Goal: Task Accomplishment & Management: Manage account settings

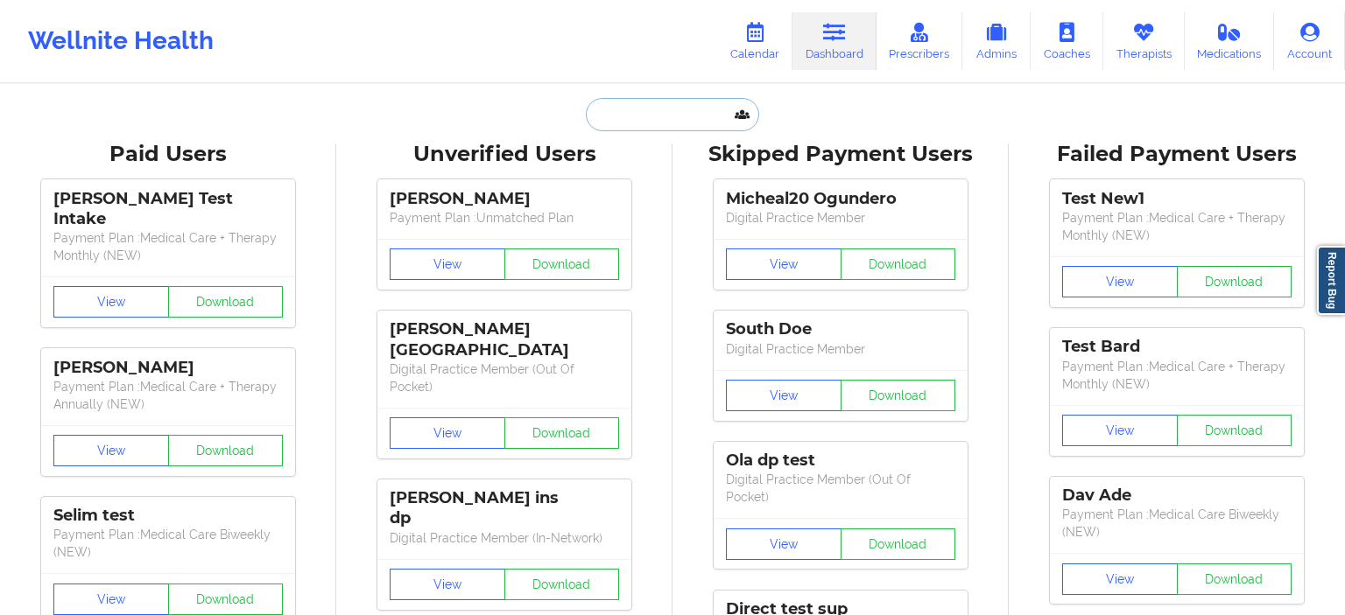
click at [638, 120] on input "text" at bounding box center [672, 114] width 173 height 33
paste input "fernando52625@yopmail.com"
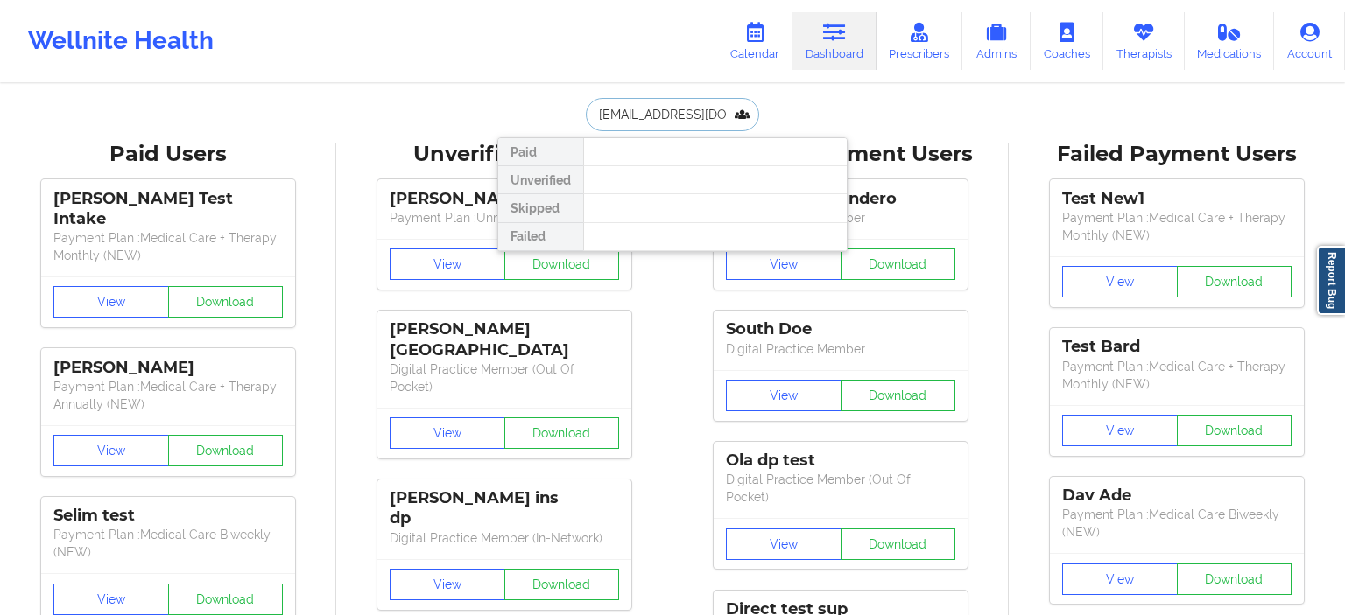
scroll to position [0, 5]
type input "fernando52625@yopmail.com"
click at [1127, 49] on link "Therapists" at bounding box center [1143, 41] width 81 height 58
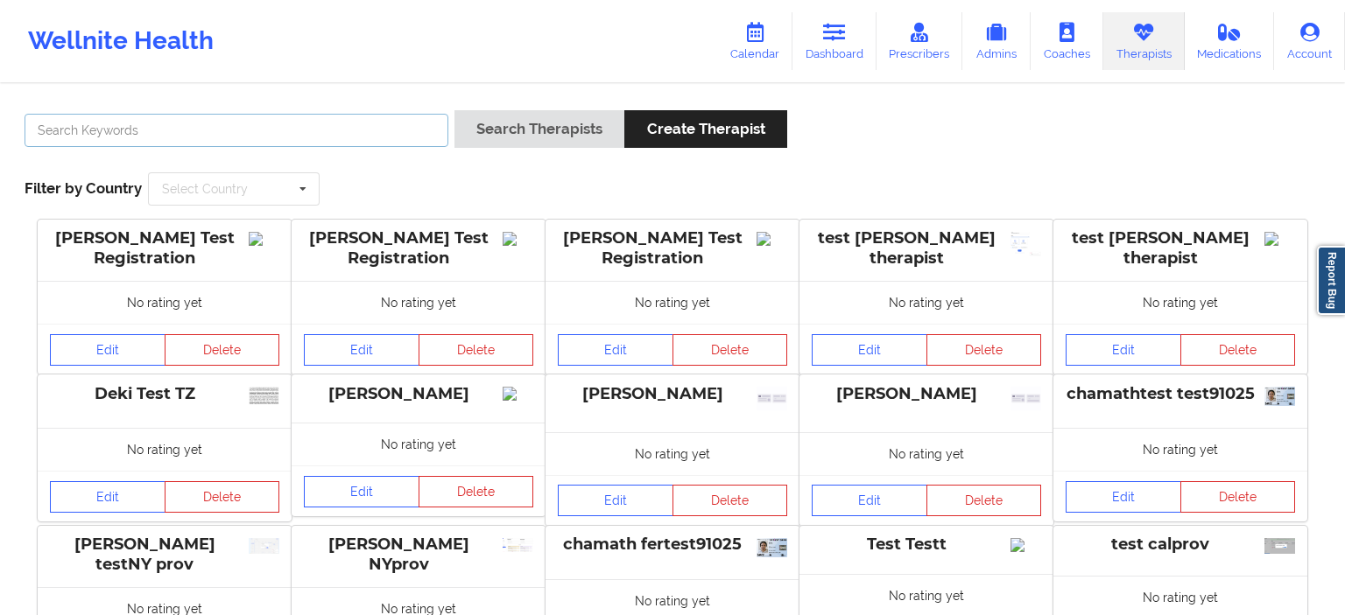
click at [246, 142] on input "text" at bounding box center [237, 130] width 424 height 33
paste input "fernando52625@yopmail.com"
type input "fernando52625@yopmail.com"
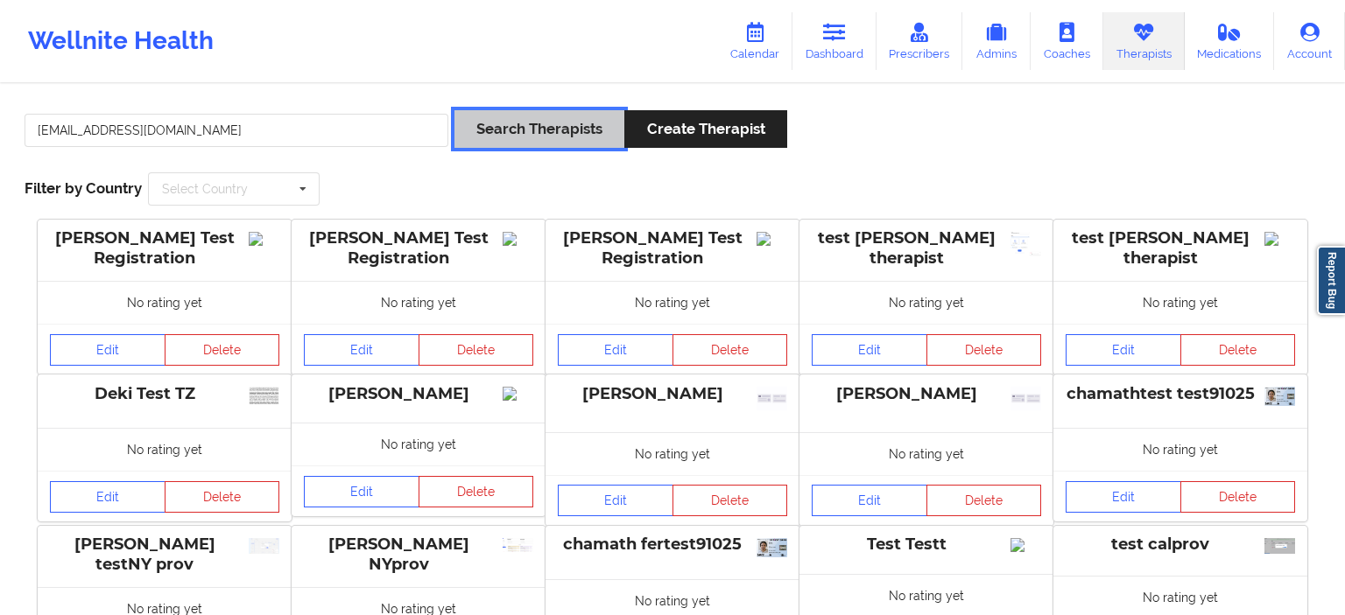
click at [562, 142] on button "Search Therapists" at bounding box center [539, 129] width 170 height 38
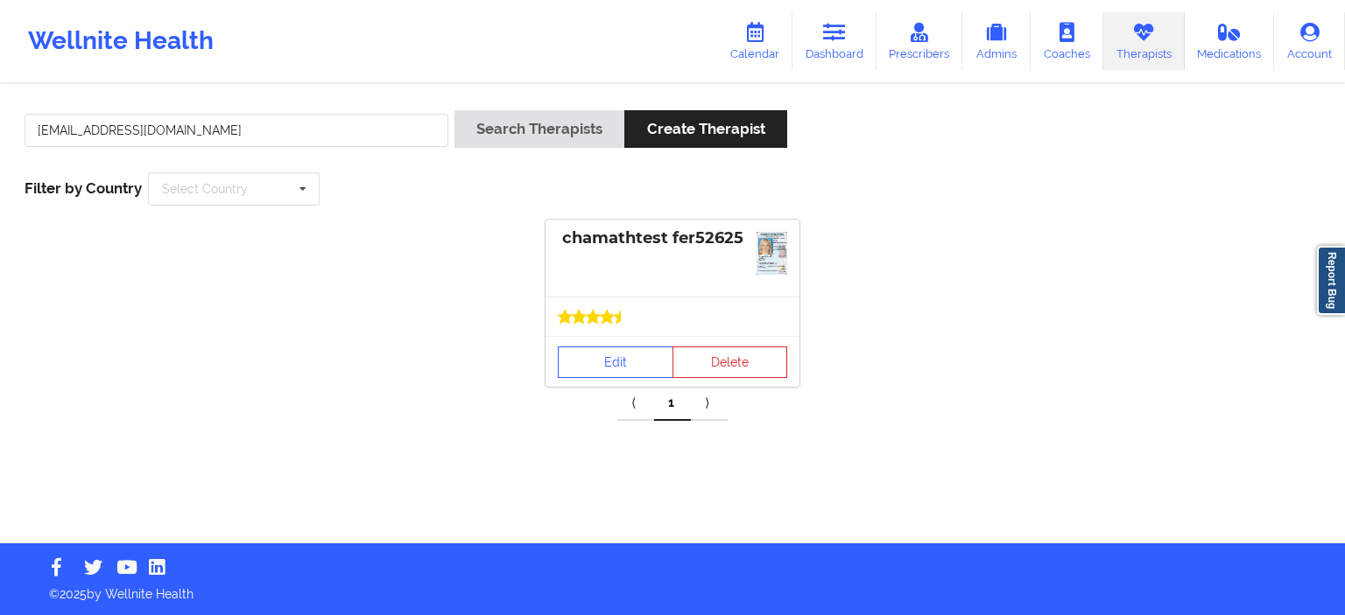
click at [685, 284] on div "chamathtest fer52625" at bounding box center [672, 258] width 254 height 77
click at [766, 49] on link "Calendar" at bounding box center [754, 41] width 75 height 58
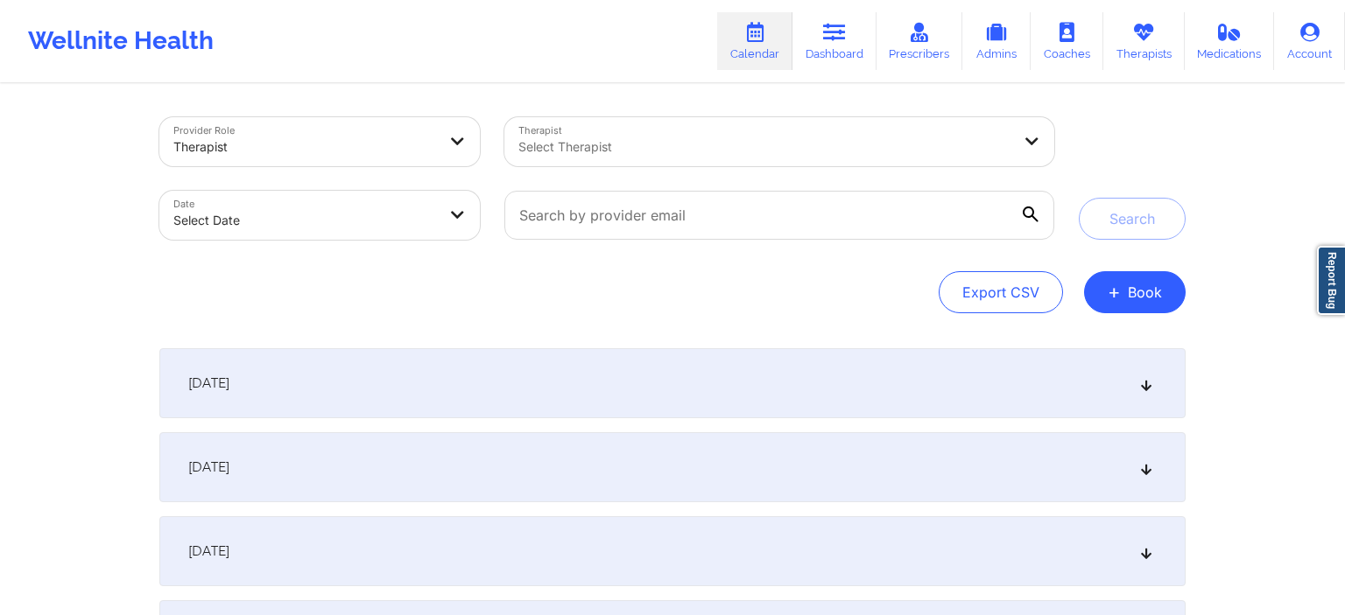
click at [629, 144] on div at bounding box center [764, 147] width 493 height 21
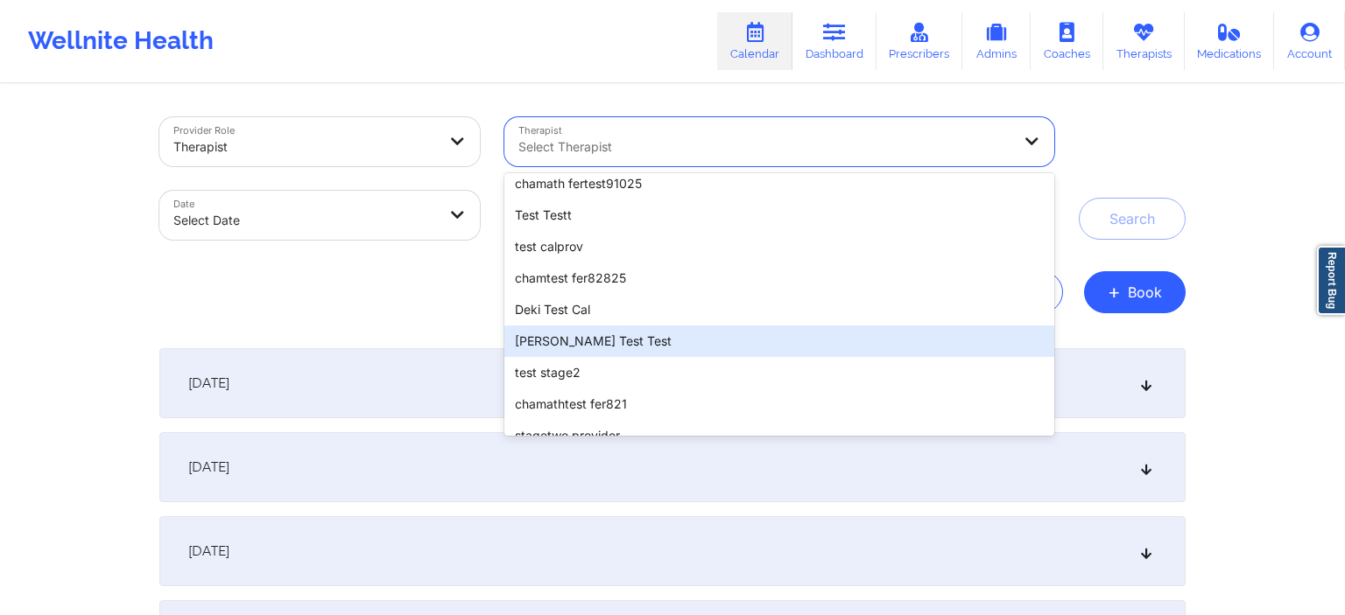
scroll to position [299, 0]
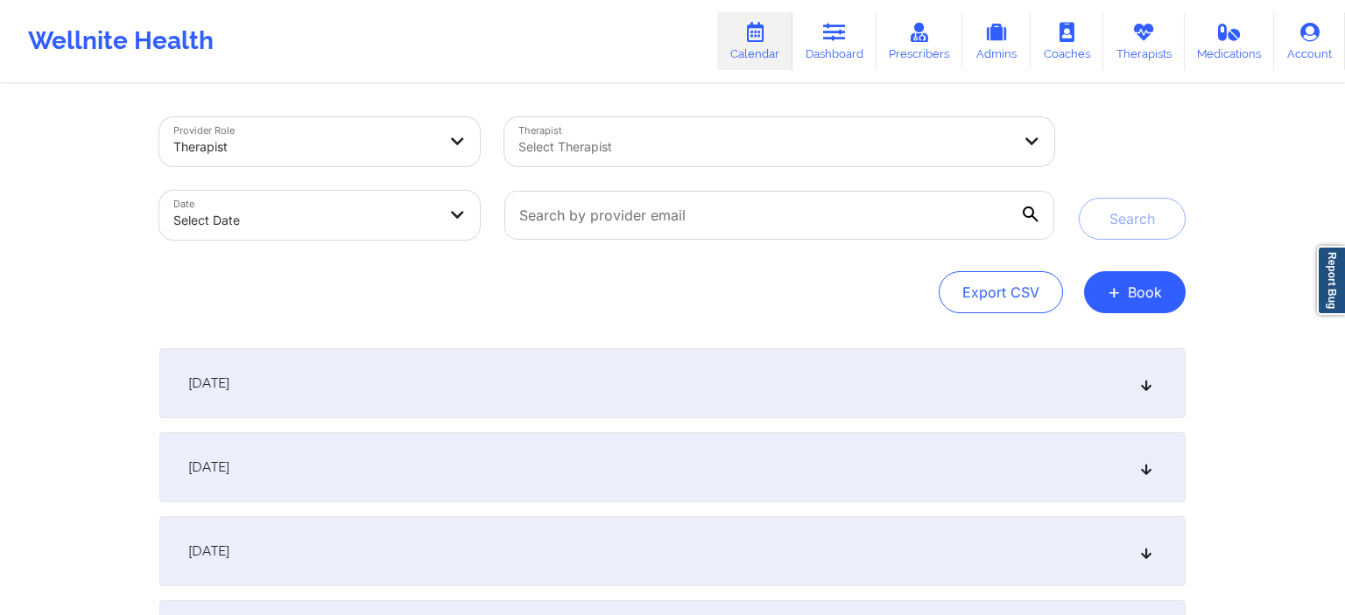
click at [406, 302] on div "Export CSV + Book" at bounding box center [672, 292] width 1026 height 42
select select "2025-8"
select select "2025-9"
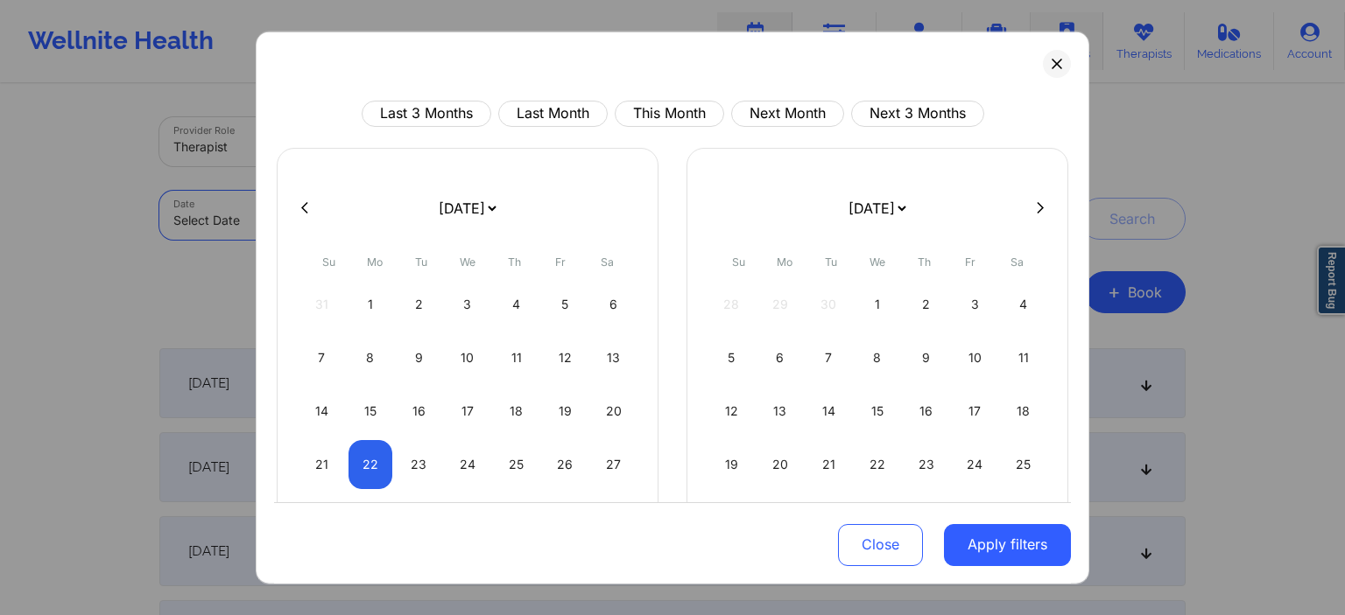
click at [1058, 61] on icon at bounding box center [1056, 63] width 11 height 11
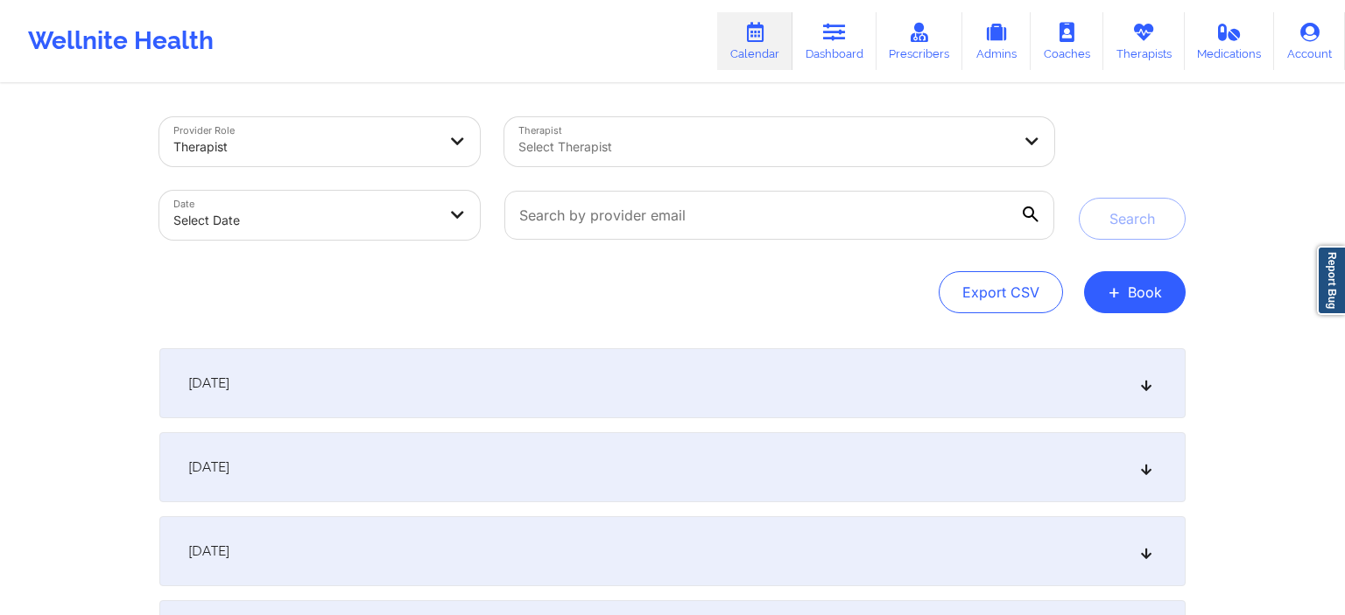
click at [602, 163] on div "Select Therapist" at bounding box center [758, 141] width 509 height 49
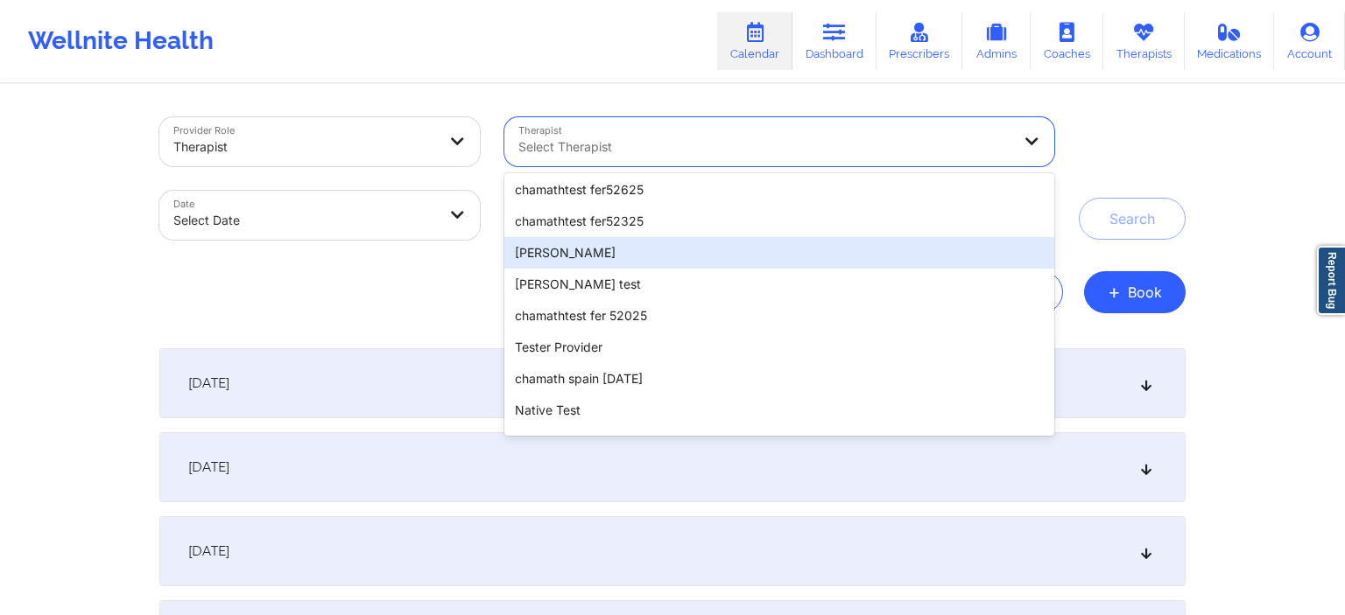
scroll to position [1411, 0]
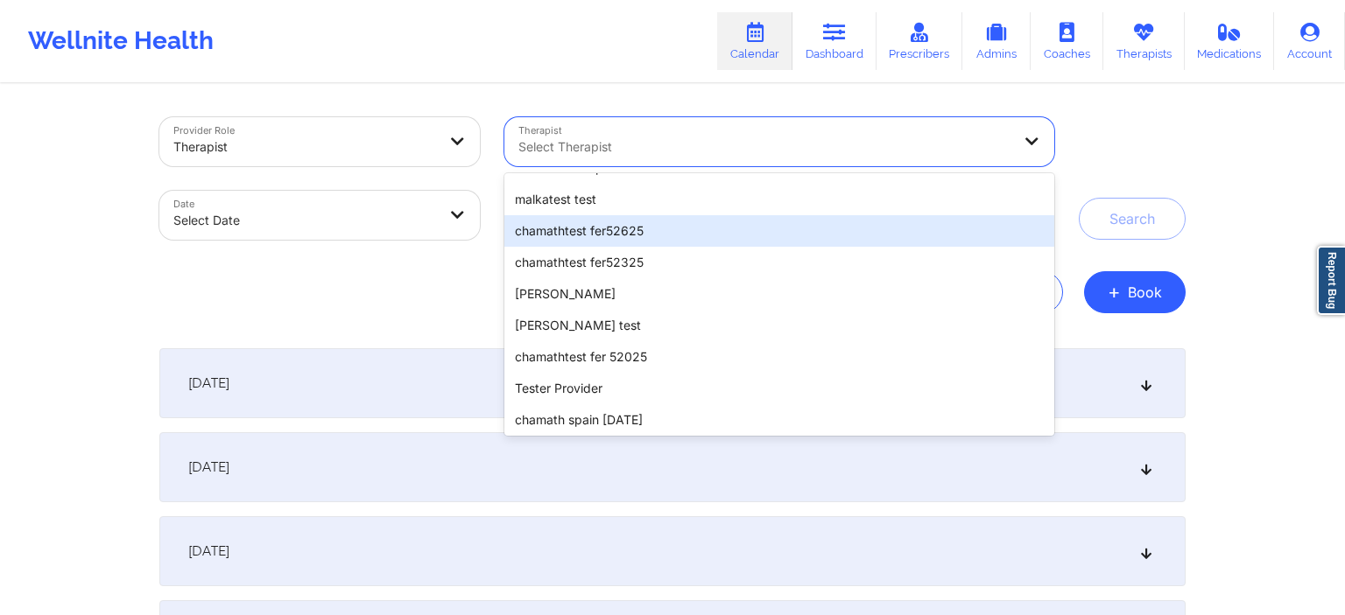
click at [643, 232] on div "chamathtest fer52625" at bounding box center [779, 231] width 550 height 32
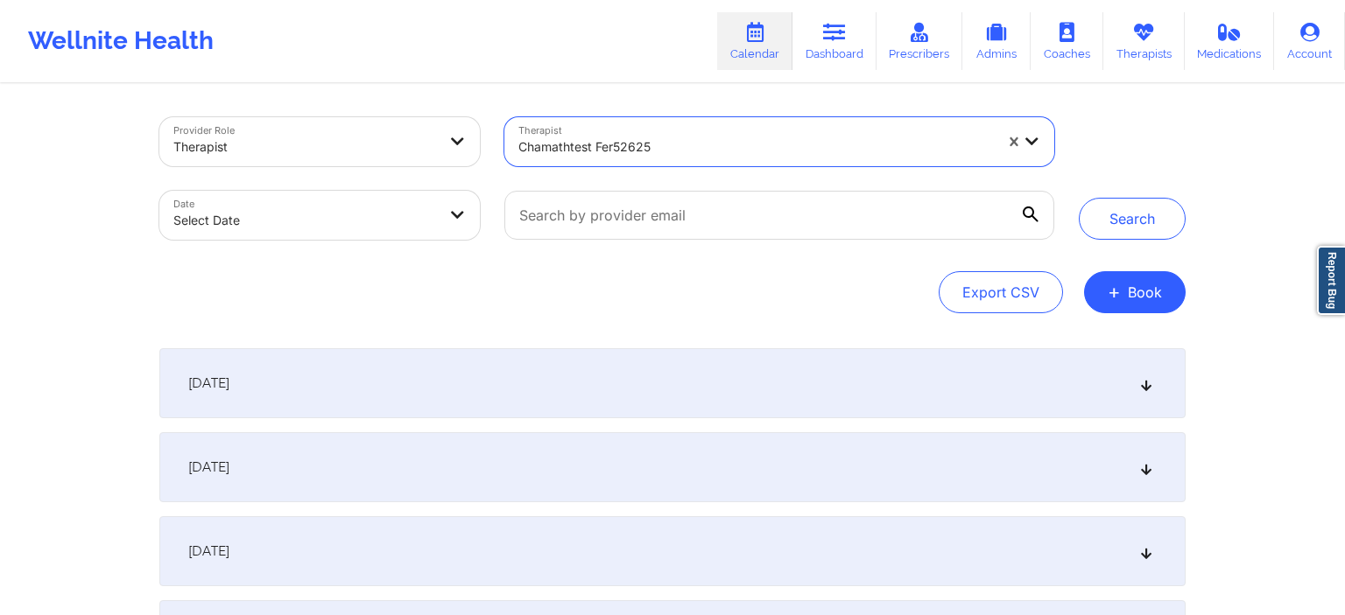
click at [447, 225] on body "Wellnite Health Calendar Dashboard Prescribers Admins Coaches Therapists Medica…" at bounding box center [672, 307] width 1345 height 615
select select "2025-8"
select select "2025-9"
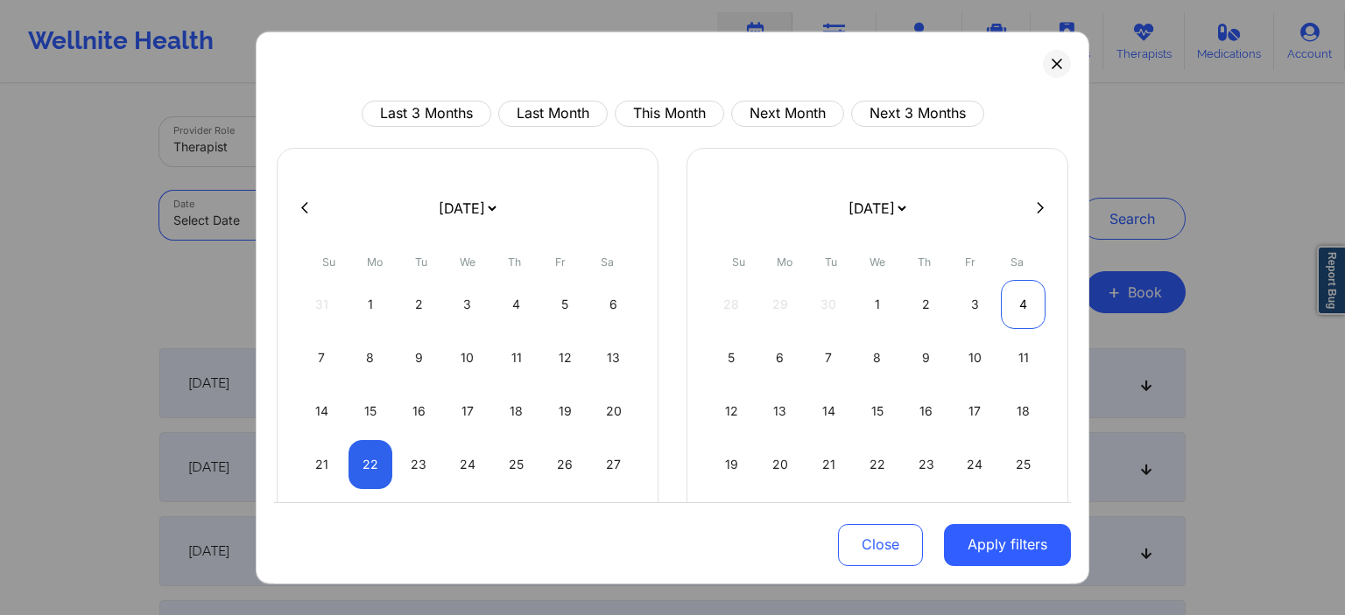
click at [1021, 313] on div "4" at bounding box center [1023, 303] width 45 height 49
select select "2025-9"
select select "2025-10"
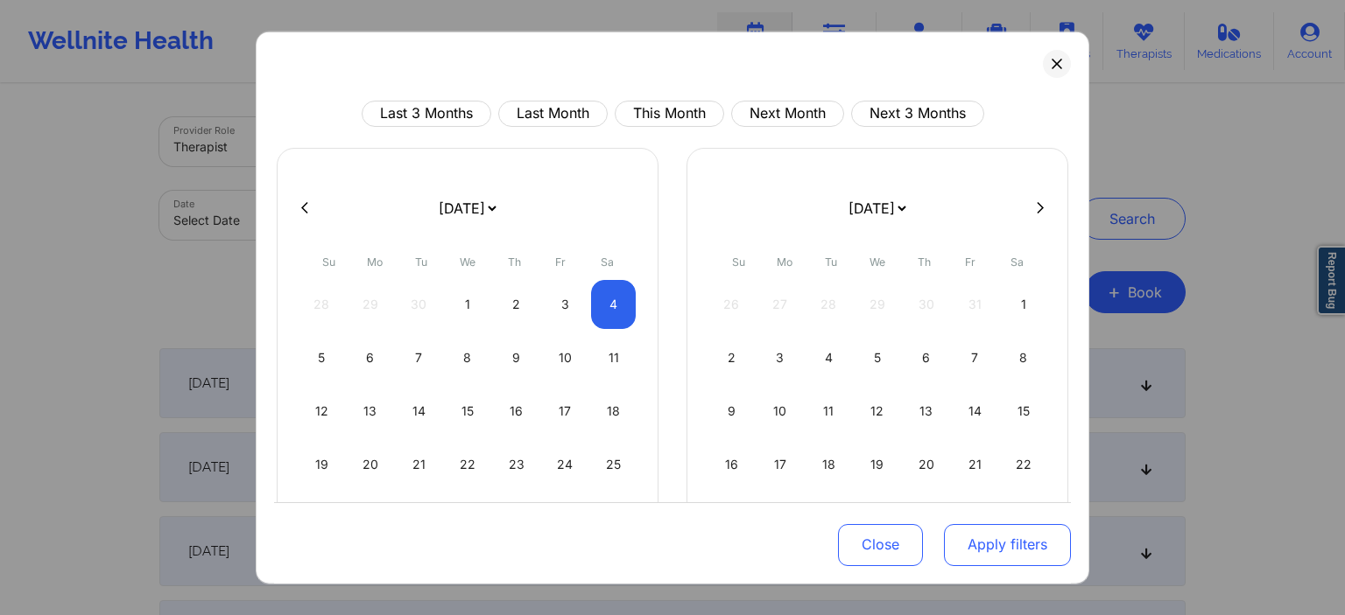
select select "2025-9"
select select "2025-10"
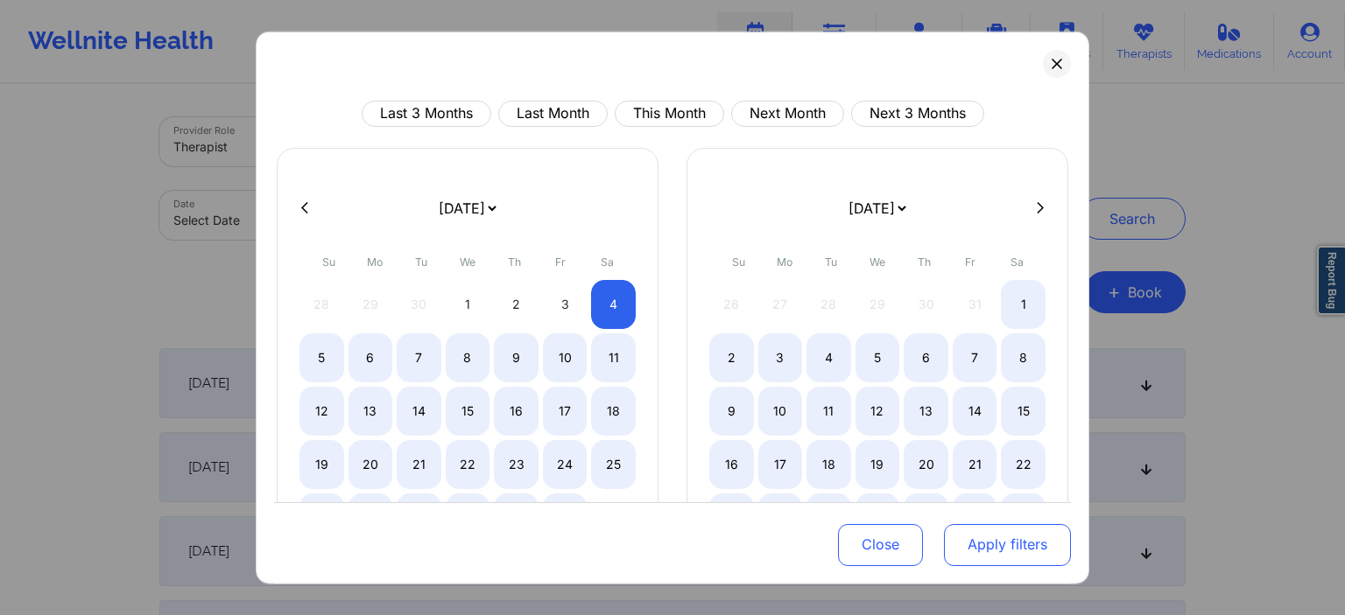
click at [1024, 552] on button "Apply filters" at bounding box center [1007, 545] width 127 height 42
select select "2025-9"
select select "2025-10"
click at [1031, 555] on button "Apply filters" at bounding box center [1007, 545] width 127 height 42
select select "2025-9"
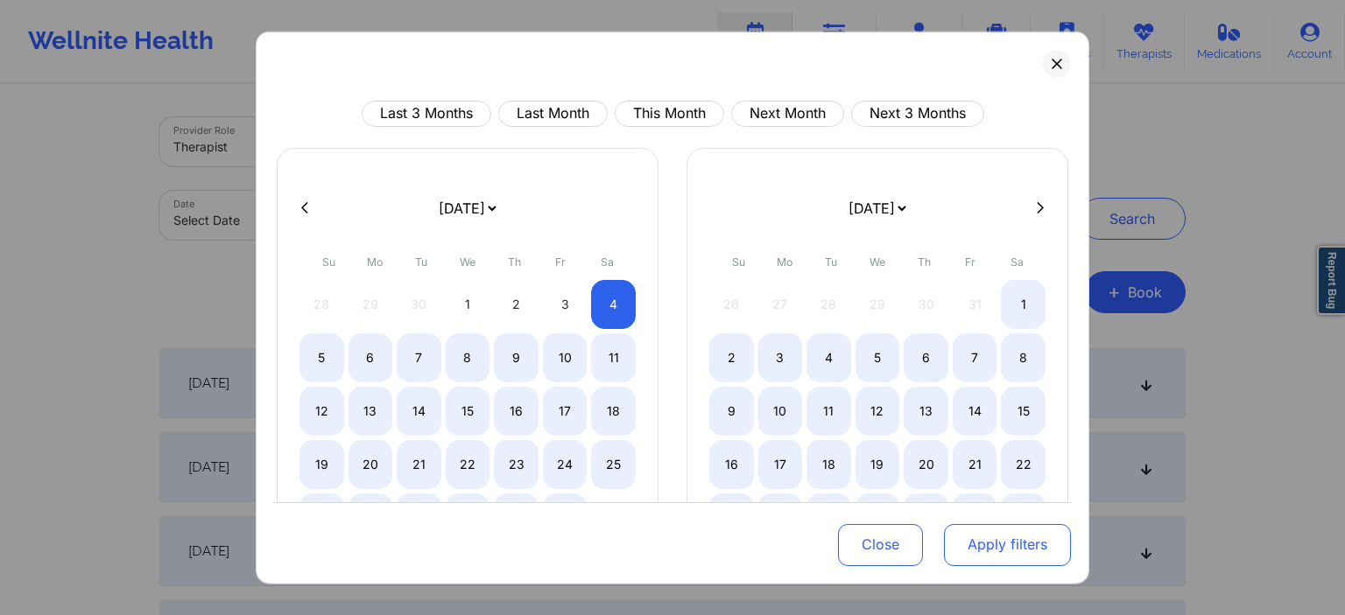
select select "2025-10"
click at [993, 555] on button "Apply filters" at bounding box center [1007, 545] width 127 height 42
click at [993, 553] on button "Apply filters" at bounding box center [1007, 545] width 127 height 42
click at [993, 552] on button "Apply filters" at bounding box center [1007, 545] width 127 height 42
select select "2025-9"
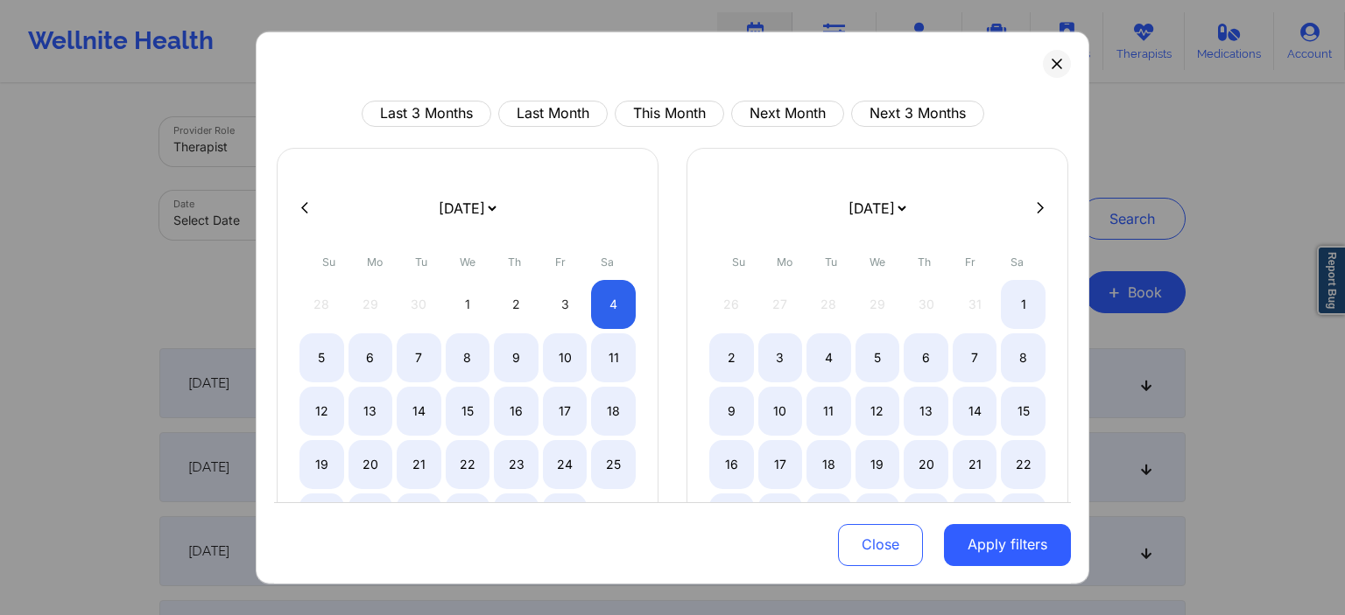
select select "2025-10"
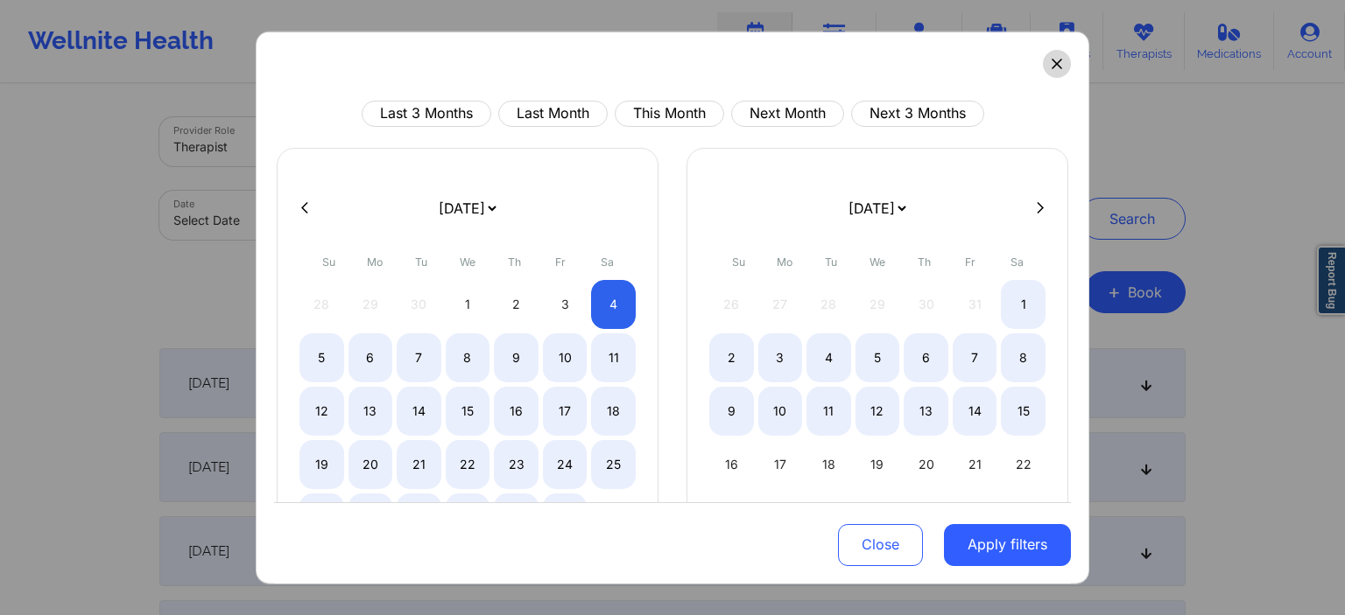
click at [1059, 72] on button at bounding box center [1057, 63] width 28 height 28
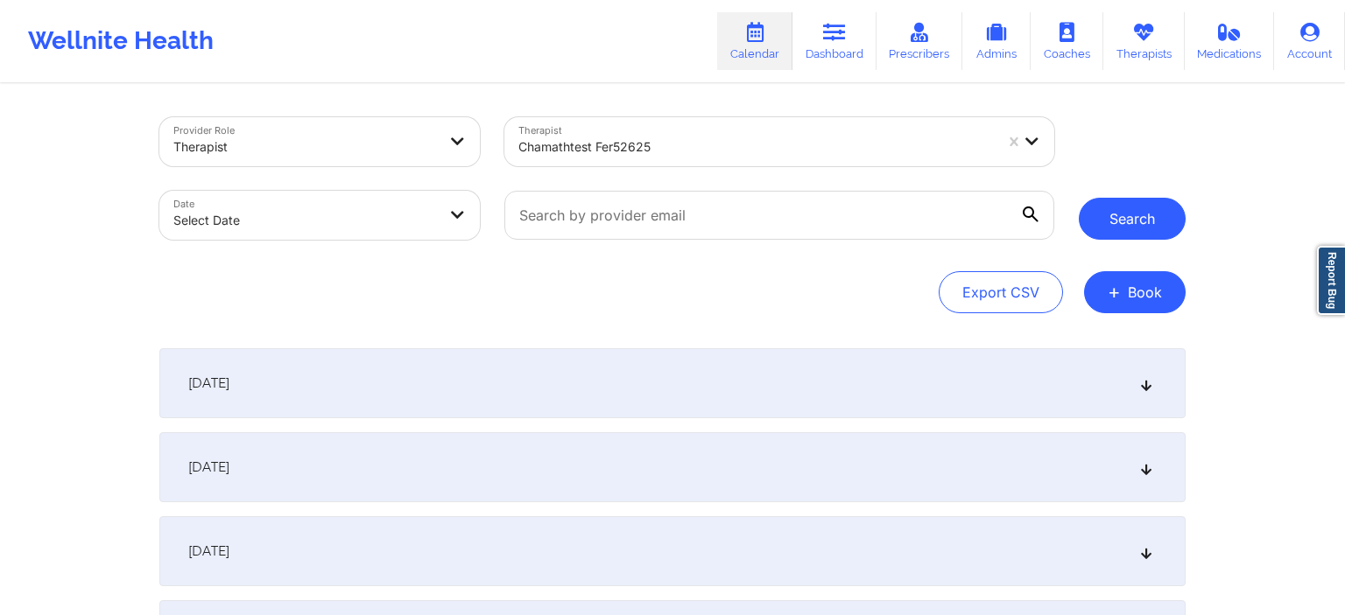
click at [1128, 198] on div "Search" at bounding box center [1132, 178] width 107 height 123
click at [1168, 212] on button "Search" at bounding box center [1132, 219] width 107 height 42
click at [1144, 223] on button "Search" at bounding box center [1132, 219] width 107 height 42
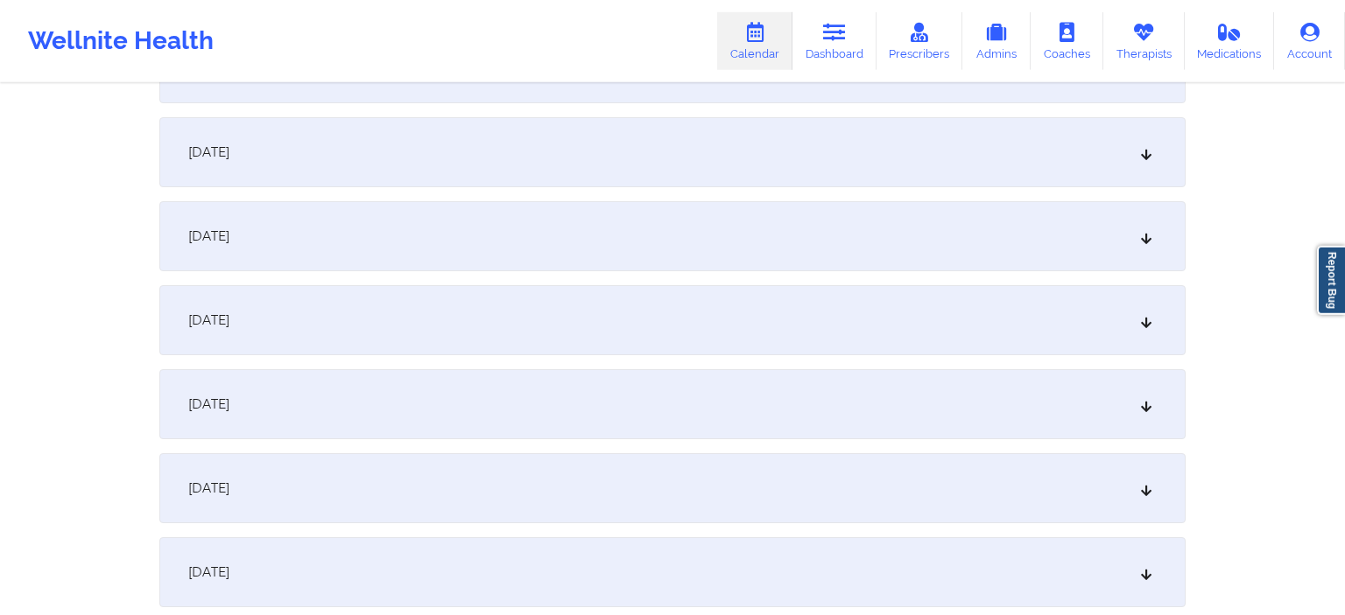
scroll to position [1109, 0]
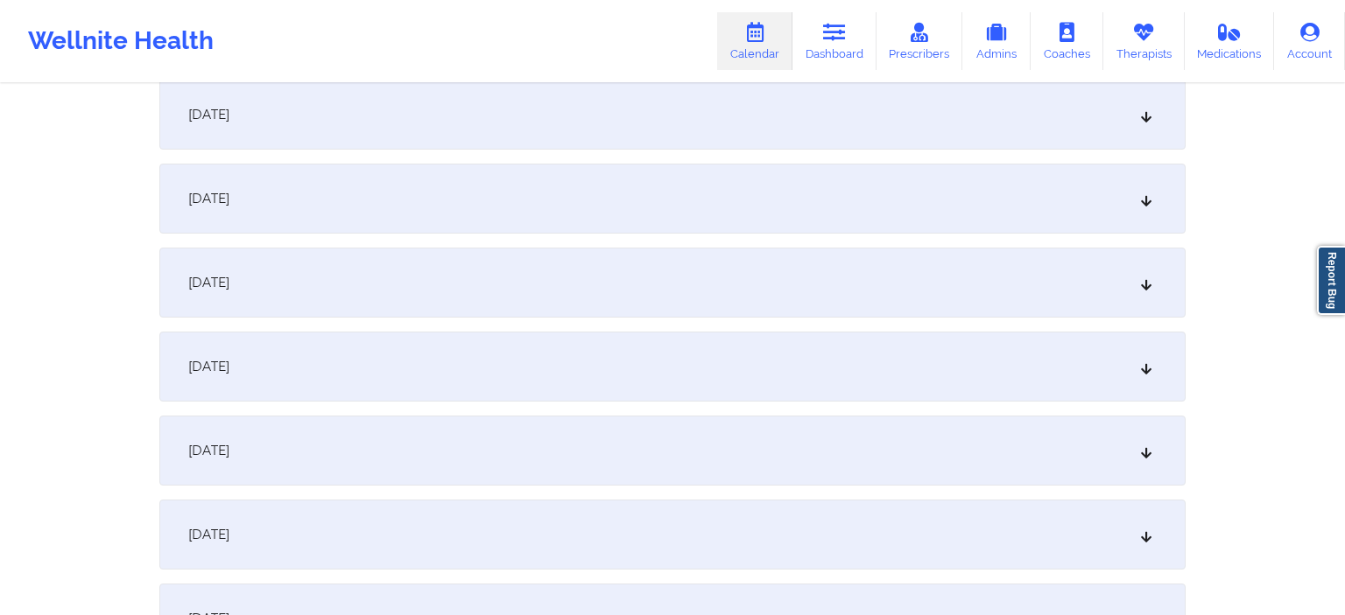
click at [611, 299] on div "[DATE]" at bounding box center [672, 283] width 1026 height 70
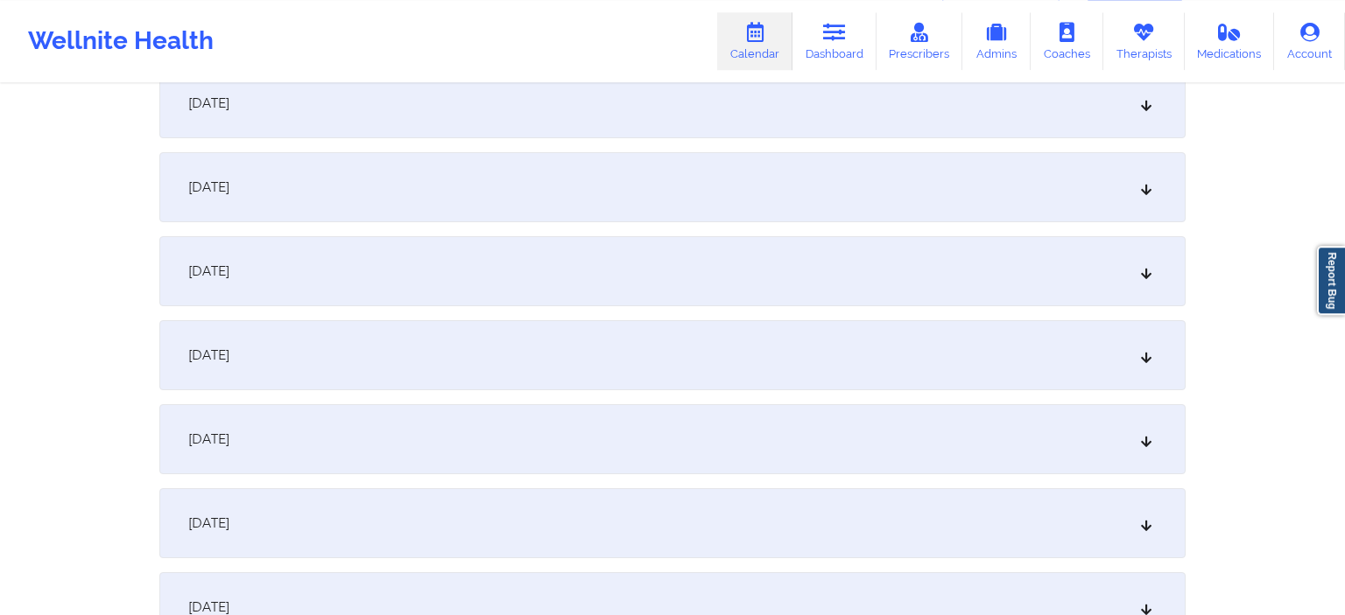
scroll to position [277, 0]
click at [229, 190] on span "[DATE]" at bounding box center [208, 191] width 41 height 18
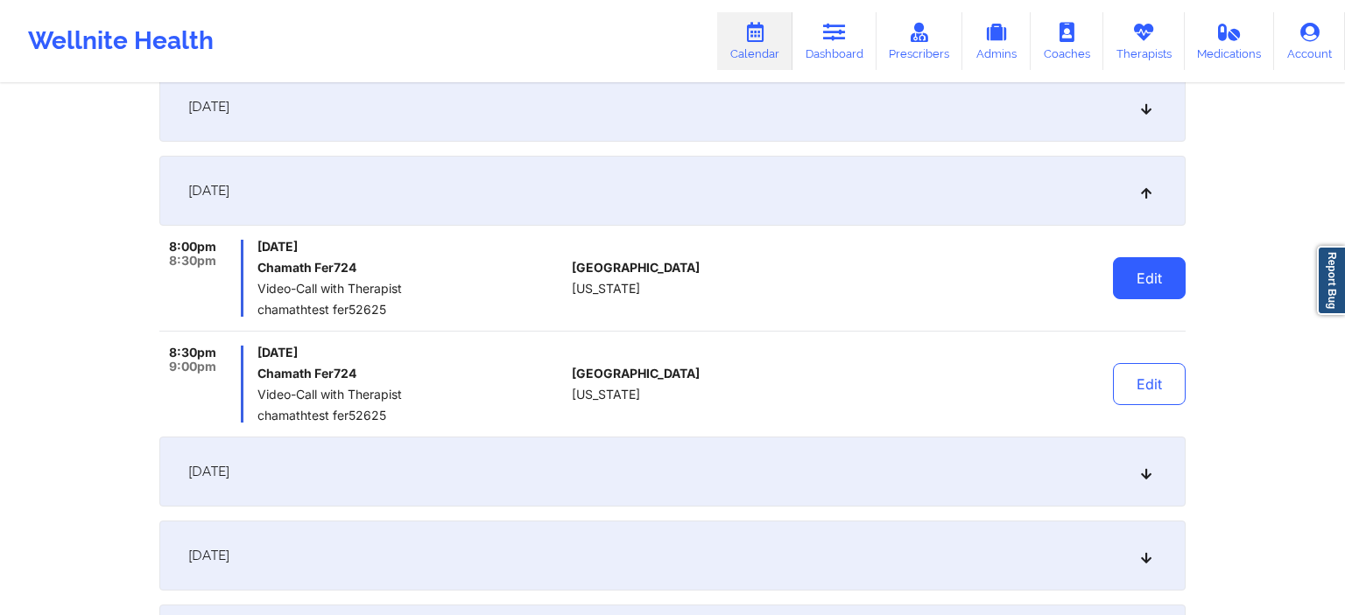
click at [1170, 274] on button "Edit" at bounding box center [1149, 278] width 73 height 42
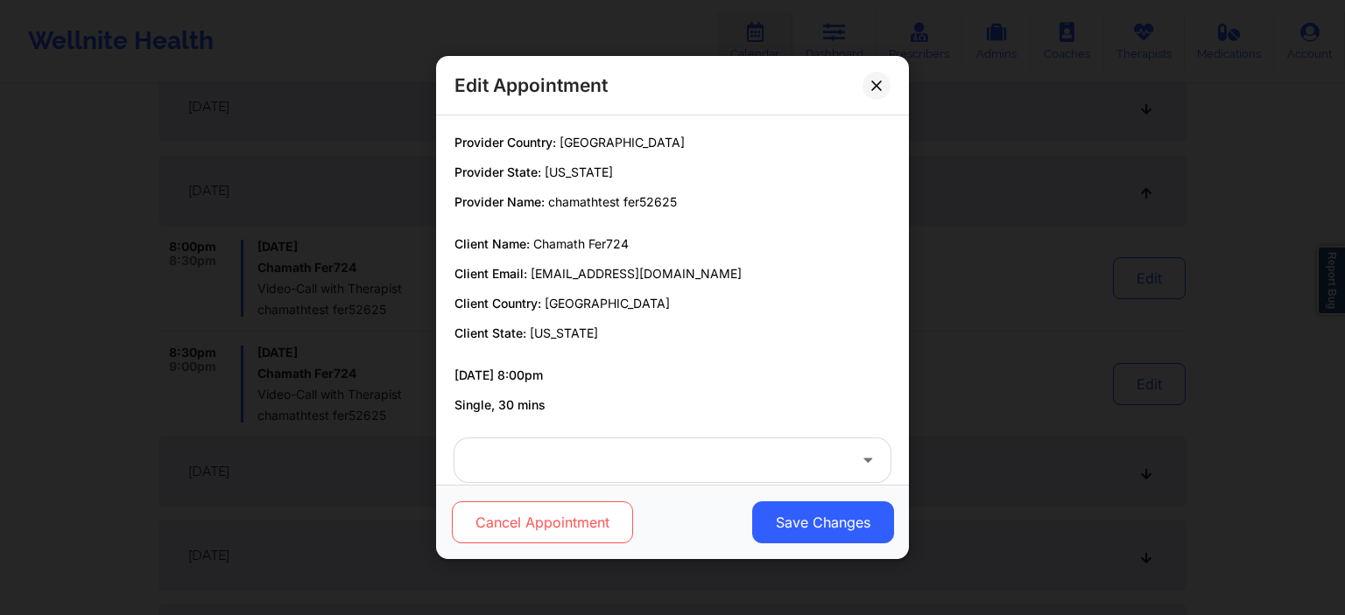
click at [545, 532] on button "Cancel Appointment" at bounding box center [542, 523] width 181 height 42
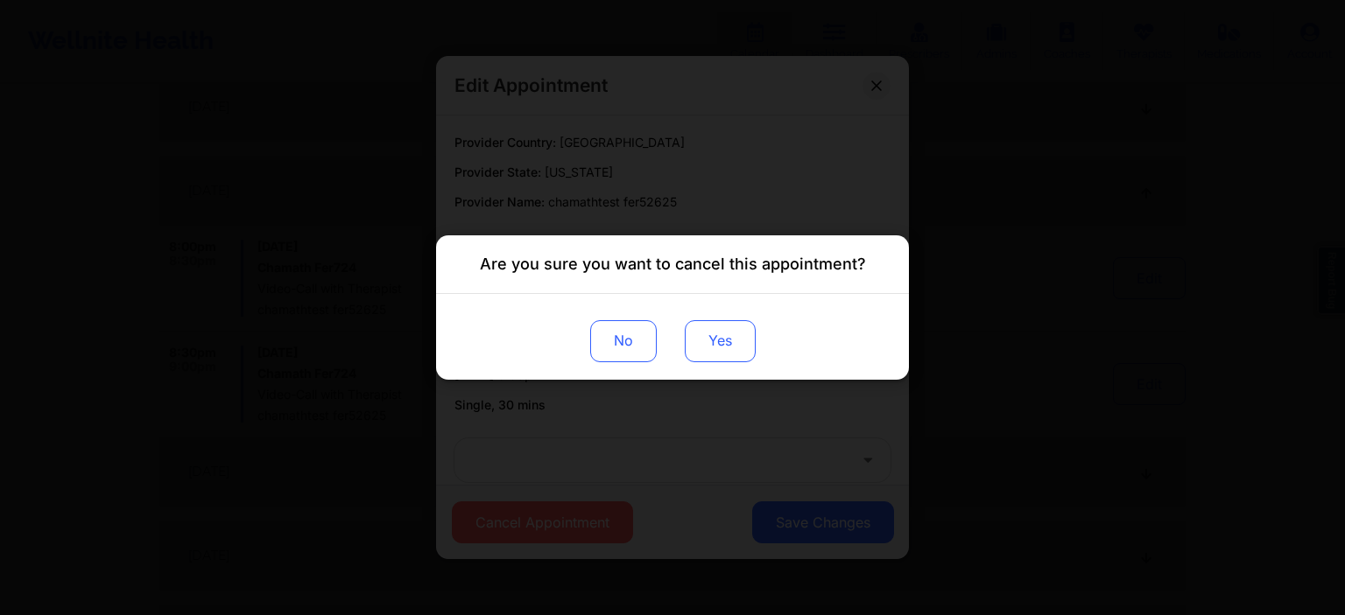
click at [705, 335] on button "Yes" at bounding box center [720, 341] width 71 height 42
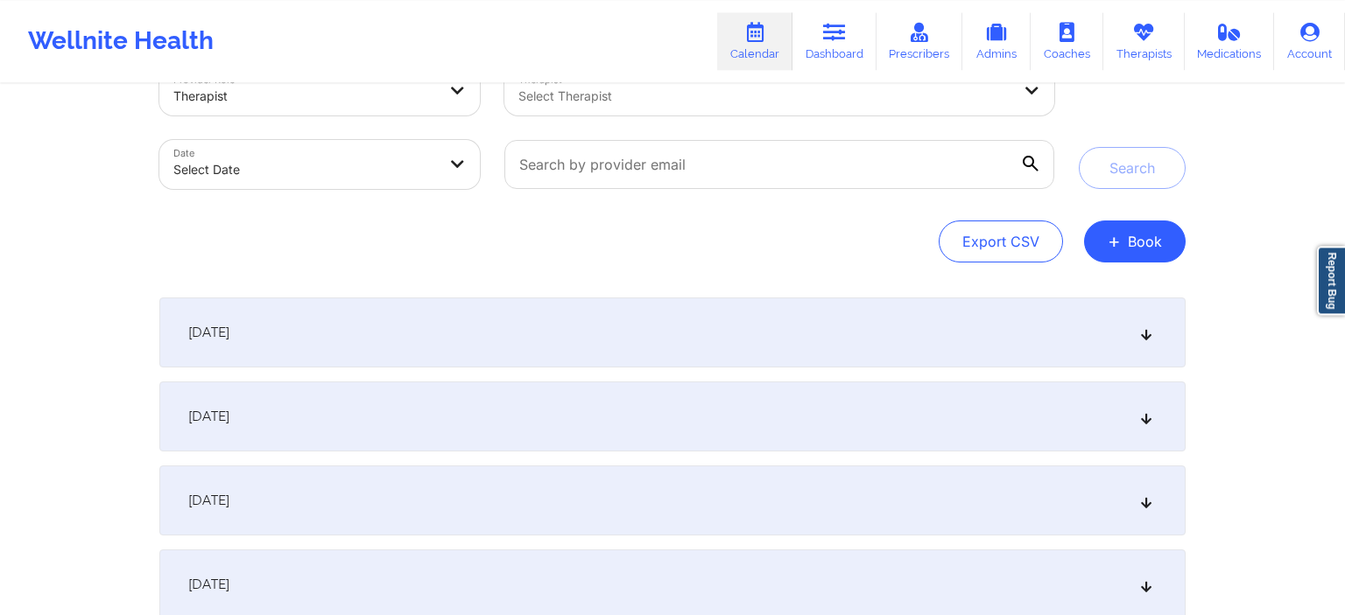
scroll to position [185, 0]
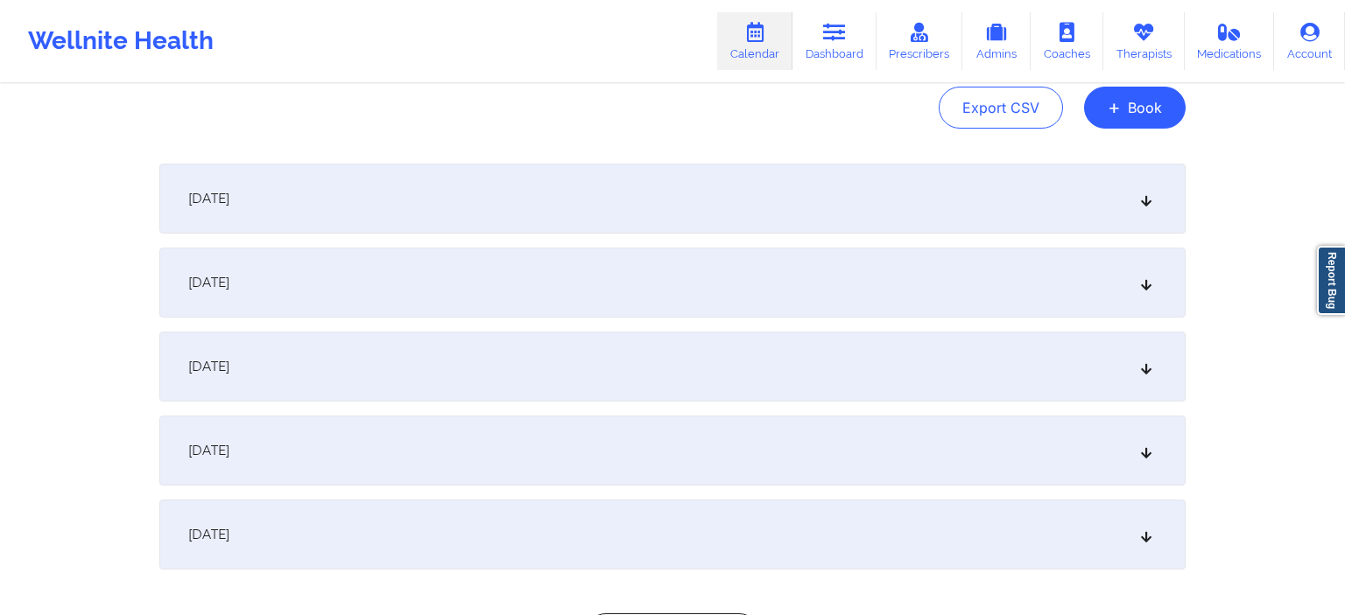
click at [445, 269] on div "[DATE]" at bounding box center [672, 283] width 1026 height 70
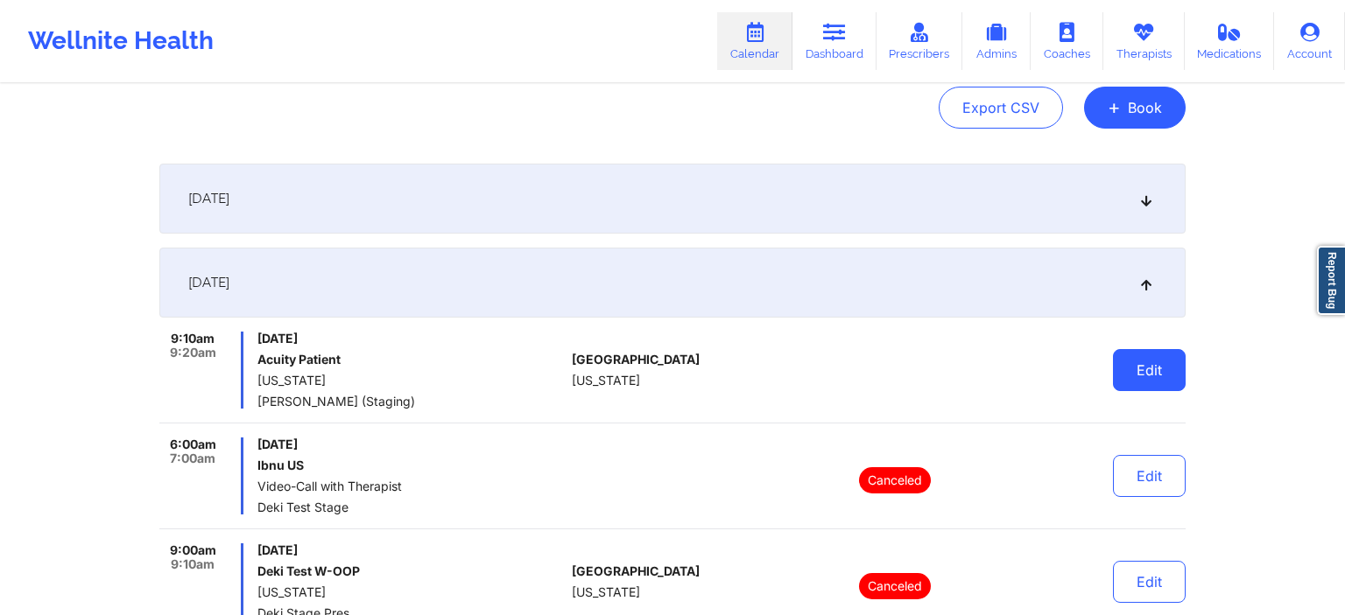
click at [1162, 371] on button "Edit" at bounding box center [1149, 370] width 73 height 42
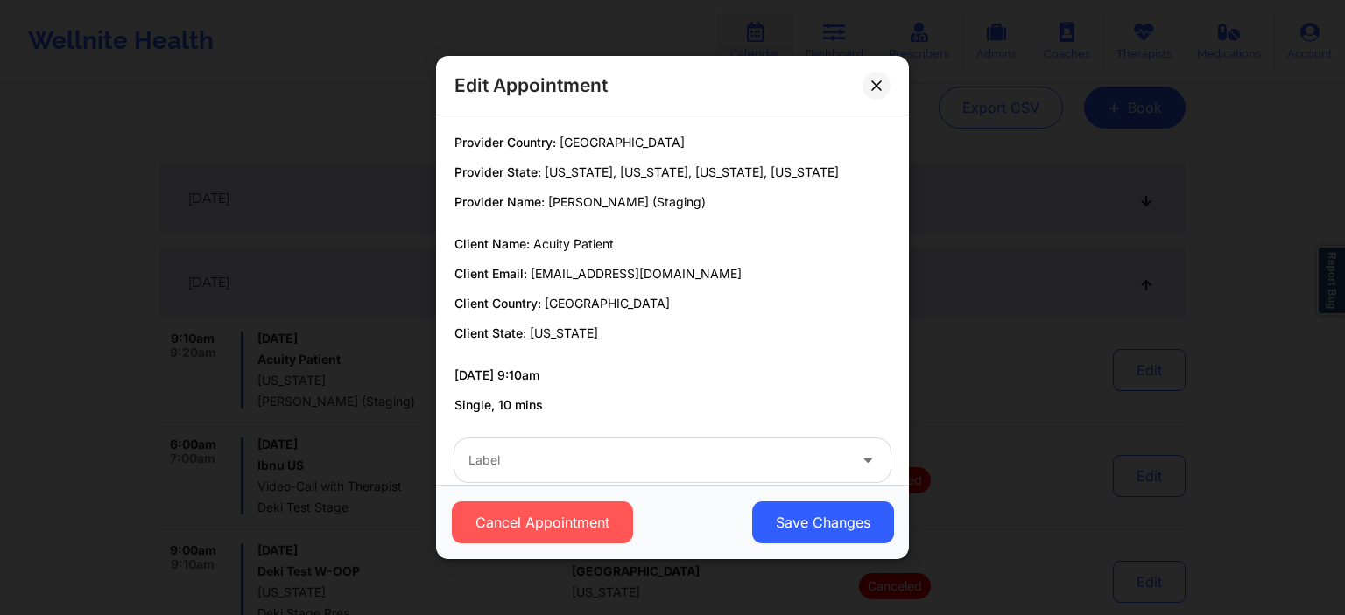
click at [571, 470] on div at bounding box center [657, 460] width 378 height 21
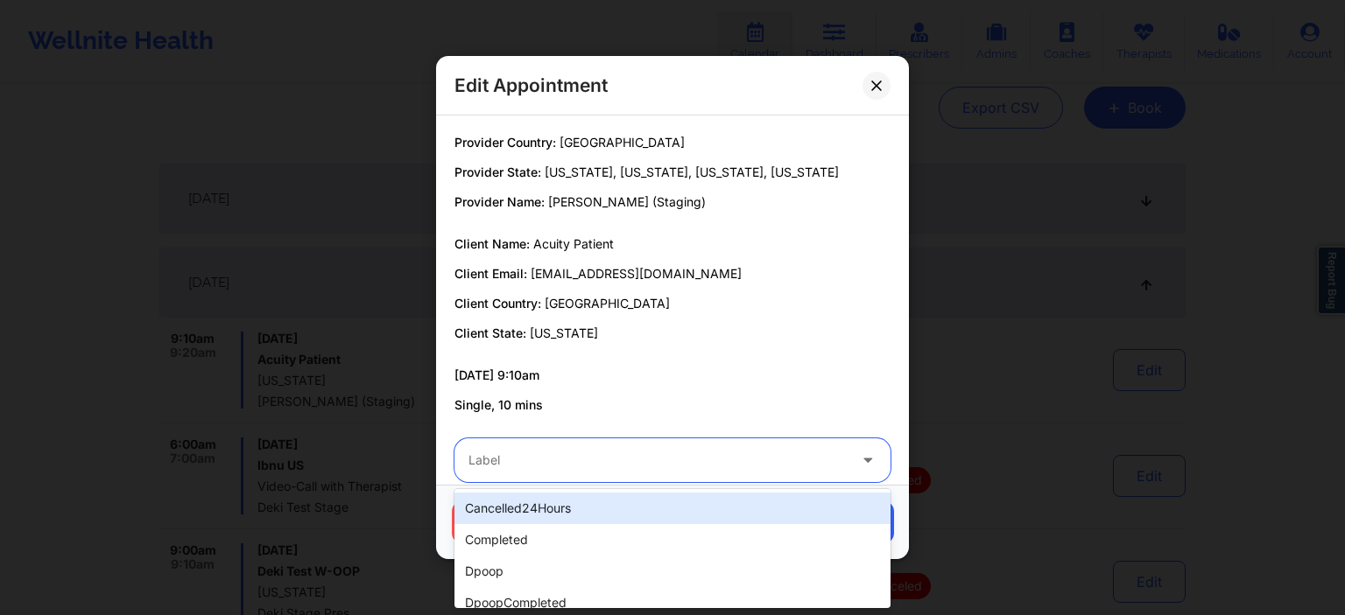
drag, startPoint x: 533, startPoint y: 513, endPoint x: 650, endPoint y: 397, distance: 164.7
click at [647, 397] on body "Wellnite Health Calendar Dashboard Prescribers Admins Coaches Therapists Medica…" at bounding box center [672, 122] width 1345 height 615
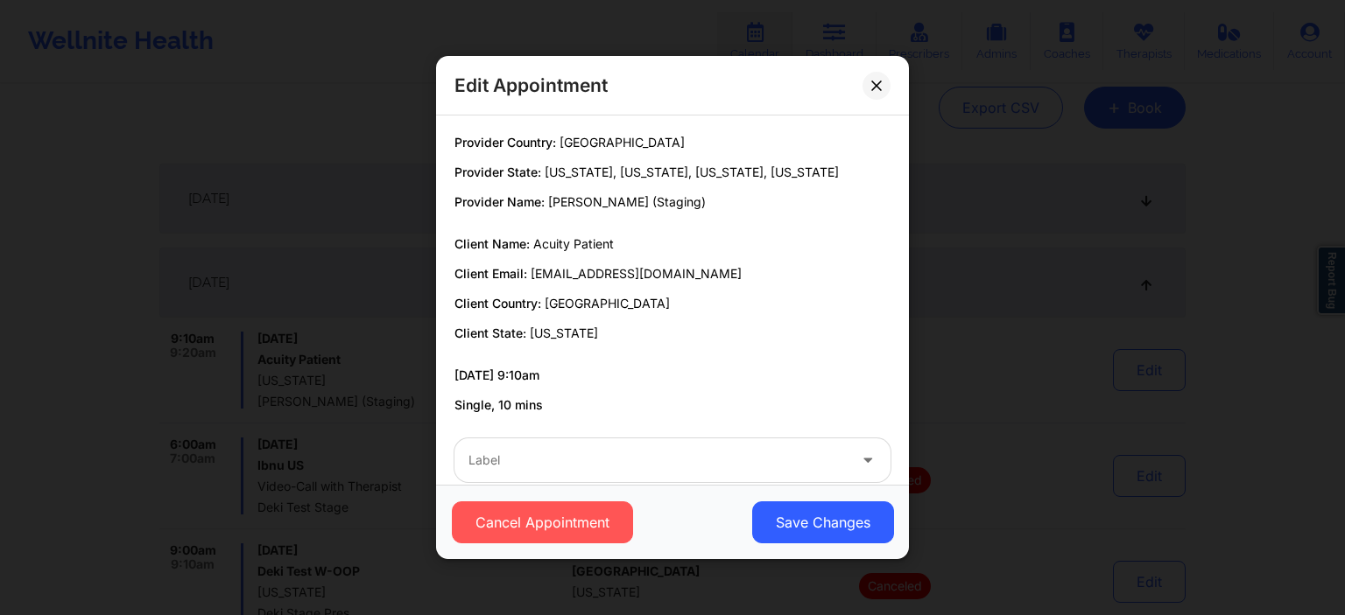
click at [695, 361] on div "Provider Country: United States Provider State: Alaska, Hawaii, California, Flo…" at bounding box center [672, 274] width 460 height 280
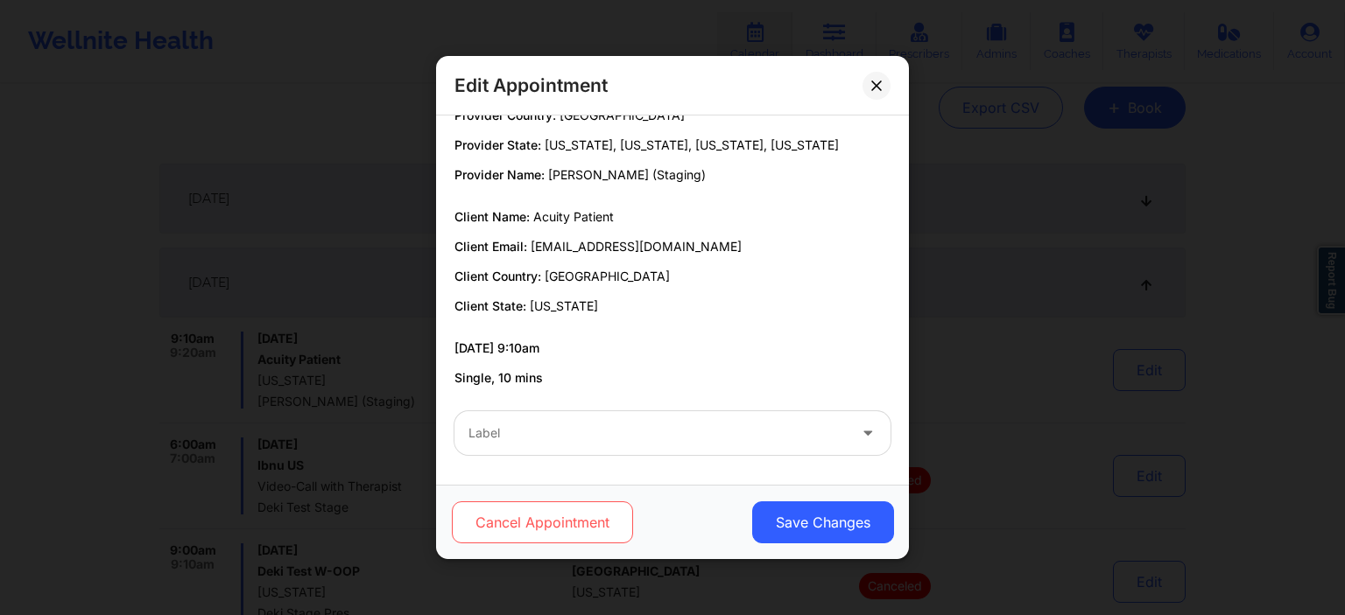
click at [619, 515] on button "Cancel Appointment" at bounding box center [542, 523] width 181 height 42
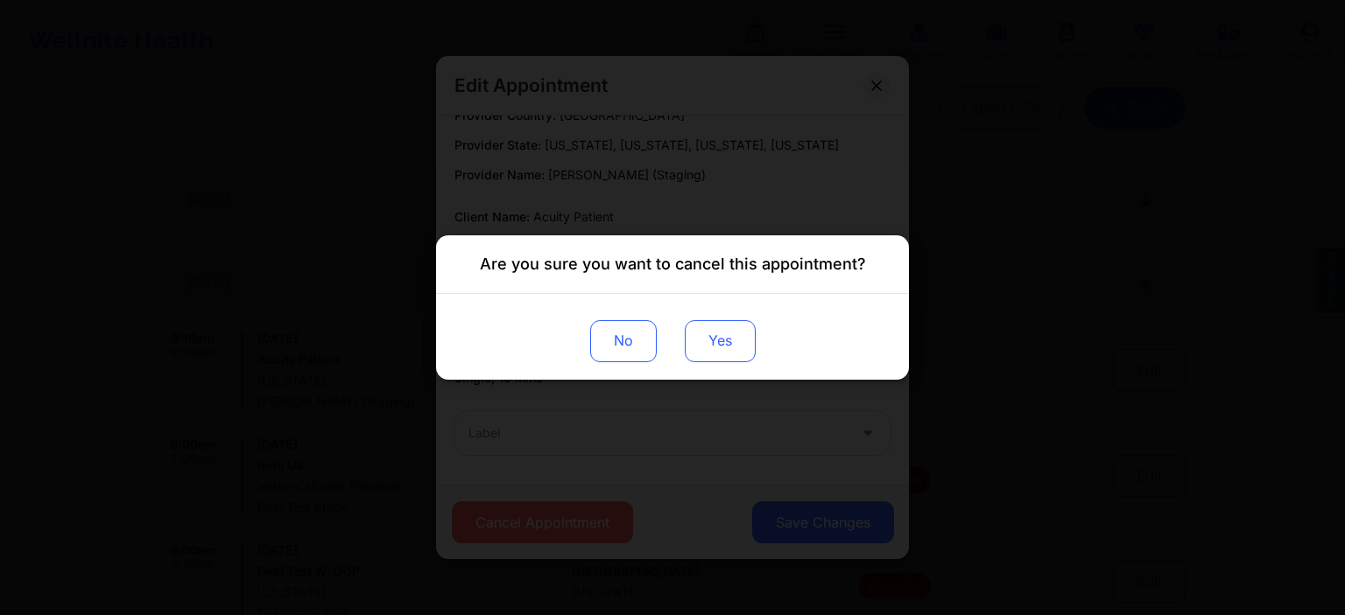
click at [702, 343] on button "Yes" at bounding box center [720, 341] width 71 height 42
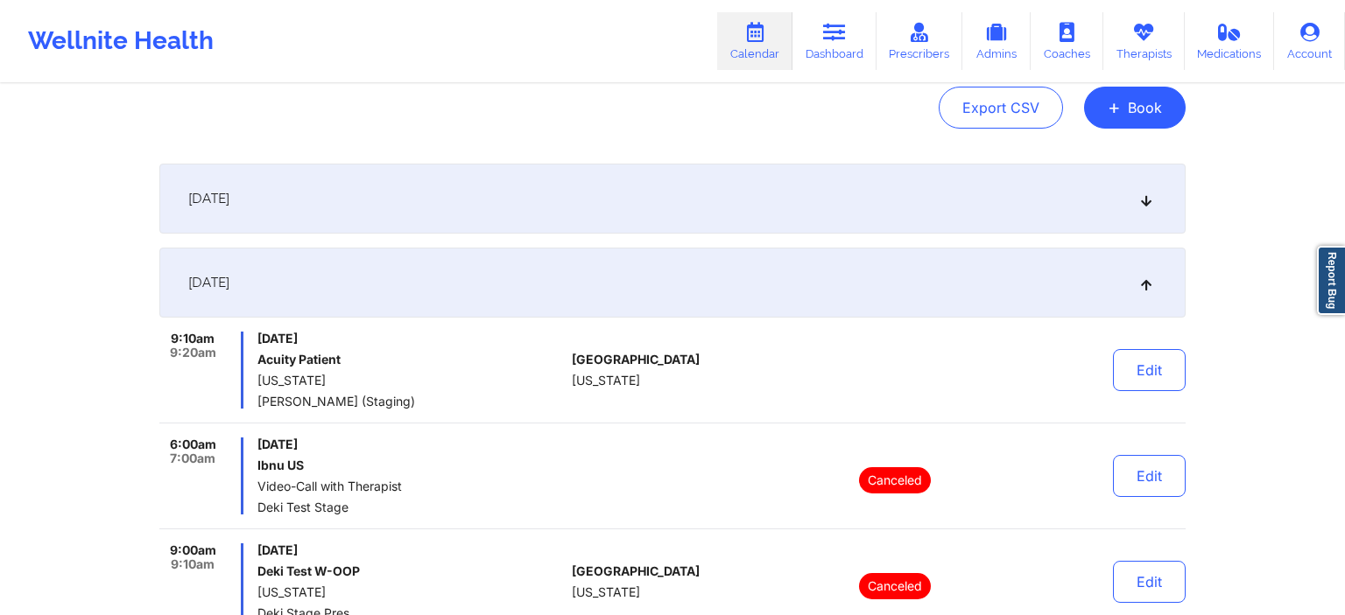
click at [800, 404] on div at bounding box center [894, 370] width 243 height 77
click at [776, 314] on div "[DATE]" at bounding box center [672, 283] width 1026 height 70
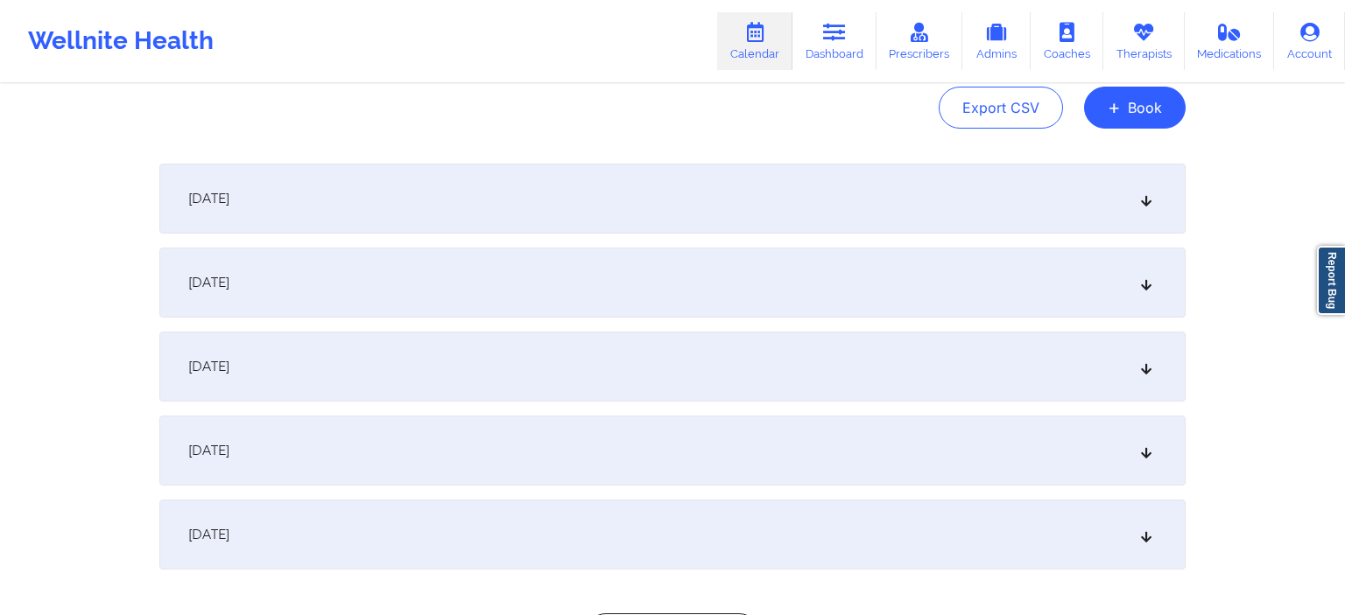
click at [776, 310] on div "[DATE]" at bounding box center [672, 283] width 1026 height 70
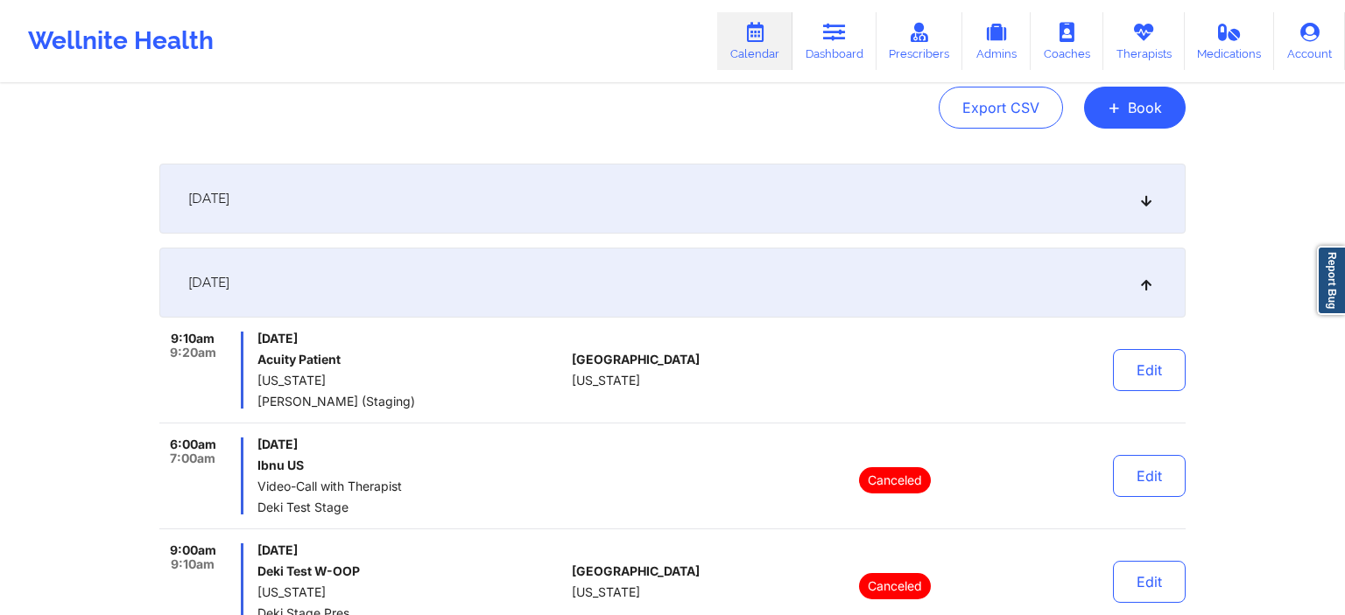
click at [776, 307] on div "[DATE]" at bounding box center [672, 283] width 1026 height 70
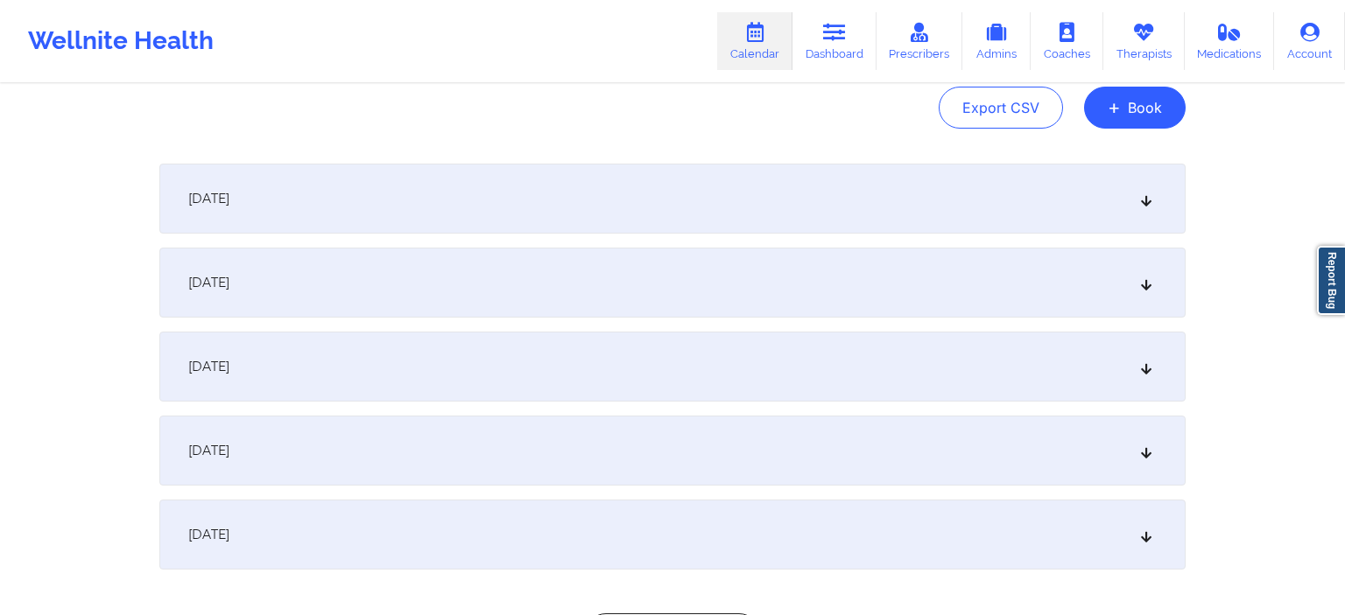
click at [776, 306] on div "[DATE]" at bounding box center [672, 283] width 1026 height 70
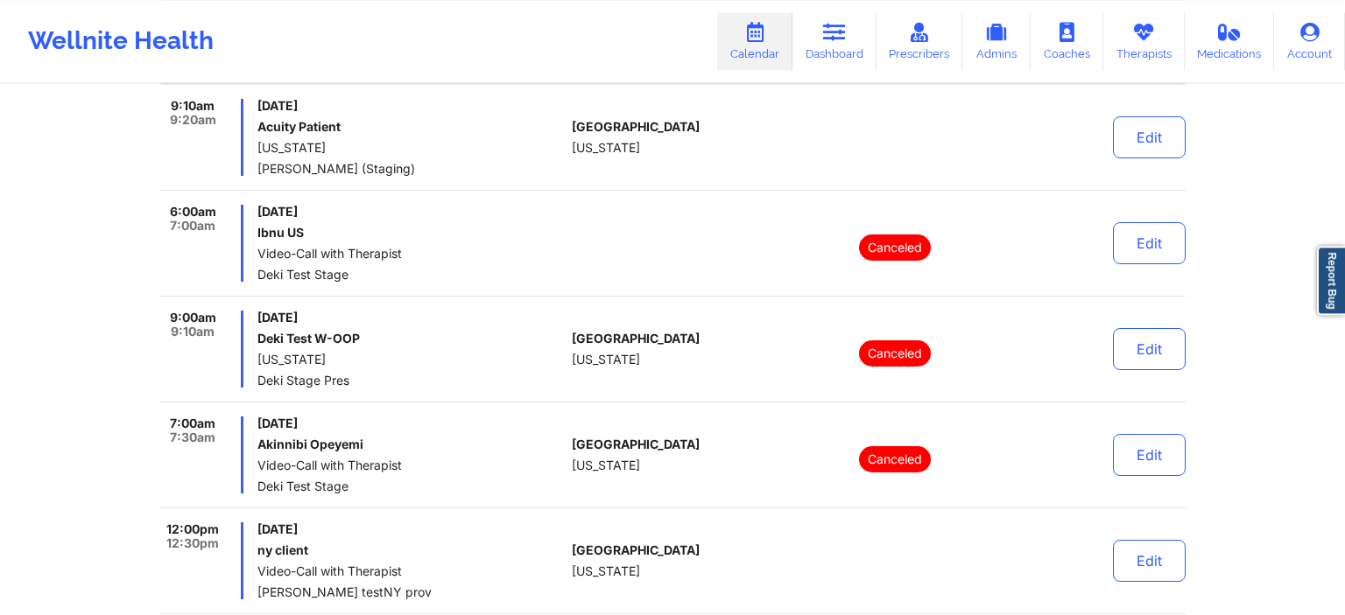
scroll to position [92, 0]
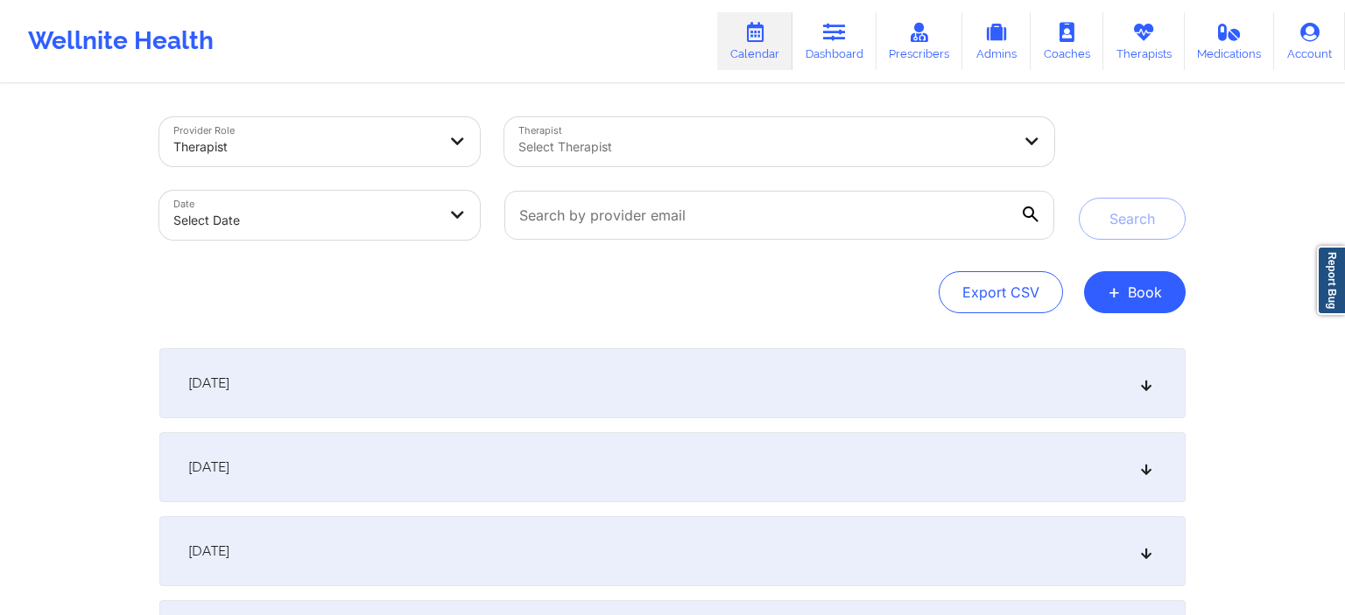
scroll to position [92, 0]
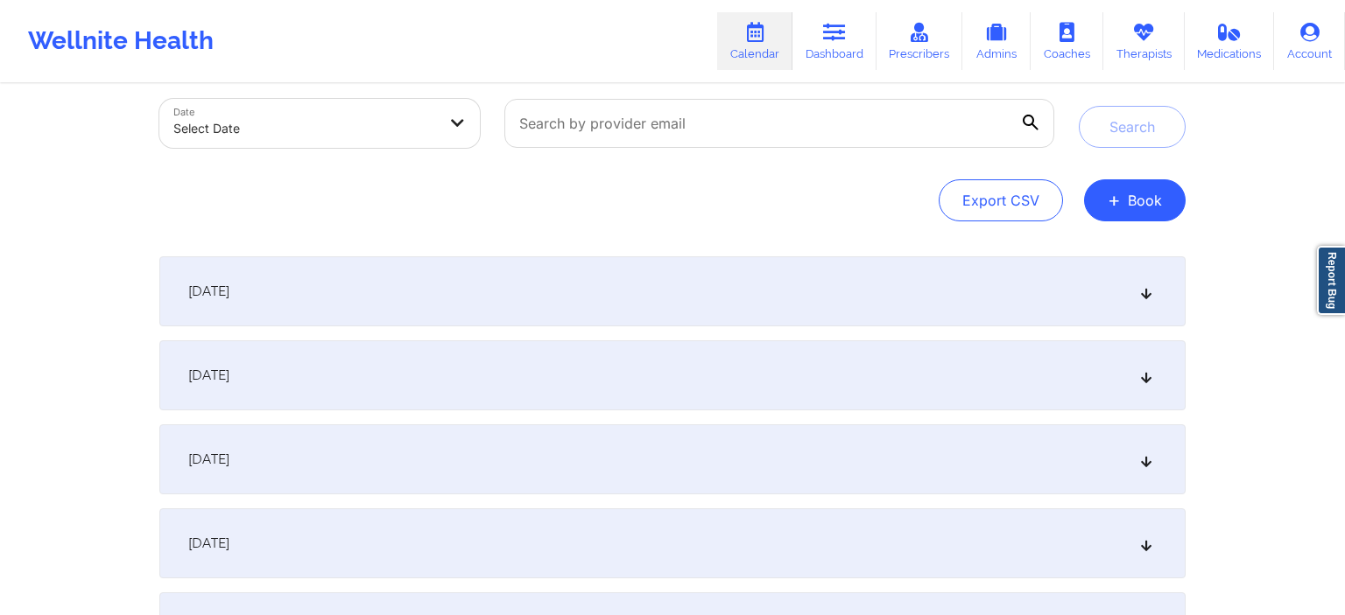
click at [373, 366] on div "[DATE]" at bounding box center [672, 376] width 1026 height 70
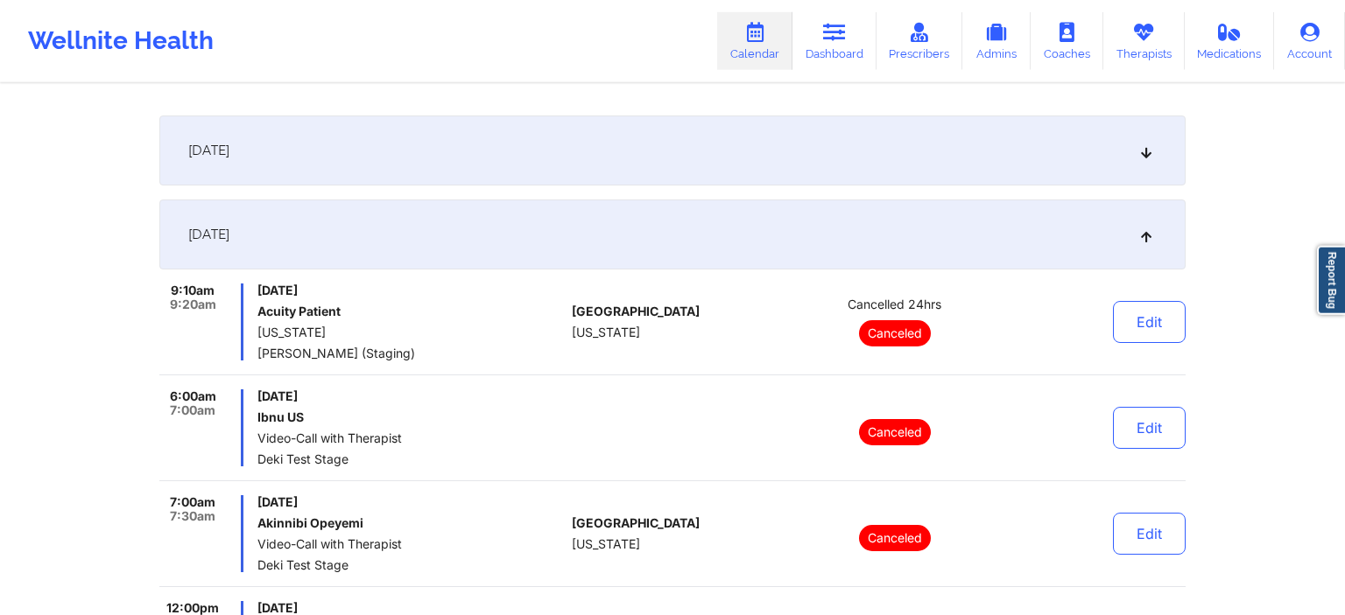
scroll to position [276, 0]
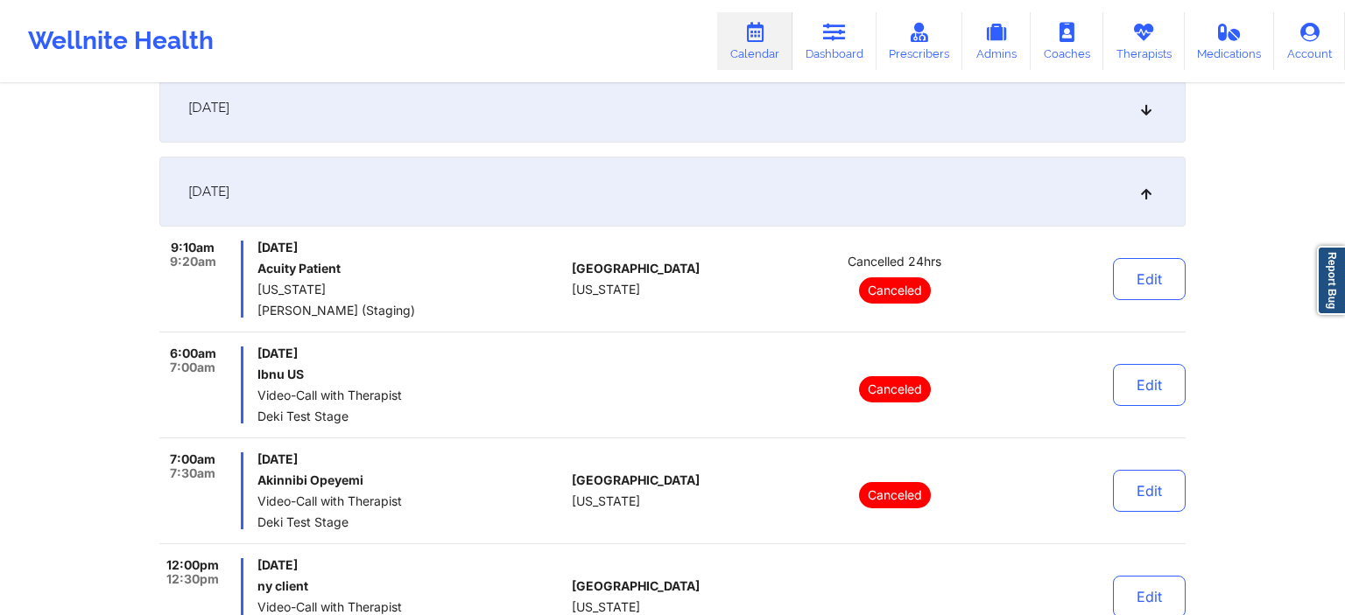
click at [700, 110] on div "[DATE]" at bounding box center [672, 108] width 1026 height 70
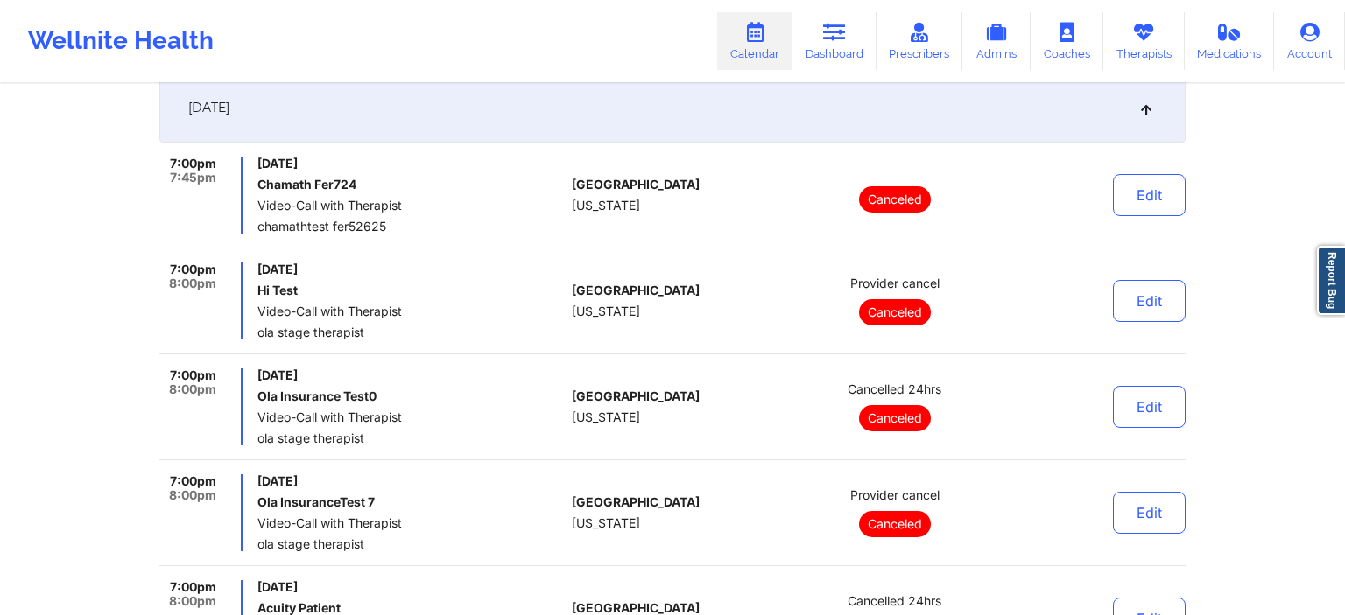
scroll to position [0, 0]
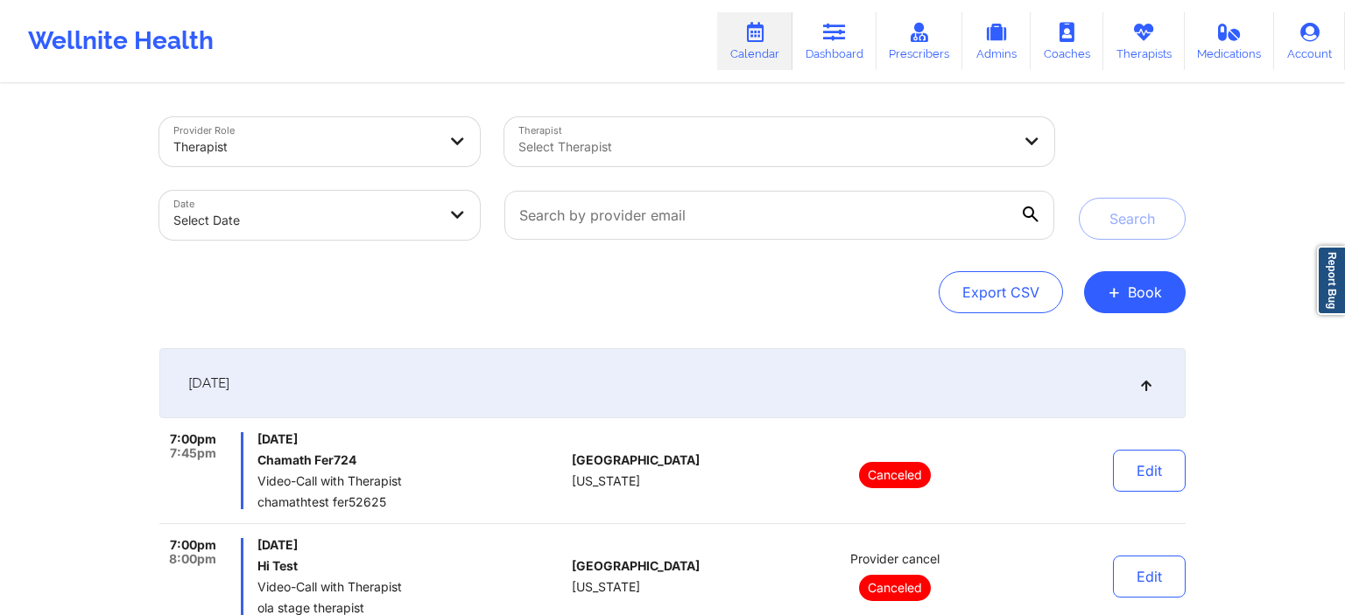
click at [856, 410] on div "[DATE]" at bounding box center [672, 383] width 1026 height 70
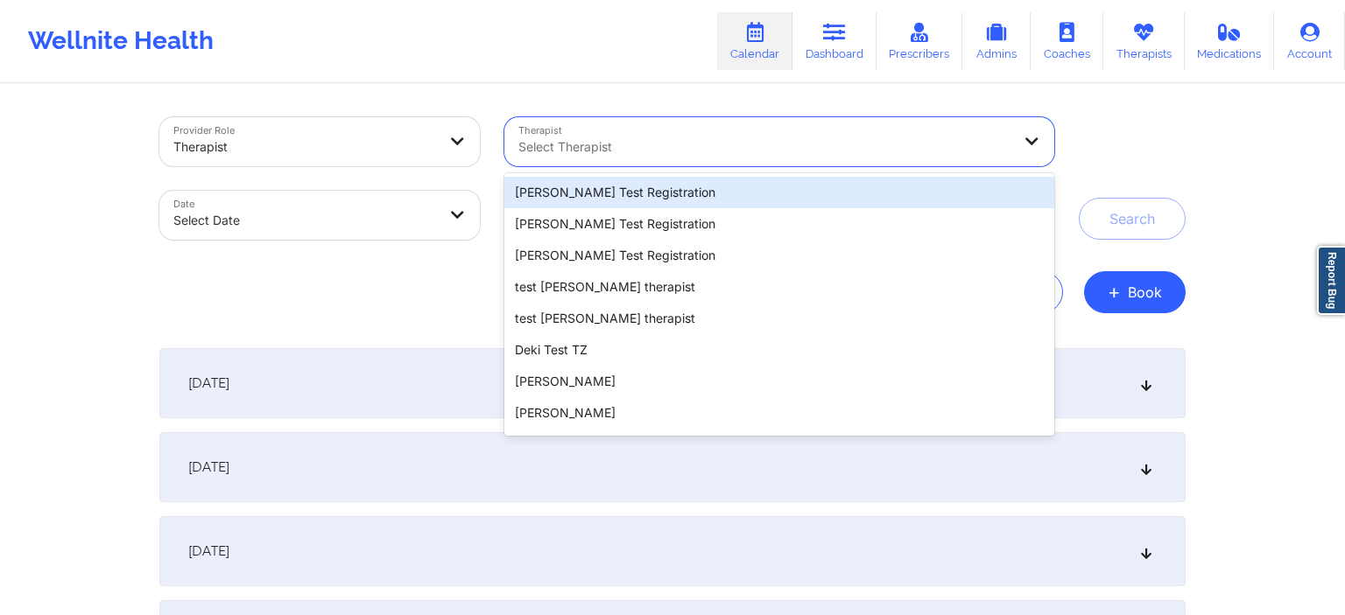
click at [701, 127] on div "Select Therapist" at bounding box center [758, 141] width 509 height 49
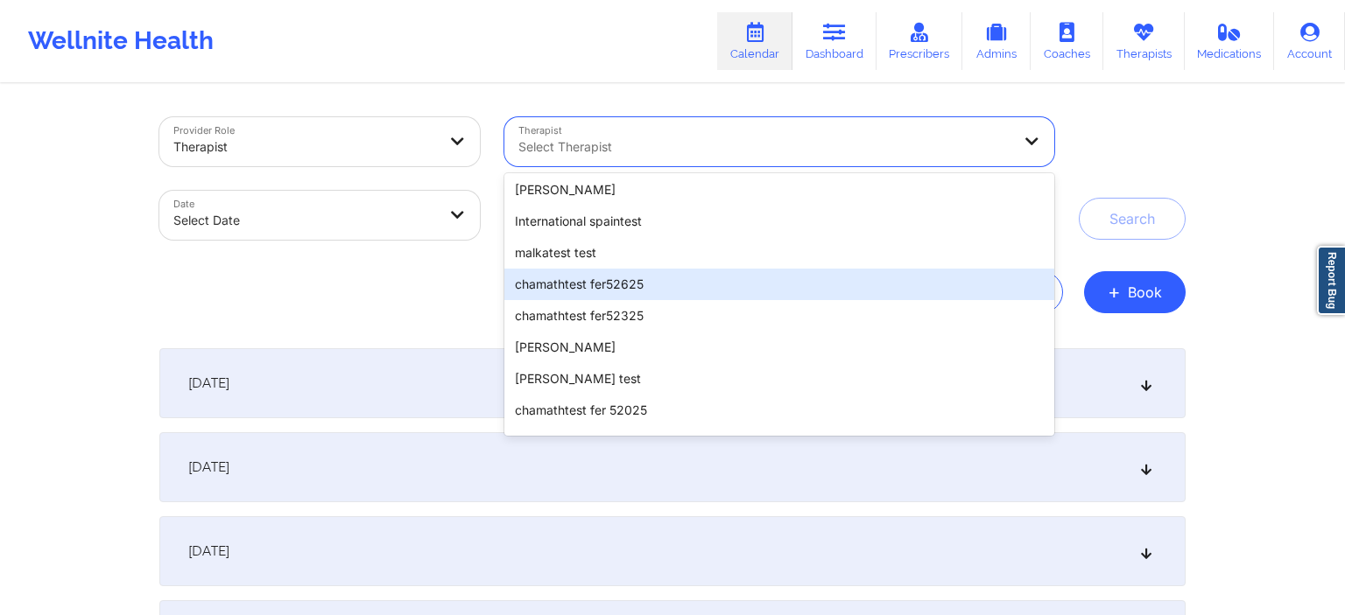
scroll to position [1446, 0]
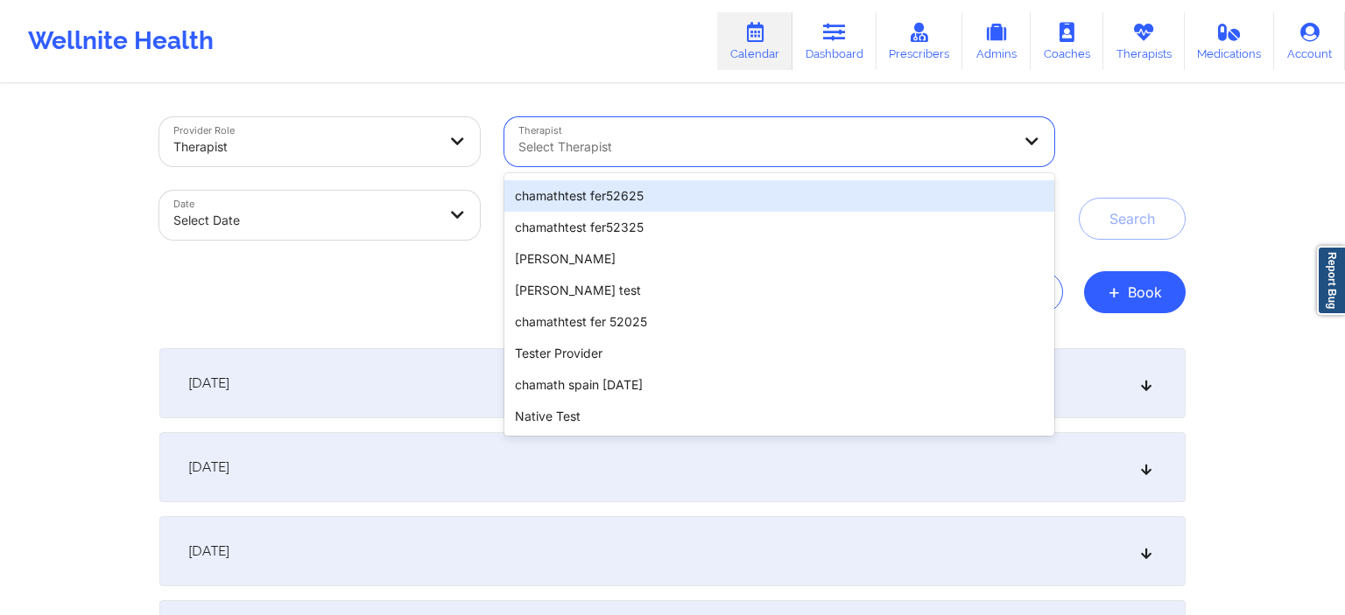
click at [637, 195] on div "chamathtest fer52625" at bounding box center [779, 196] width 550 height 32
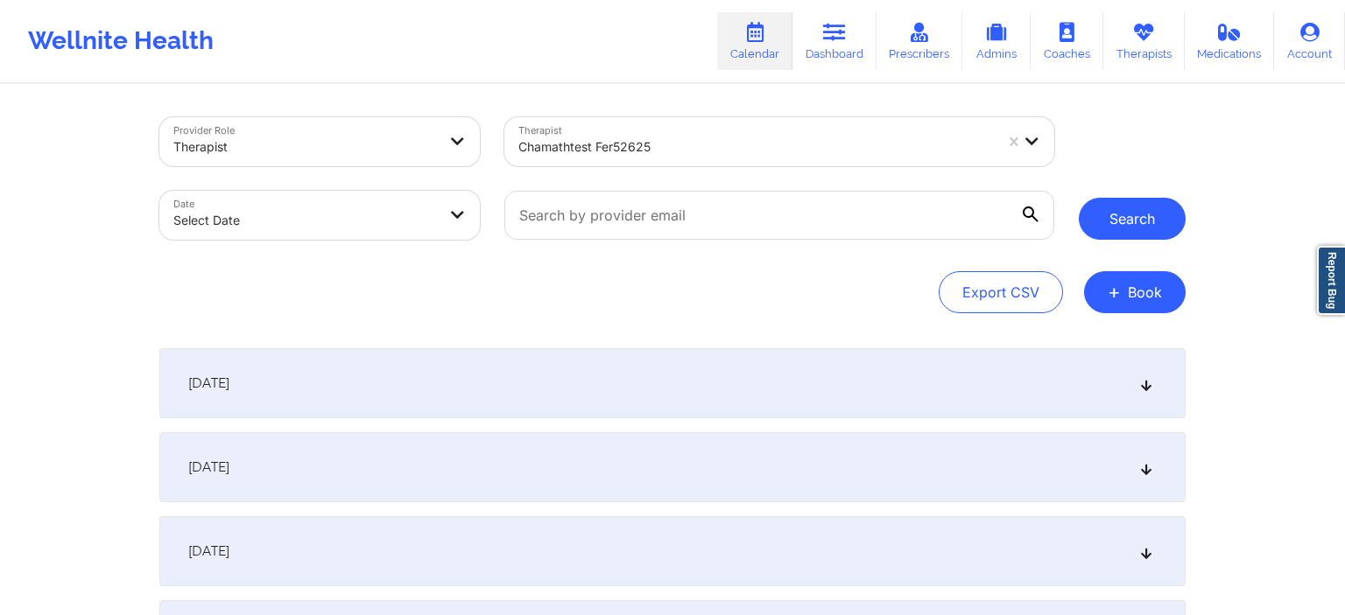
click at [1148, 223] on button "Search" at bounding box center [1132, 219] width 107 height 42
click at [1154, 208] on button "Search" at bounding box center [1132, 219] width 107 height 42
click at [359, 212] on body "Wellnite Health Calendar Dashboard Prescribers Admins Coaches Therapists Medica…" at bounding box center [672, 307] width 1345 height 615
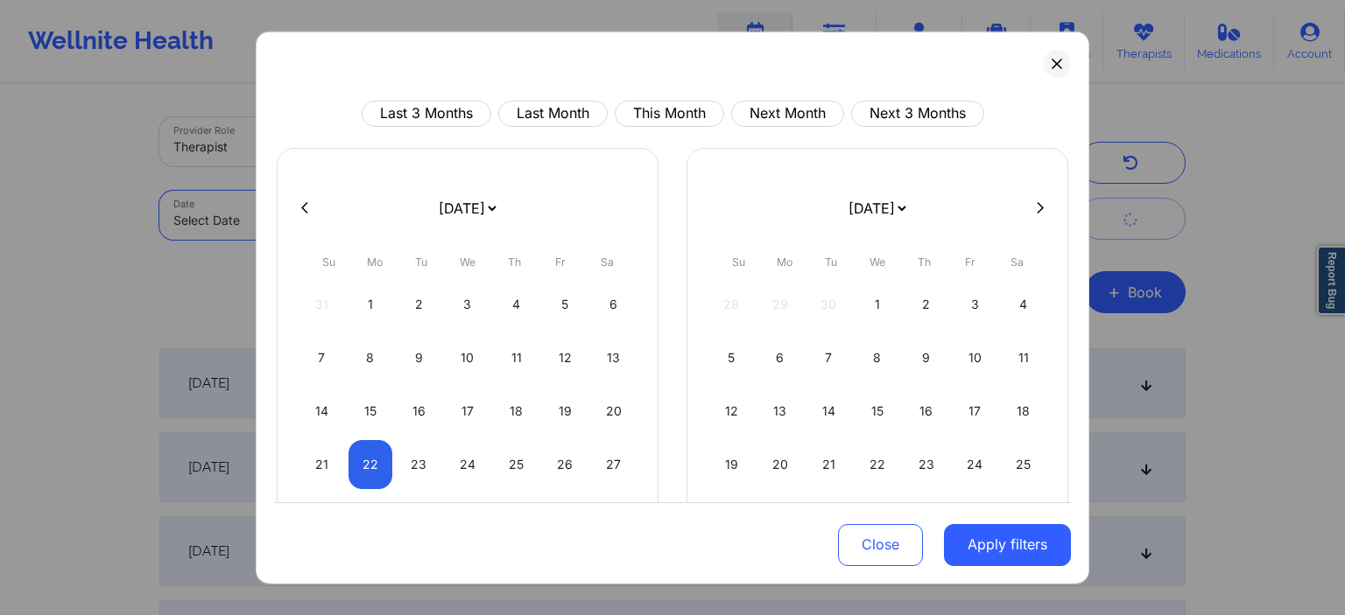
select select "2025-8"
select select "2025-9"
click at [506, 409] on div "18" at bounding box center [516, 410] width 45 height 49
select select "2025-8"
select select "2025-9"
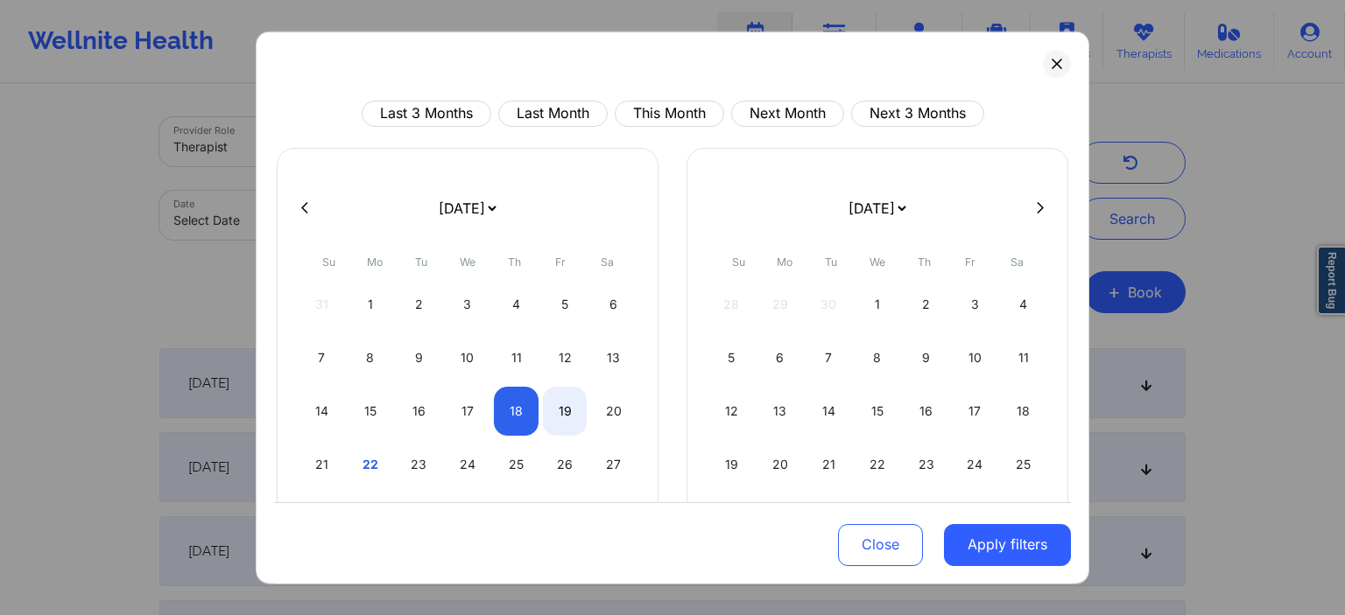
select select "2025-8"
select select "2025-9"
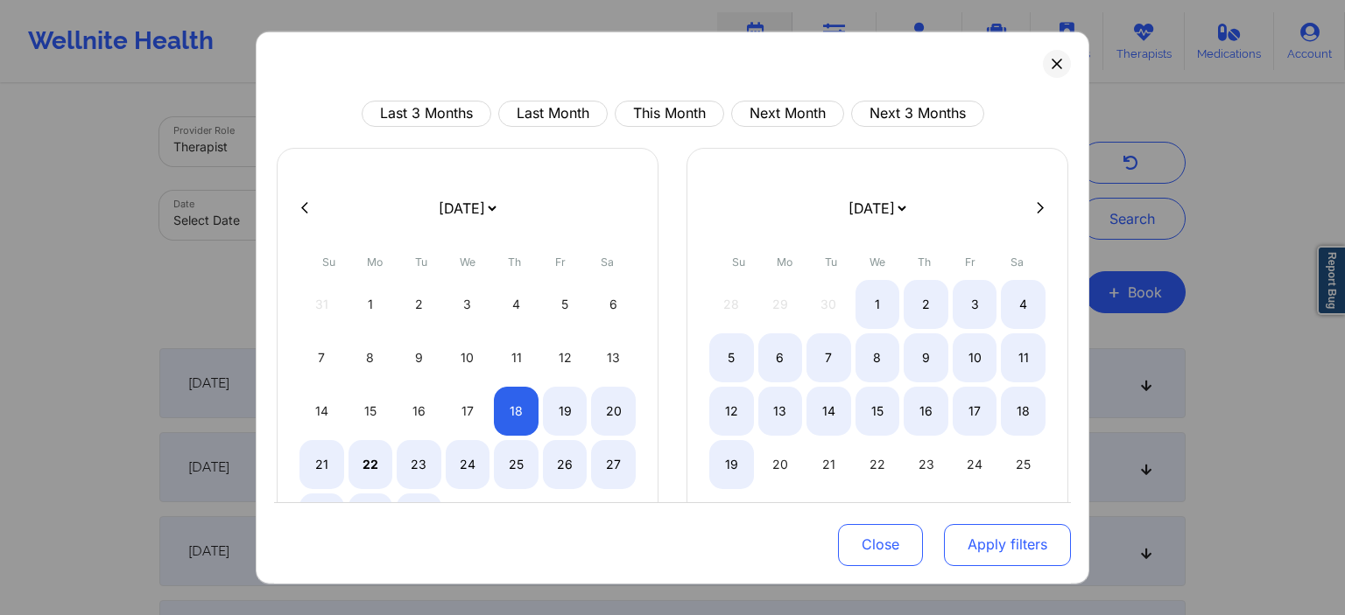
click at [1033, 547] on button "Apply filters" at bounding box center [1007, 545] width 127 height 42
click at [1043, 537] on button "Apply filters" at bounding box center [1007, 545] width 127 height 42
click at [1037, 552] on button "Apply filters" at bounding box center [1007, 545] width 127 height 42
click at [1034, 549] on button "Apply filters" at bounding box center [1007, 545] width 127 height 42
click at [1031, 545] on button "Apply filters" at bounding box center [1007, 545] width 127 height 42
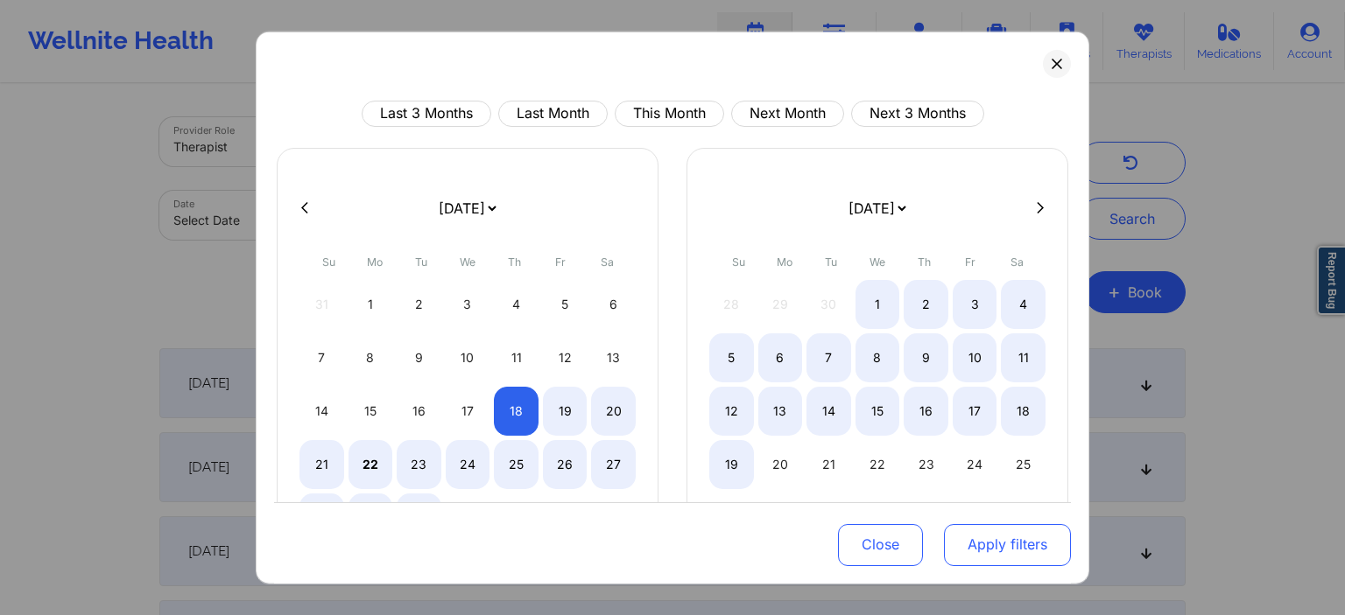
drag, startPoint x: 1030, startPoint y: 545, endPoint x: 1027, endPoint y: 534, distance: 11.1
click at [1029, 544] on button "Apply filters" at bounding box center [1007, 545] width 127 height 42
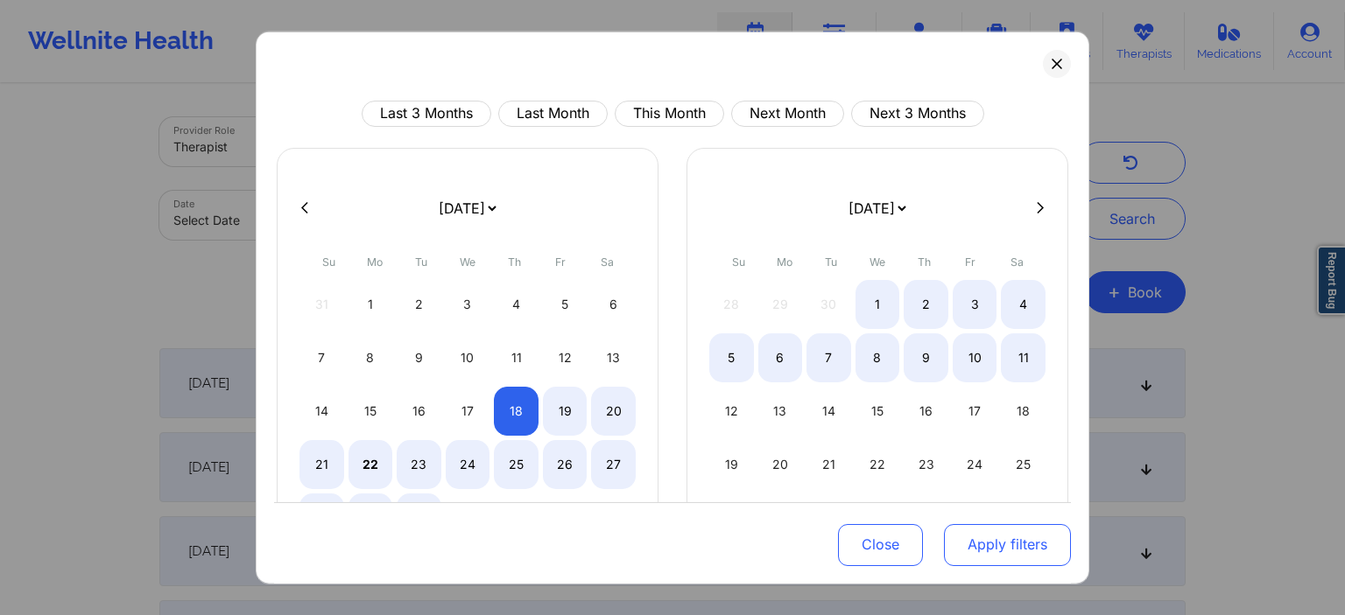
select select "2025-8"
select select "2025-9"
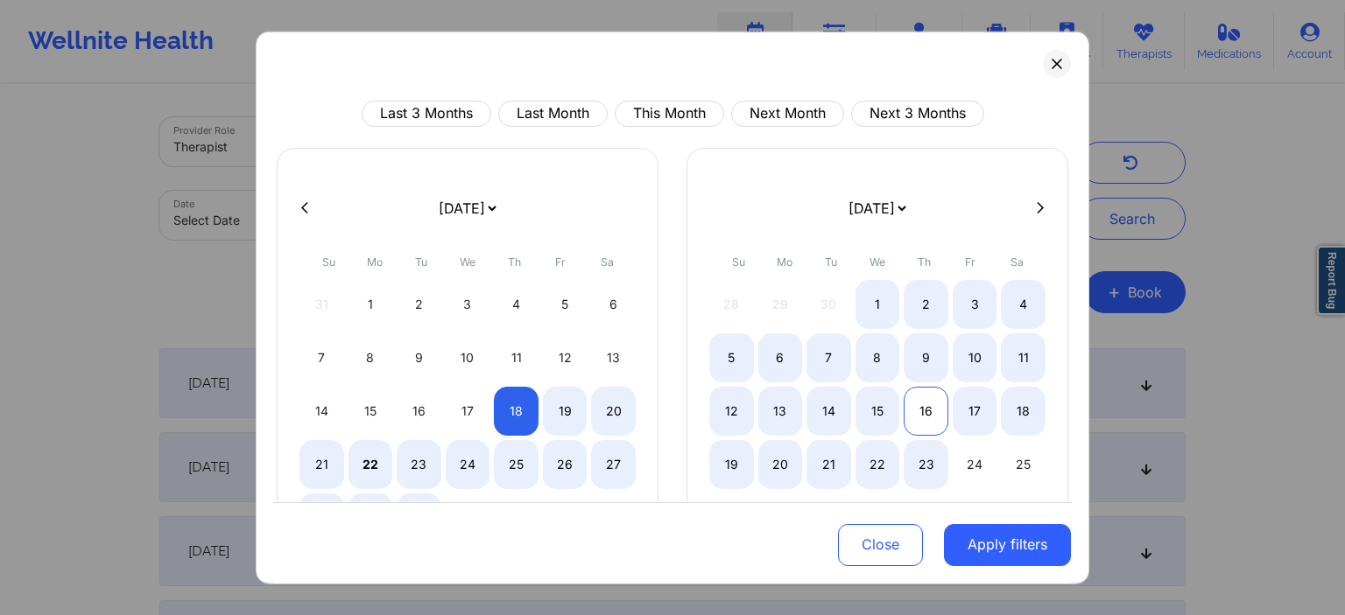
click at [930, 415] on div "16" at bounding box center [925, 410] width 45 height 49
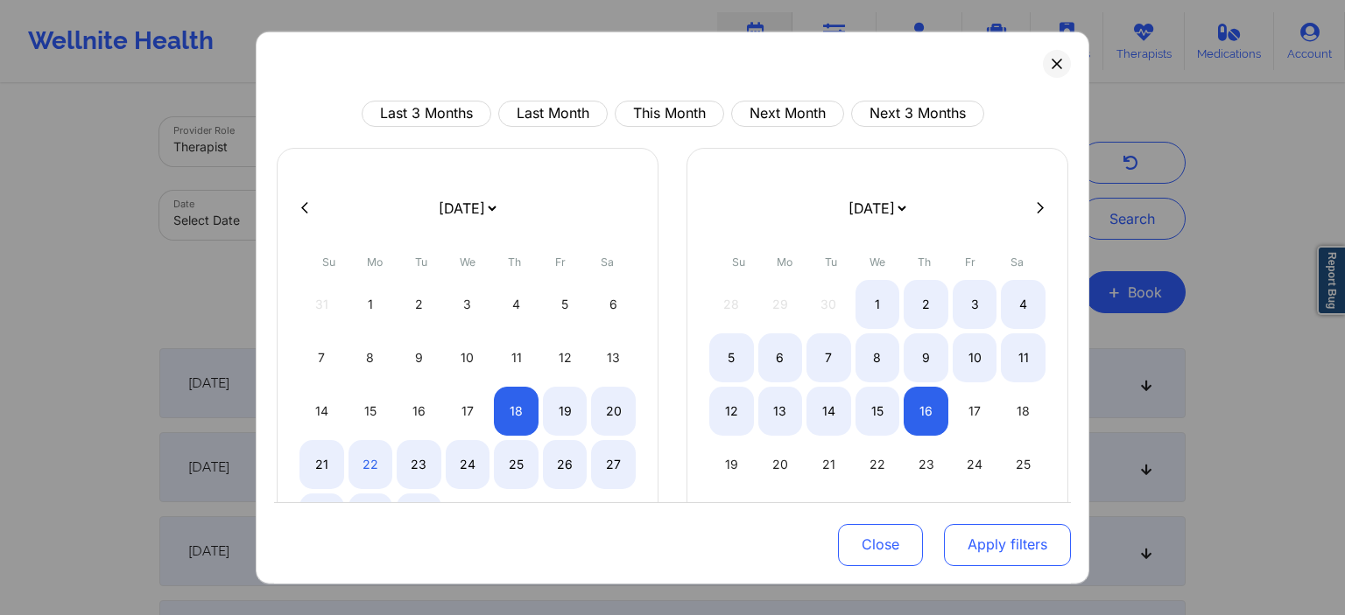
select select "2025-8"
select select "2025-9"
click at [995, 552] on button "Apply filters" at bounding box center [1007, 545] width 127 height 42
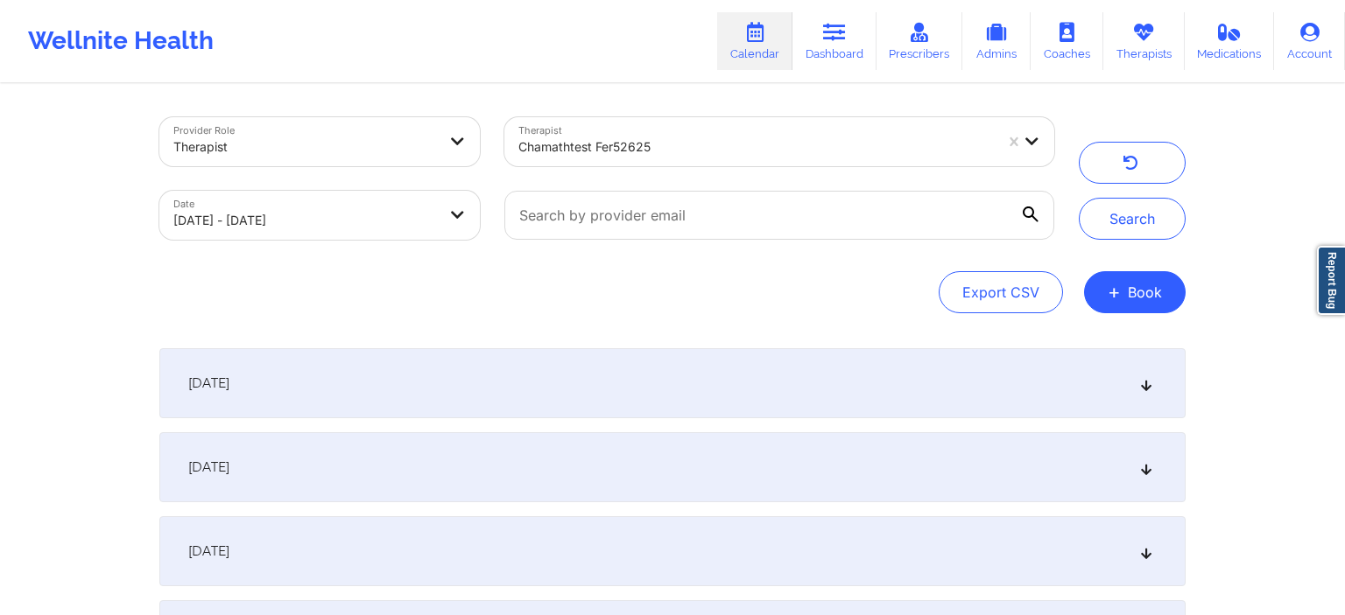
click at [1184, 228] on div "Search" at bounding box center [1132, 178] width 107 height 123
click at [1170, 226] on button "Search" at bounding box center [1132, 219] width 107 height 42
click at [435, 391] on div "[DATE]" at bounding box center [672, 383] width 1026 height 70
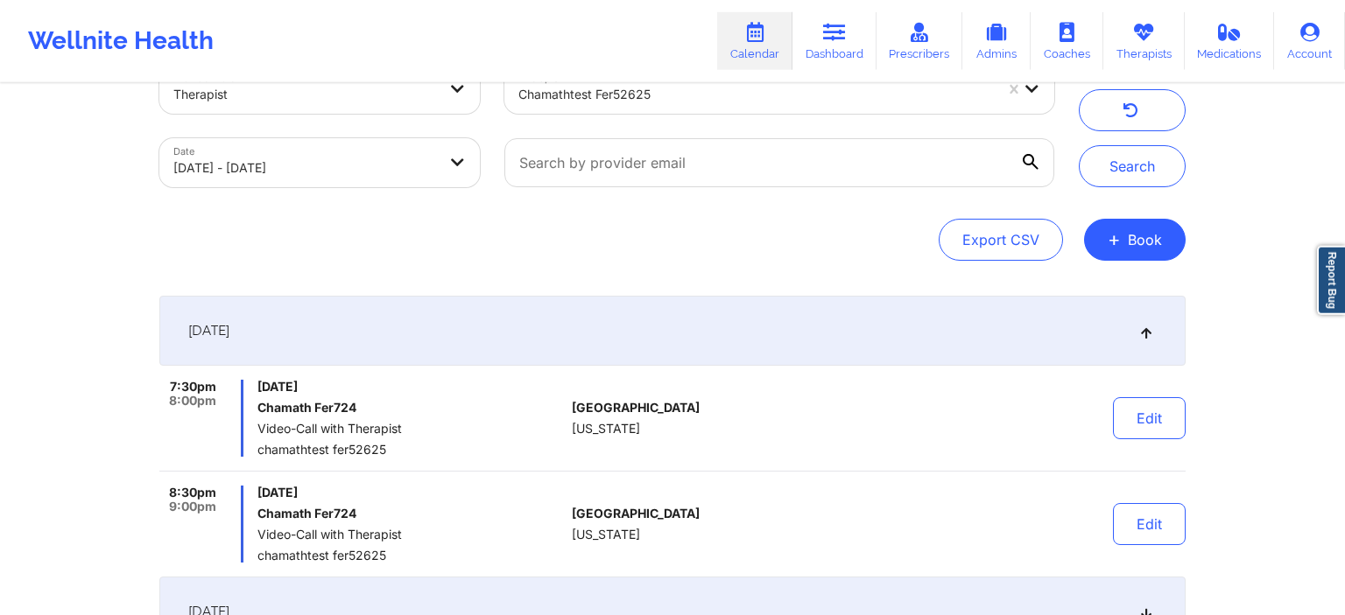
scroll to position [92, 0]
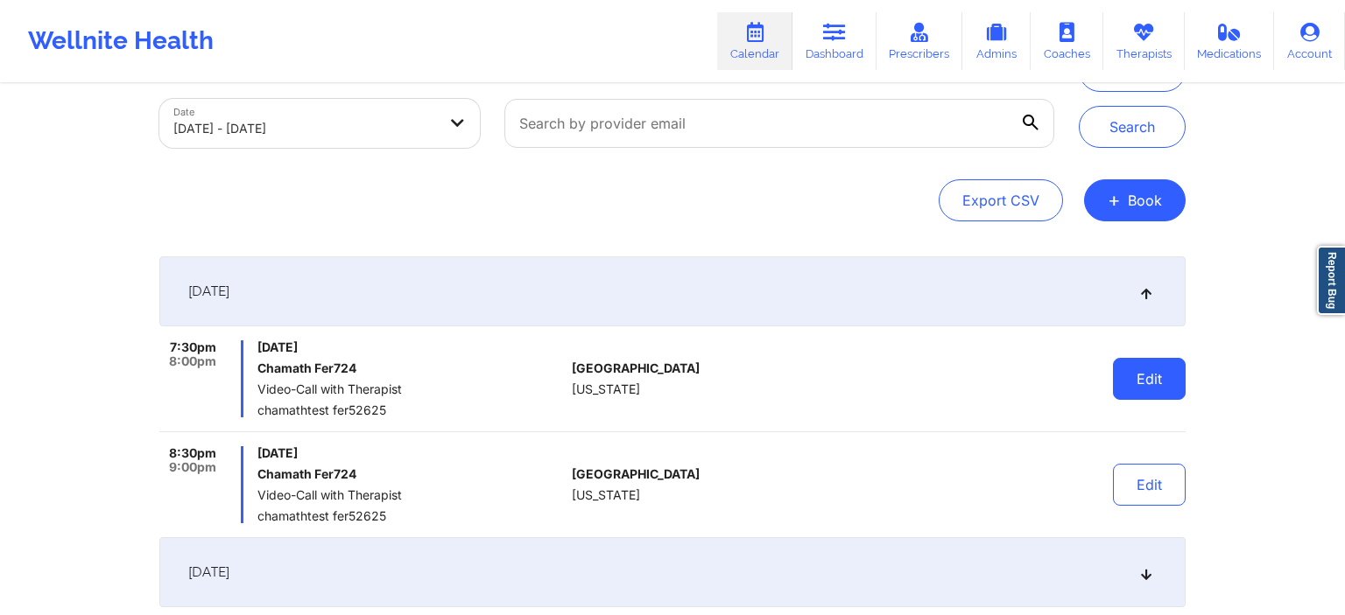
click at [1167, 390] on button "Edit" at bounding box center [1149, 379] width 73 height 42
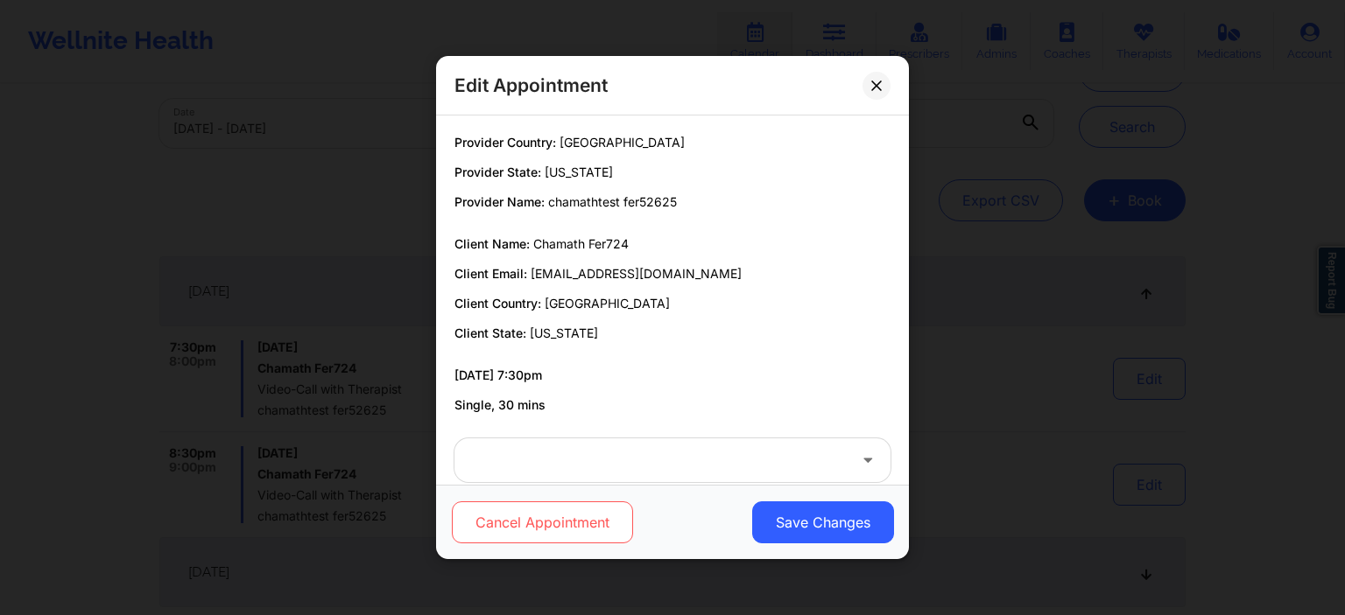
click at [559, 521] on button "Cancel Appointment" at bounding box center [542, 523] width 181 height 42
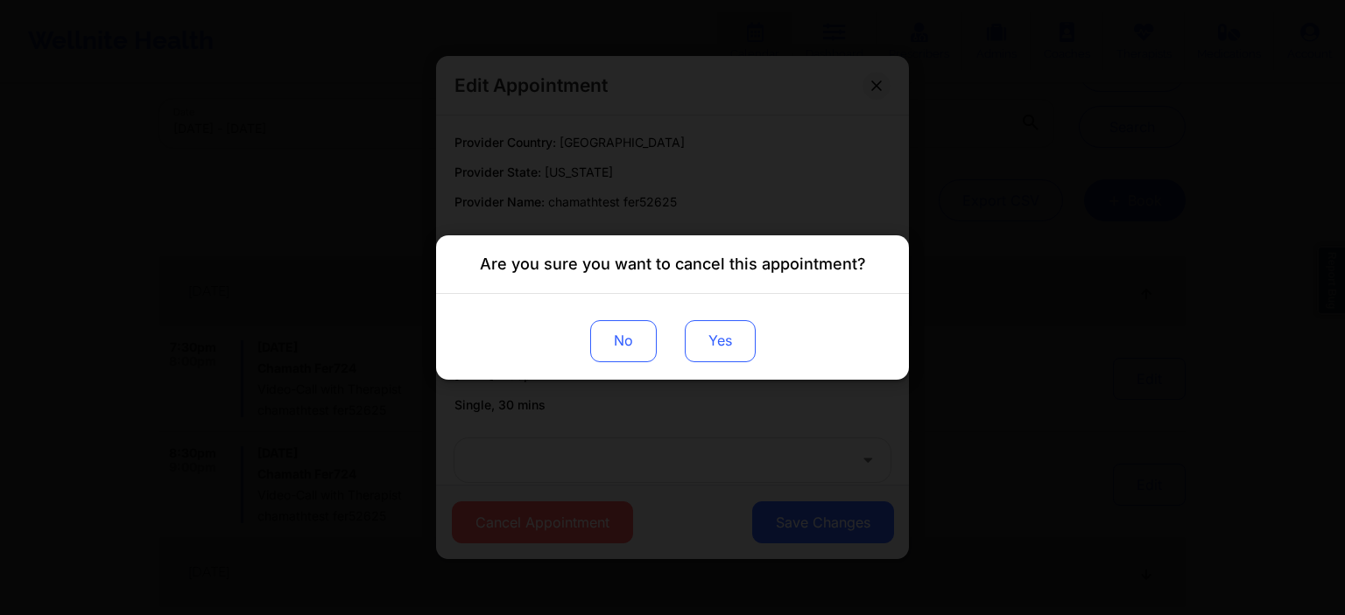
click at [741, 335] on button "Yes" at bounding box center [720, 341] width 71 height 42
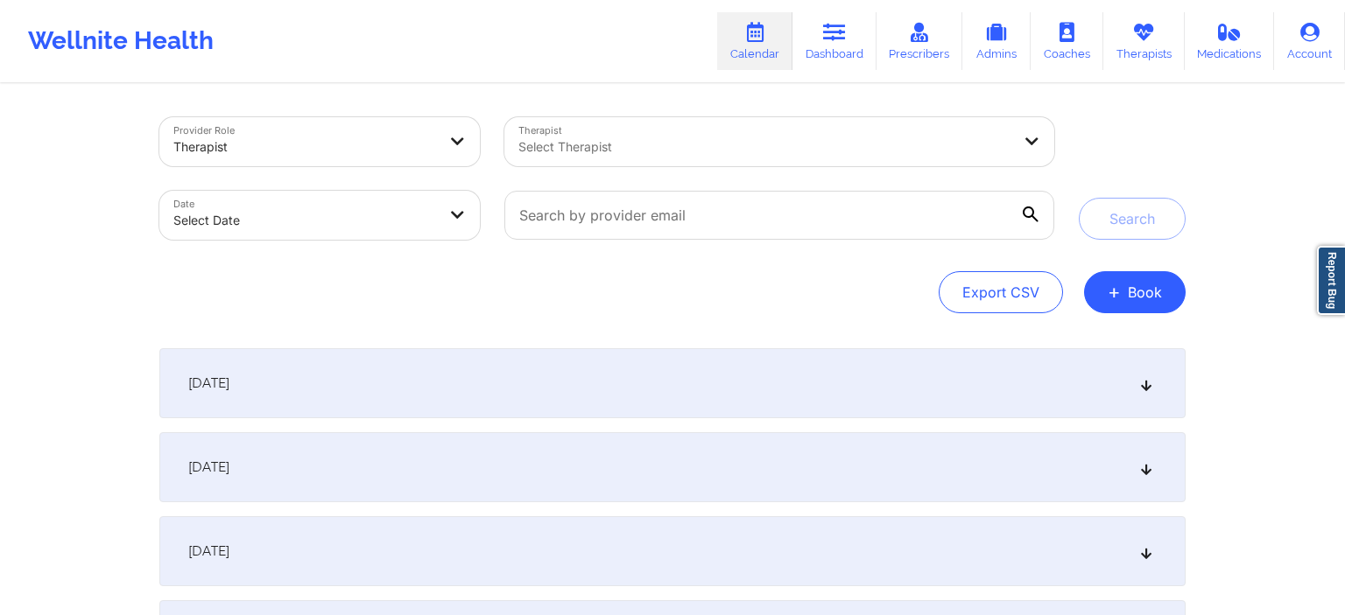
click at [593, 121] on div "Select Therapist" at bounding box center [758, 141] width 509 height 49
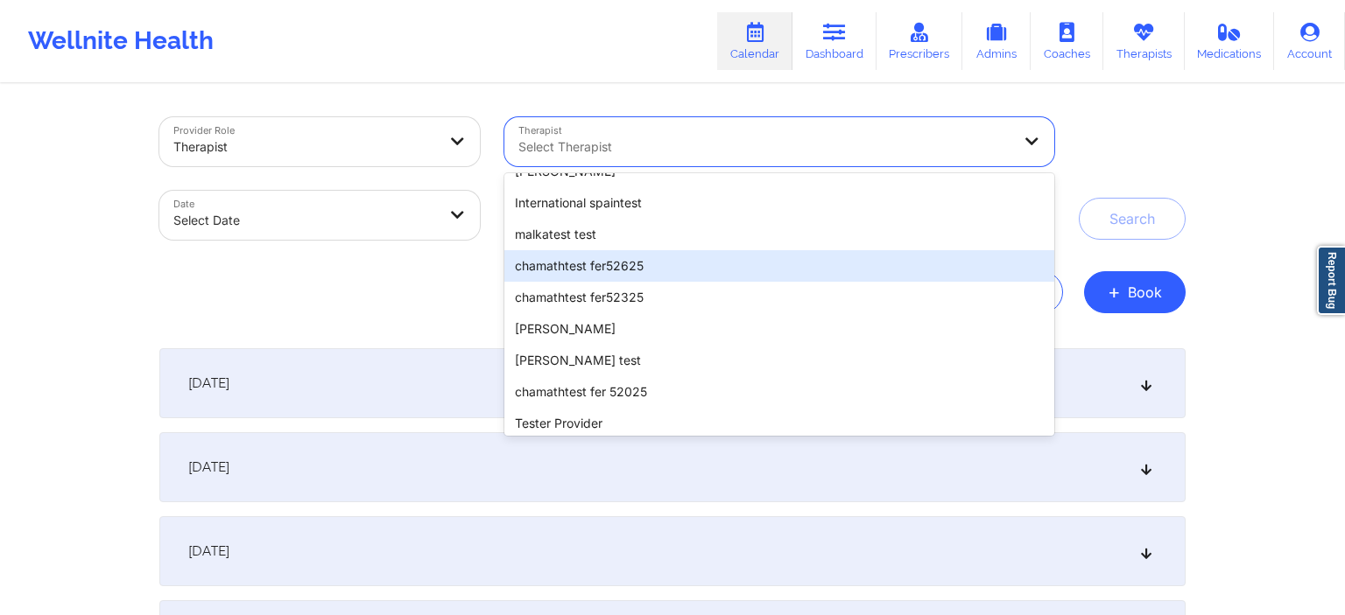
scroll to position [1411, 0]
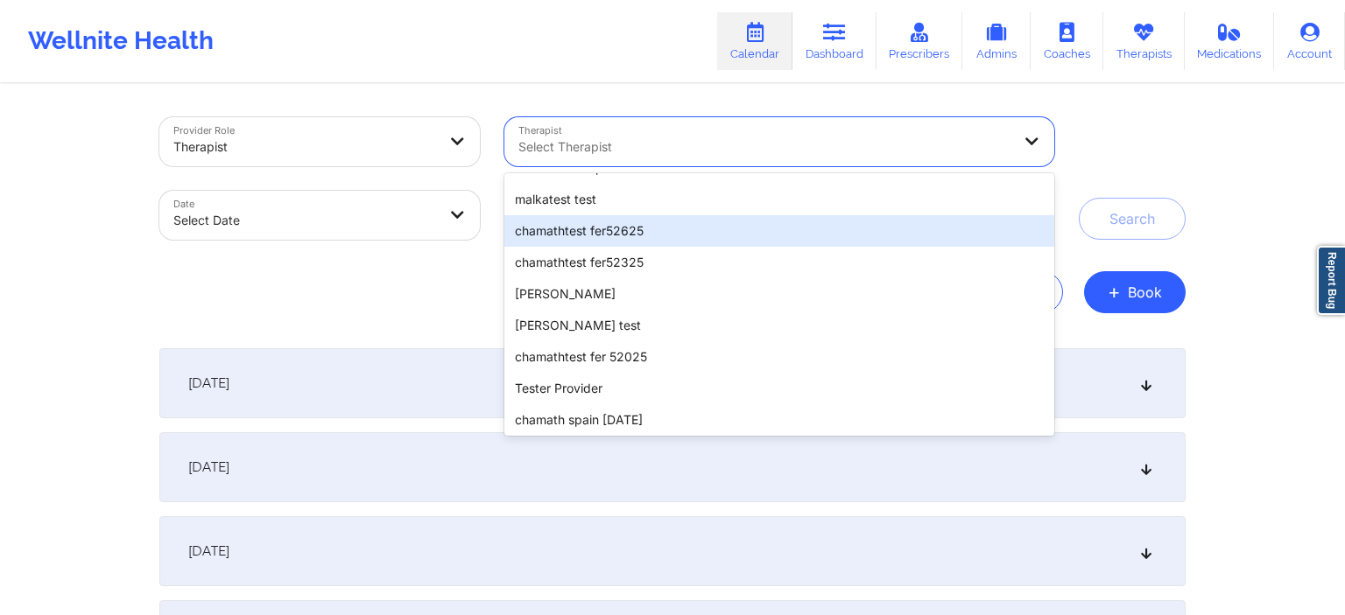
click at [629, 232] on div "chamathtest fer52625" at bounding box center [779, 231] width 550 height 32
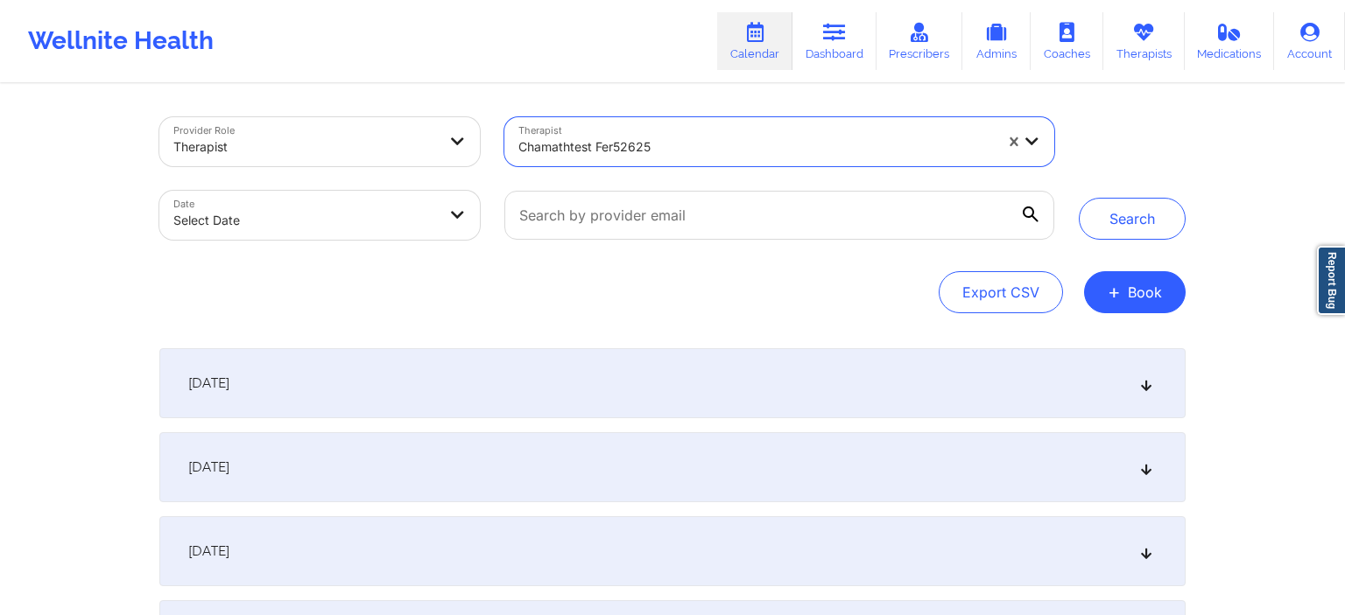
click at [379, 221] on body "Wellnite Health Calendar Dashboard Prescribers Admins Coaches Therapists Medica…" at bounding box center [672, 307] width 1345 height 615
select select "2025-8"
select select "2025-9"
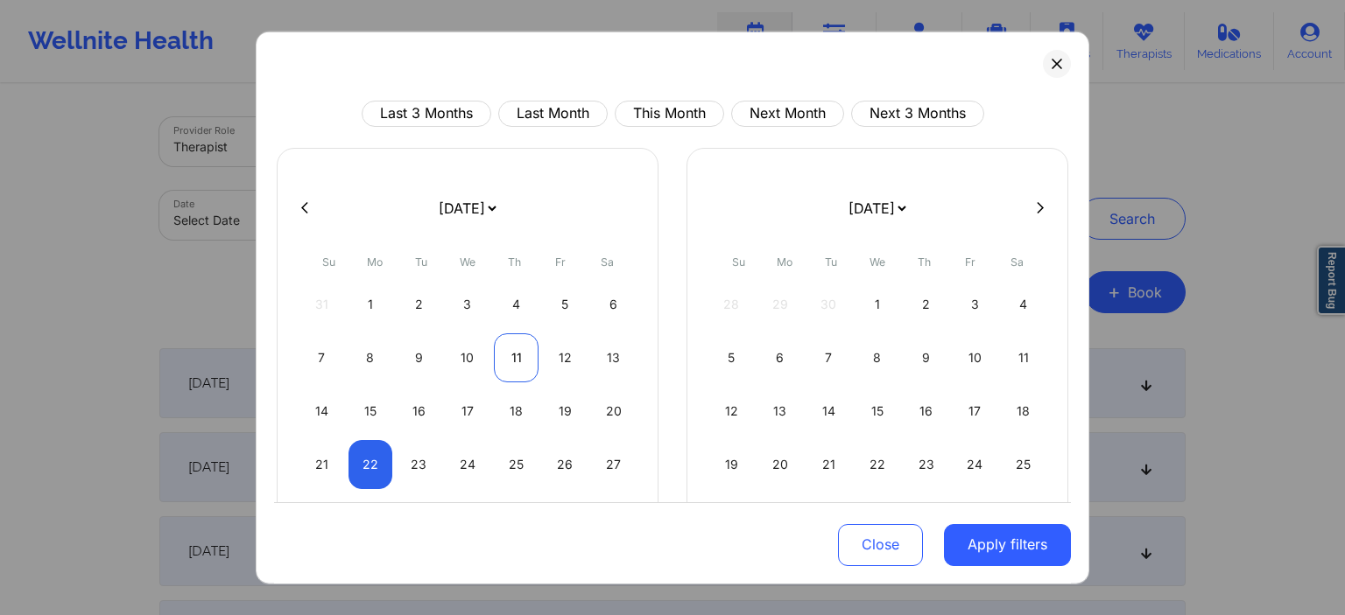
click at [503, 364] on div "11" at bounding box center [516, 357] width 45 height 49
select select "2025-8"
select select "2025-9"
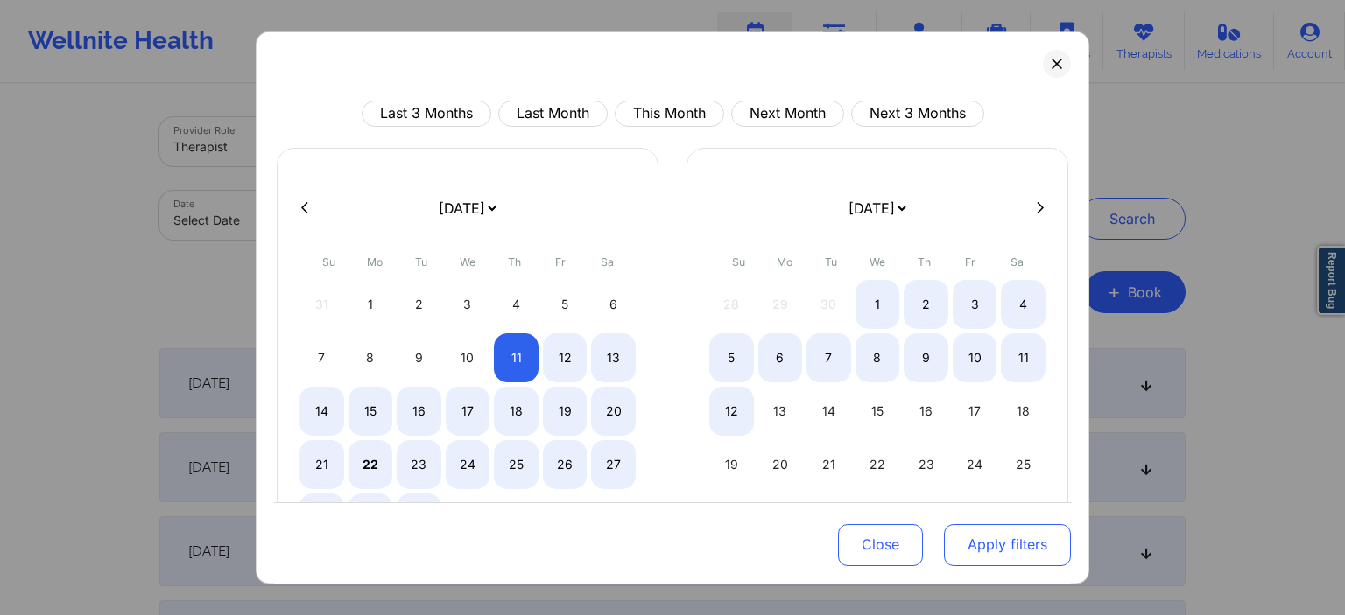
select select "2025-8"
select select "2025-9"
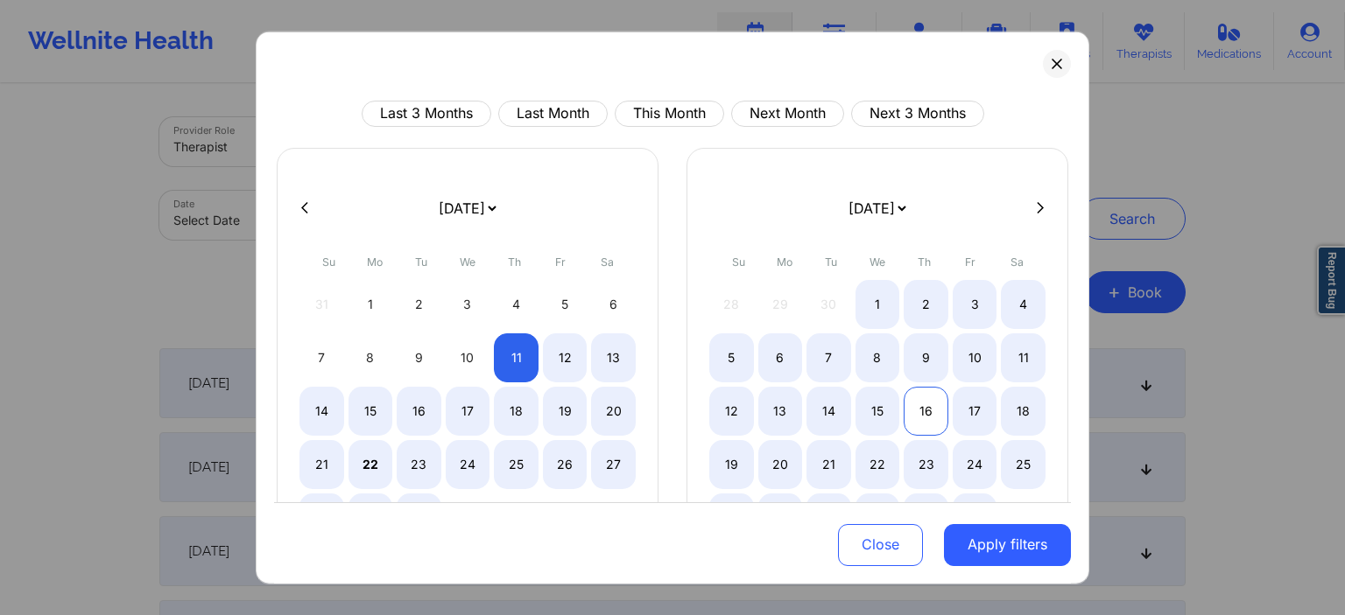
select select "2025-8"
select select "2025-9"
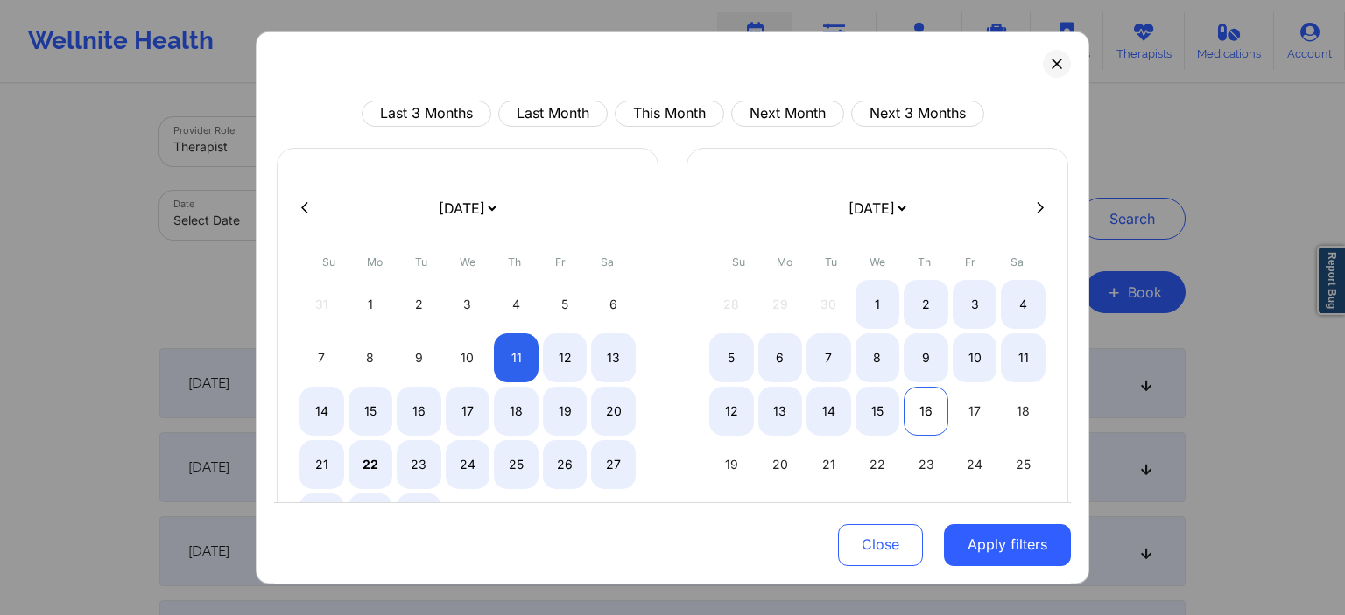
click at [930, 418] on div "16" at bounding box center [925, 410] width 45 height 49
select select "2025-8"
select select "2025-9"
click at [1021, 550] on button "Apply filters" at bounding box center [1007, 545] width 127 height 42
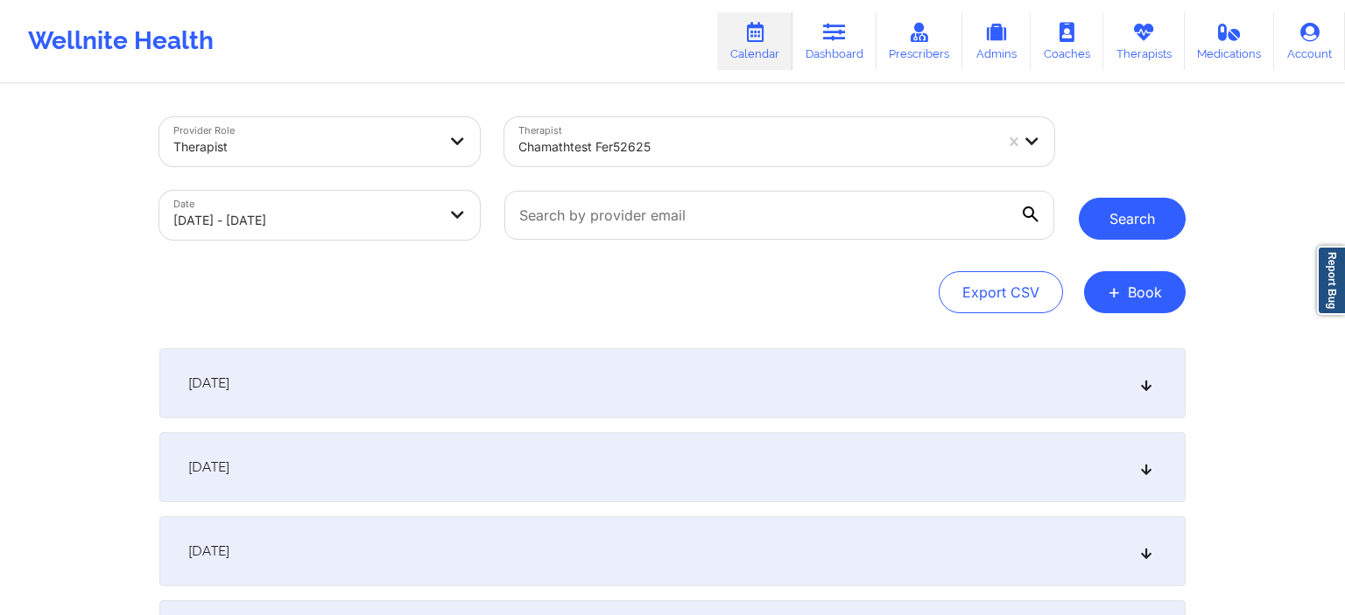
click at [1153, 230] on button "Search" at bounding box center [1132, 219] width 107 height 42
click at [573, 384] on div "[DATE]" at bounding box center [672, 383] width 1026 height 70
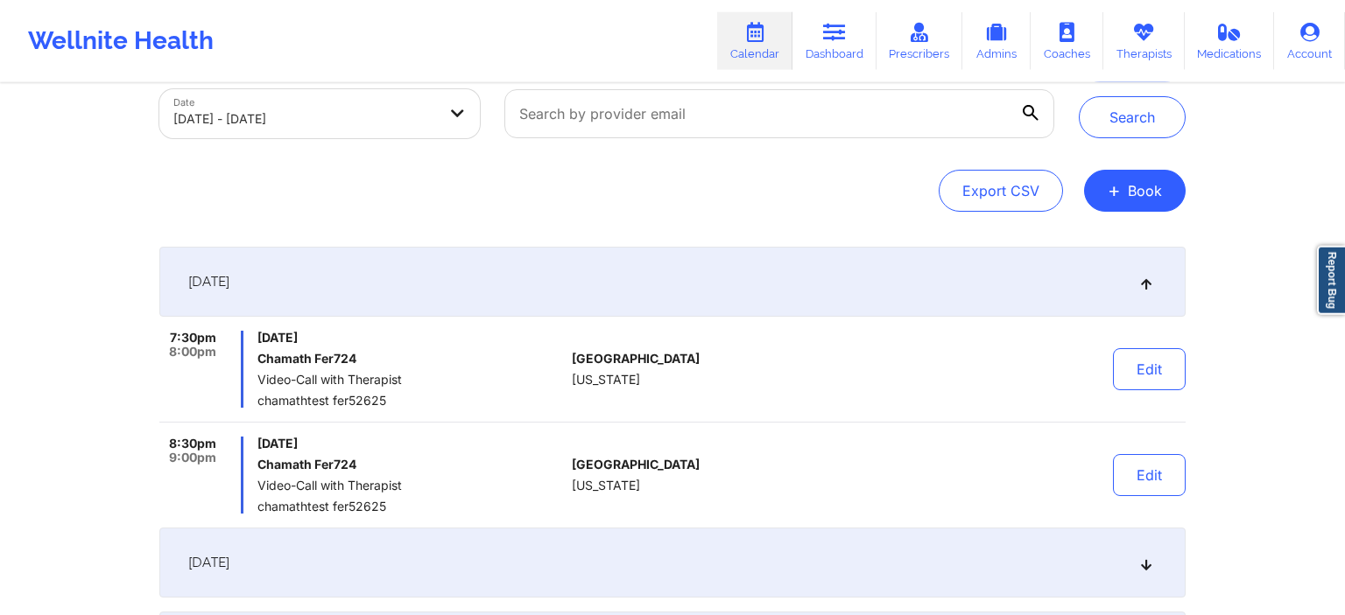
scroll to position [185, 0]
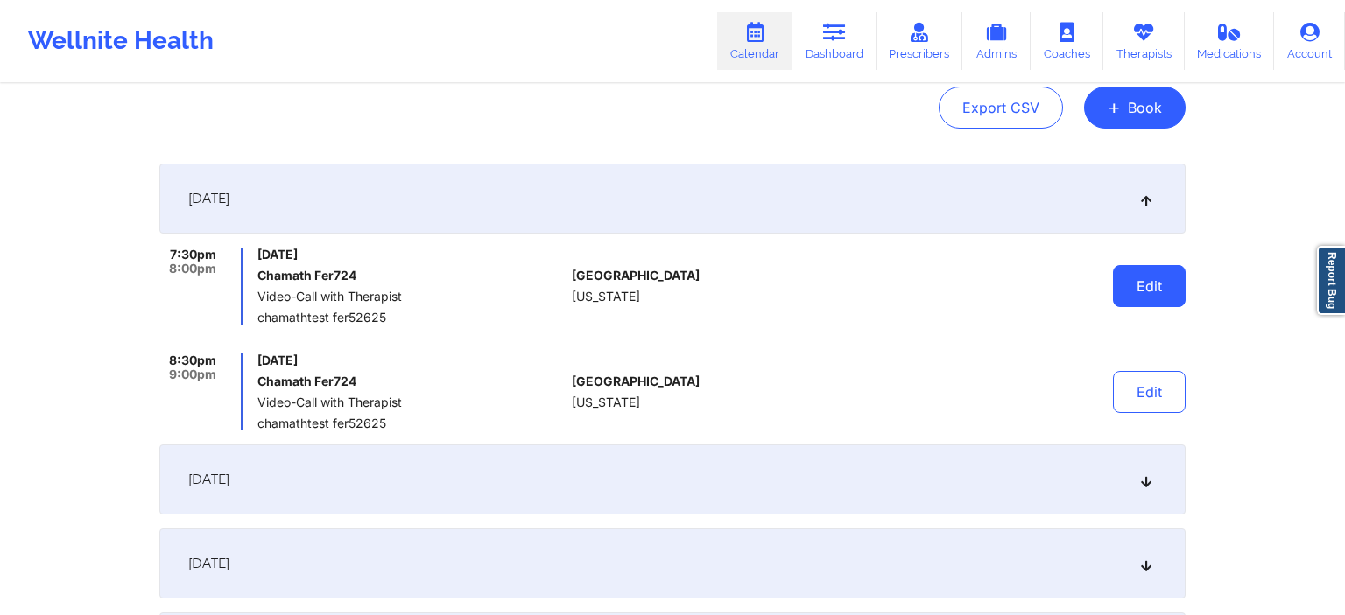
click at [1152, 292] on button "Edit" at bounding box center [1149, 286] width 73 height 42
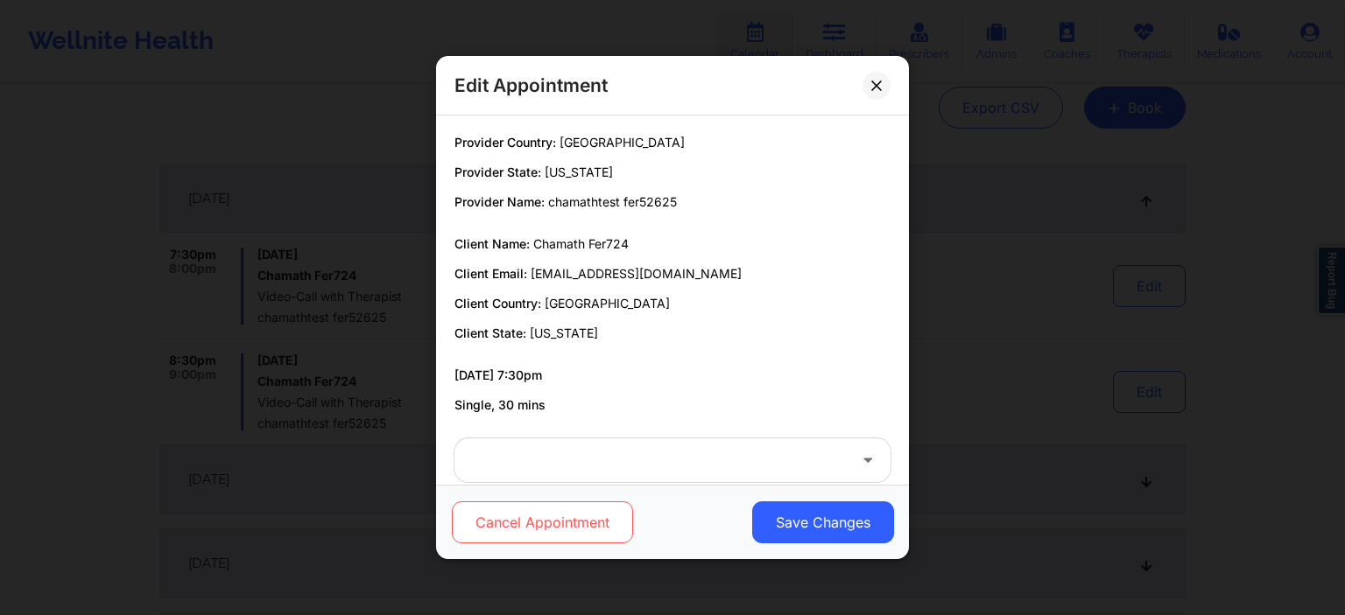
click at [585, 518] on button "Cancel Appointment" at bounding box center [542, 523] width 181 height 42
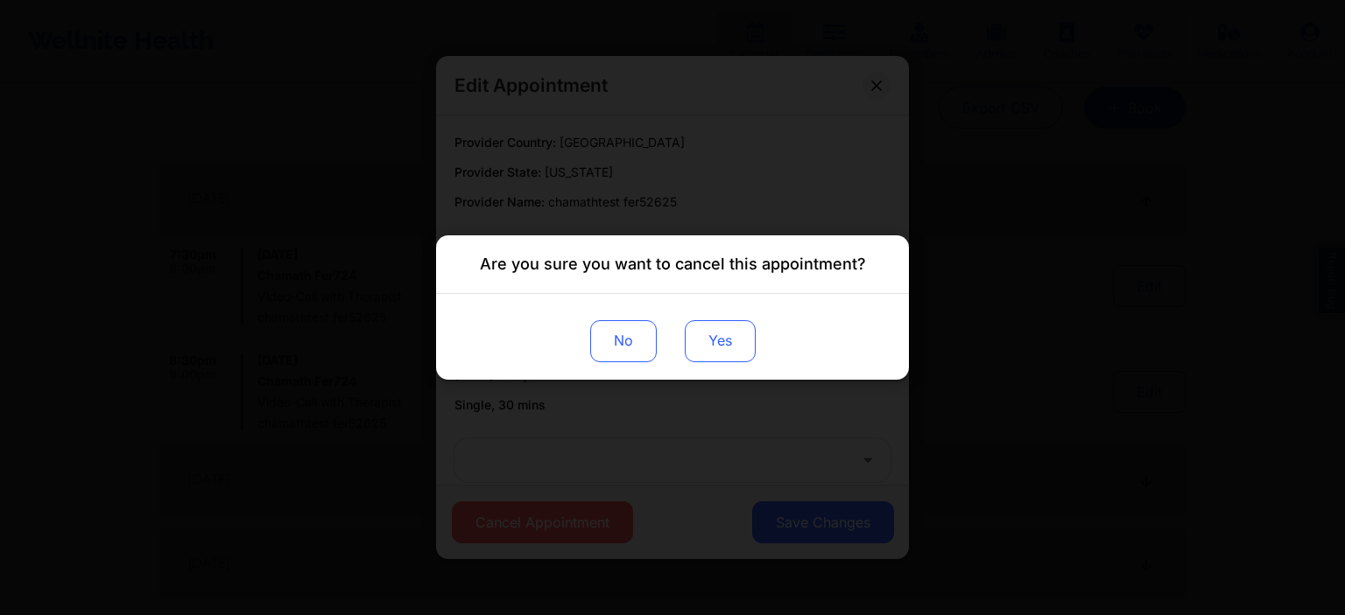
click at [722, 322] on button "Yes" at bounding box center [720, 341] width 71 height 42
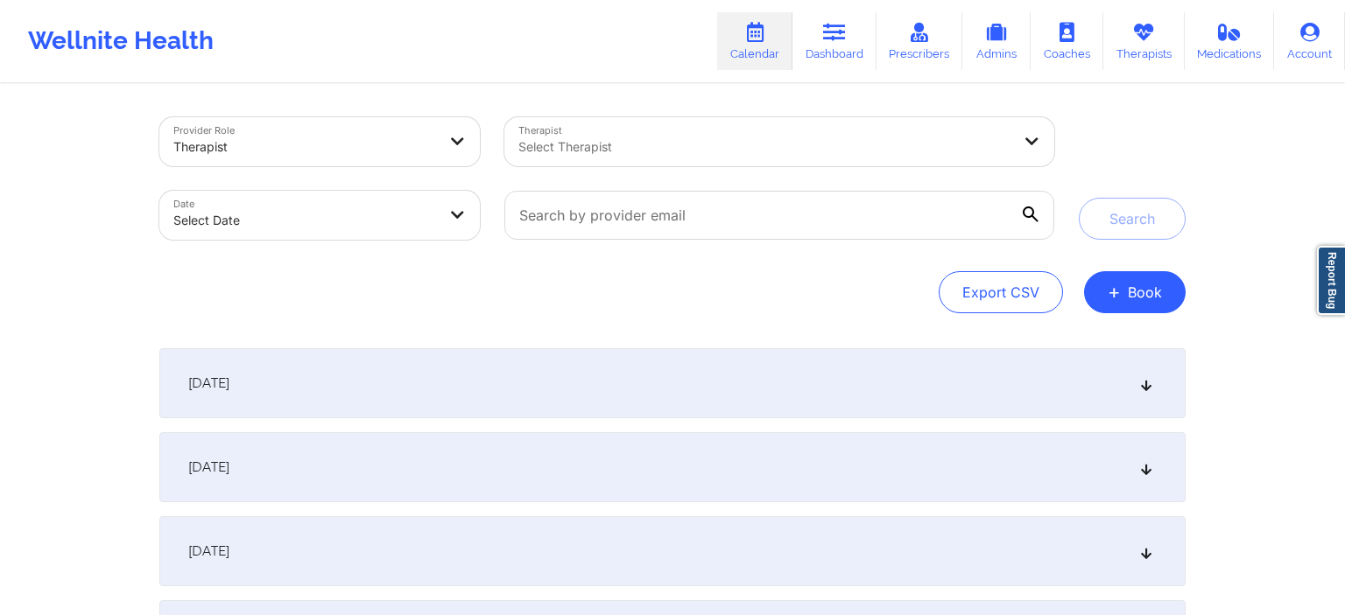
click at [625, 151] on div at bounding box center [764, 147] width 493 height 21
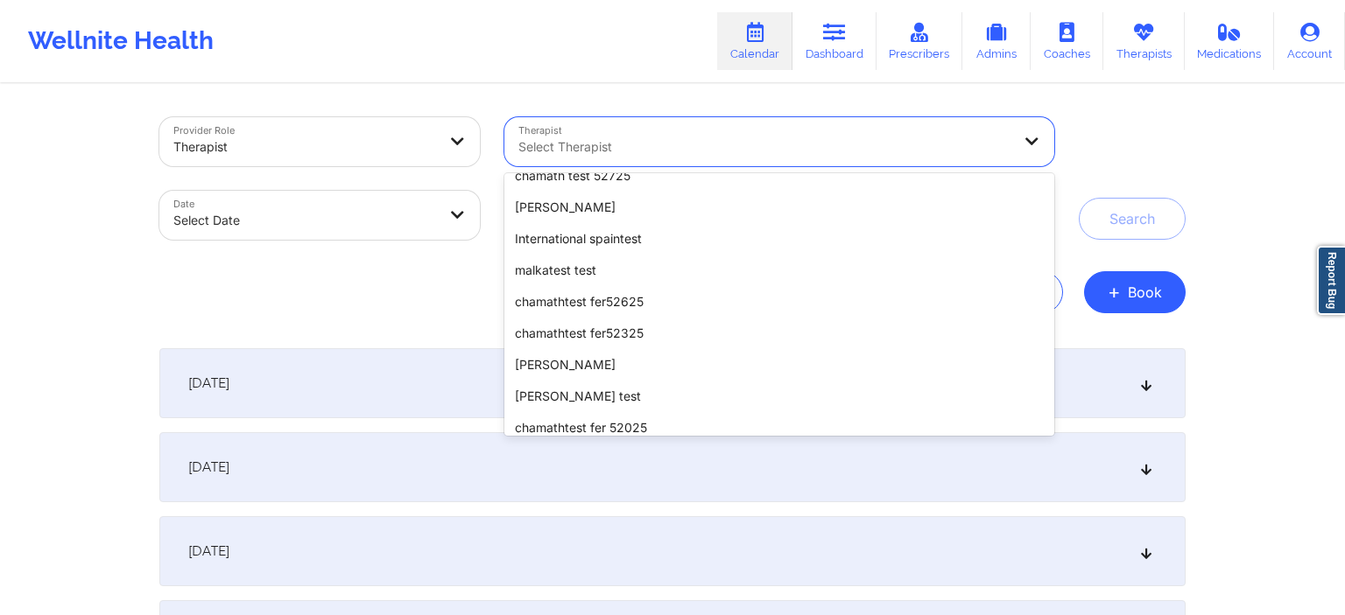
scroll to position [1358, 0]
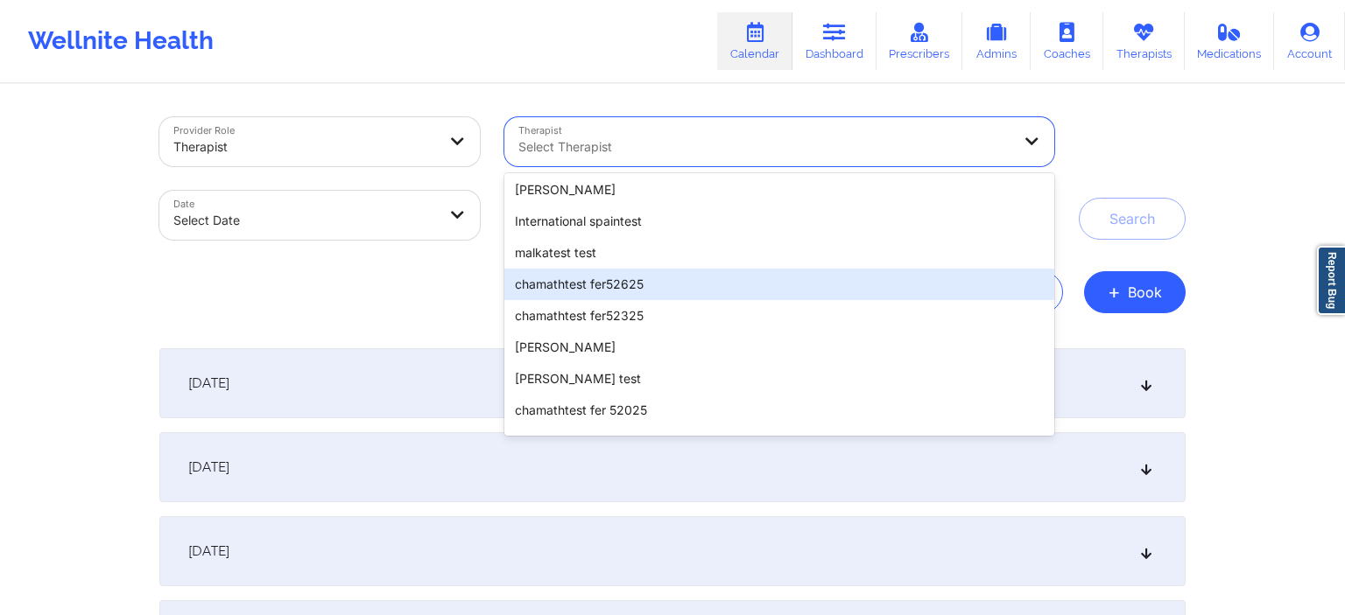
click at [613, 271] on div "chamathtest fer52625" at bounding box center [779, 285] width 550 height 32
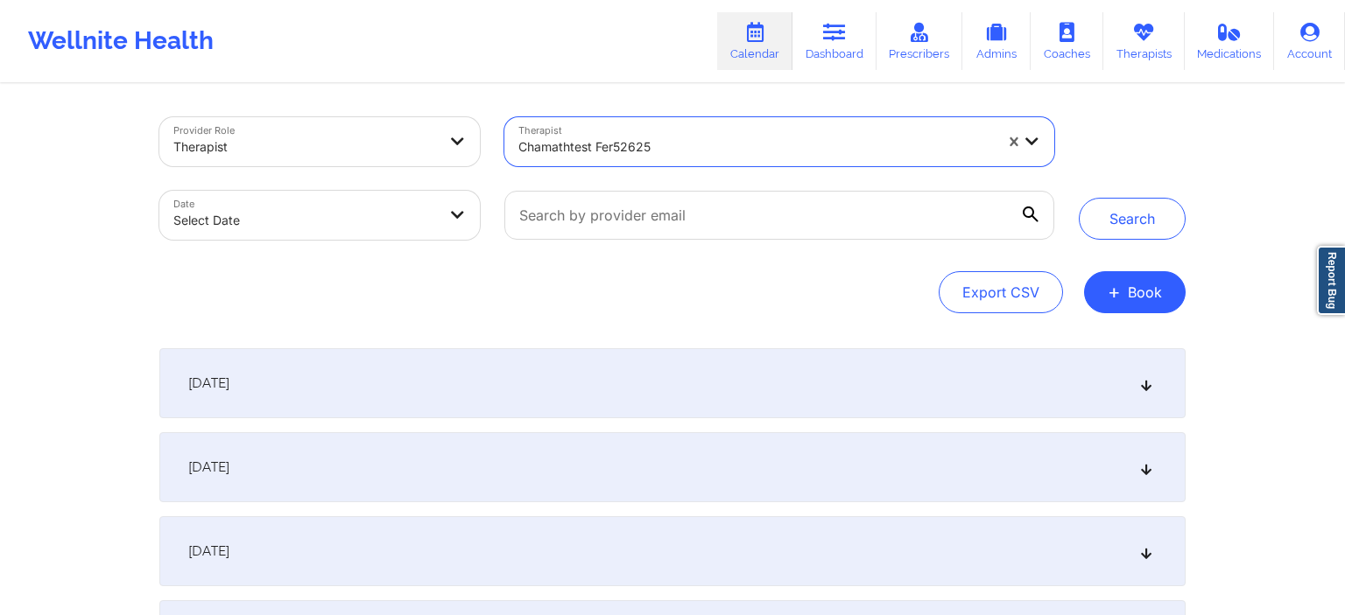
click at [322, 222] on body "Wellnite Health Calendar Dashboard Prescribers Admins Coaches Therapists Medica…" at bounding box center [672, 307] width 1345 height 615
select select "2025-8"
select select "2025-9"
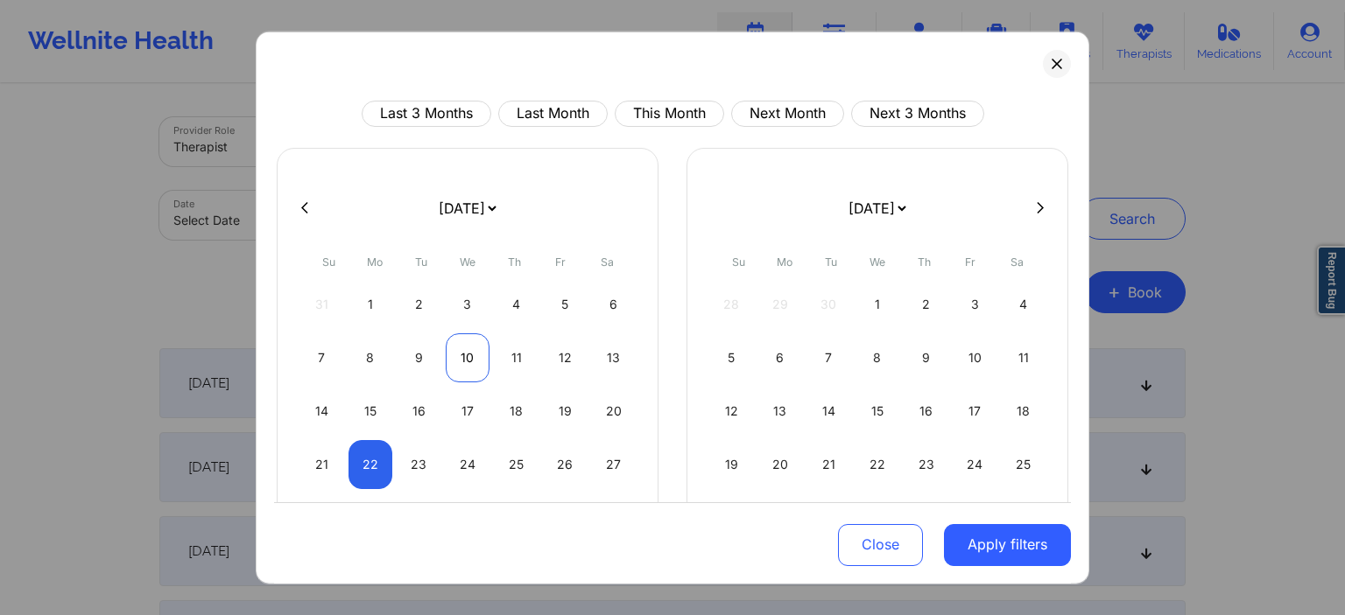
click at [453, 353] on div "10" at bounding box center [468, 357] width 45 height 49
select select "2025-8"
select select "2025-9"
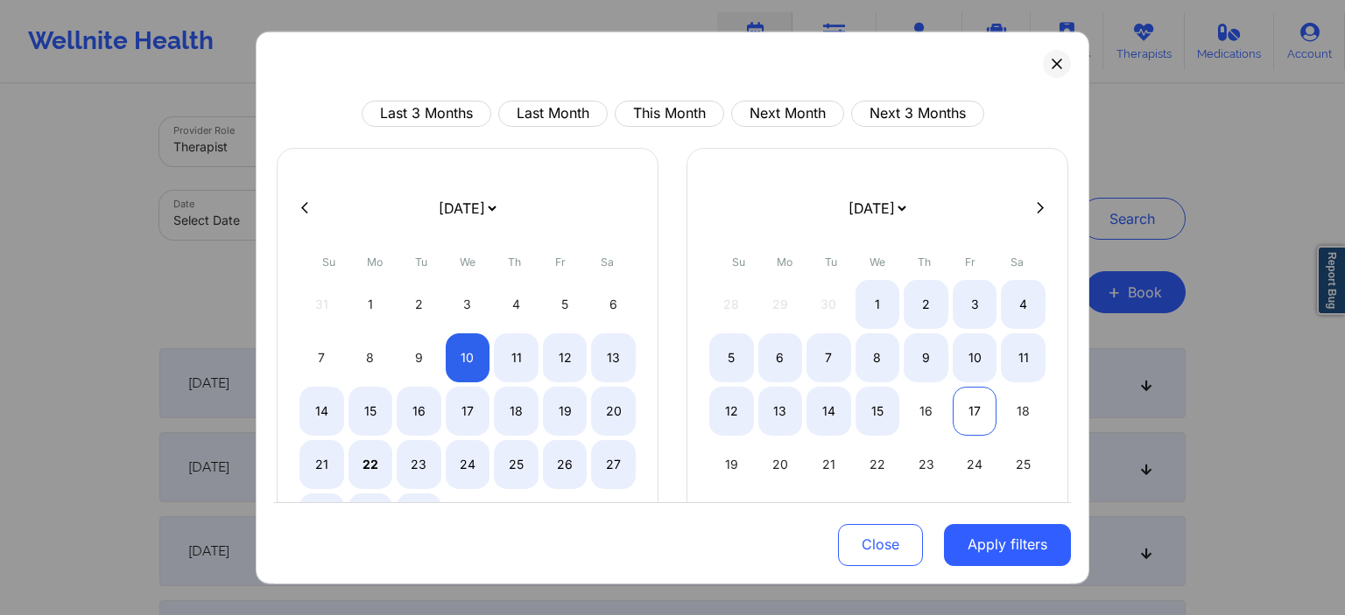
select select "2025-8"
select select "2025-9"
select select "2025-8"
select select "2025-9"
click at [938, 418] on div "16" at bounding box center [925, 410] width 45 height 49
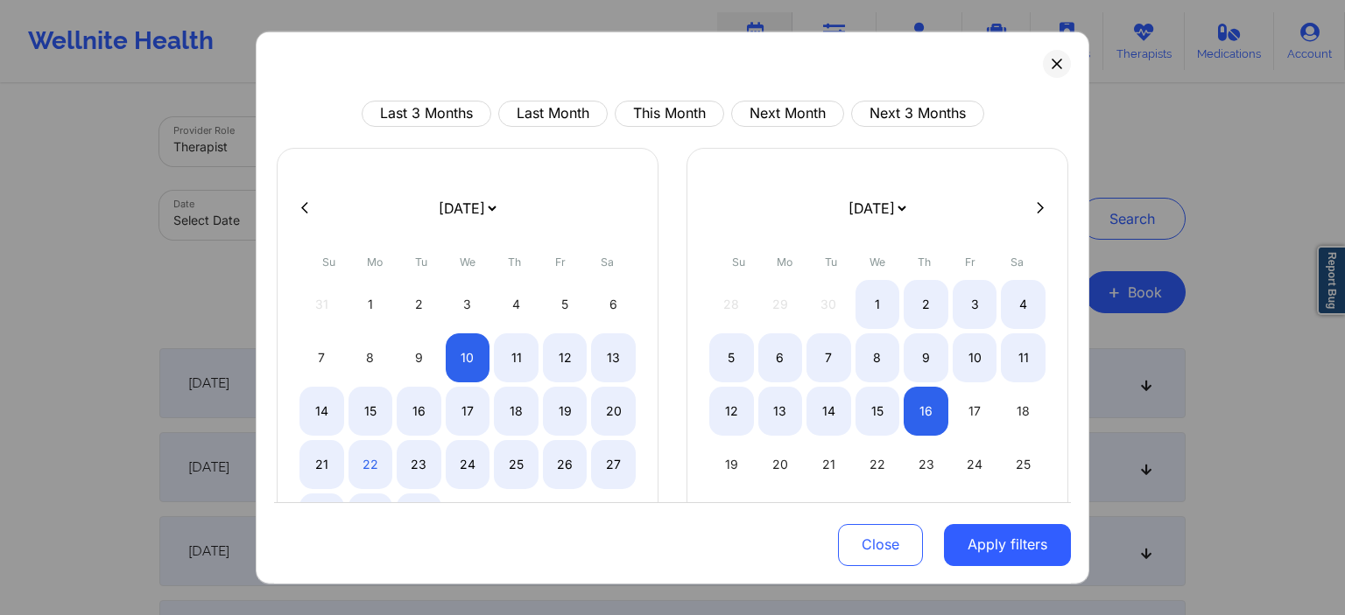
select select "2025-8"
select select "2025-9"
click at [1012, 548] on button "Apply filters" at bounding box center [1007, 545] width 127 height 42
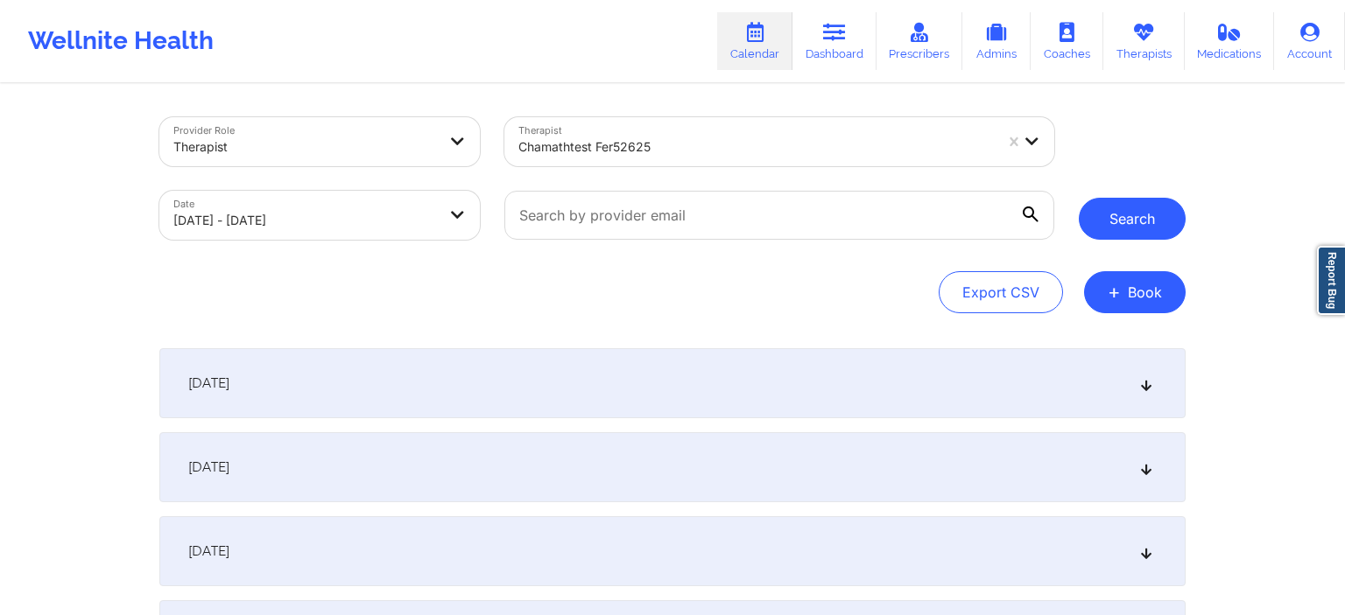
click at [1157, 208] on button "Search" at bounding box center [1132, 219] width 107 height 42
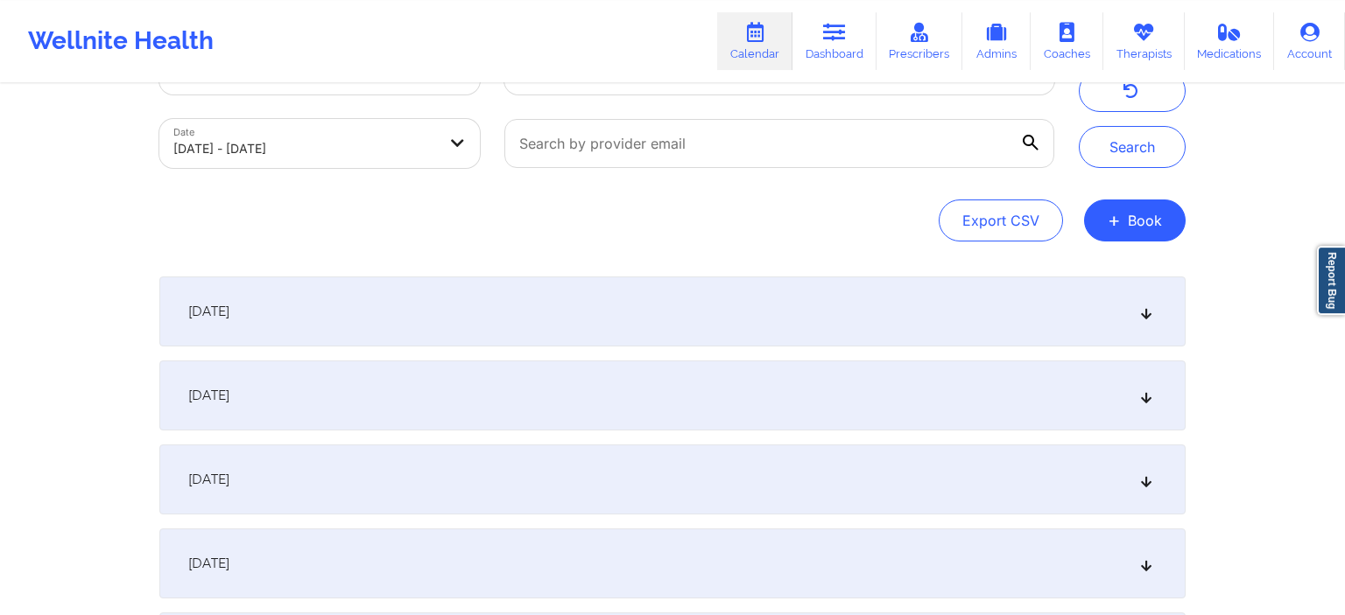
scroll to position [92, 0]
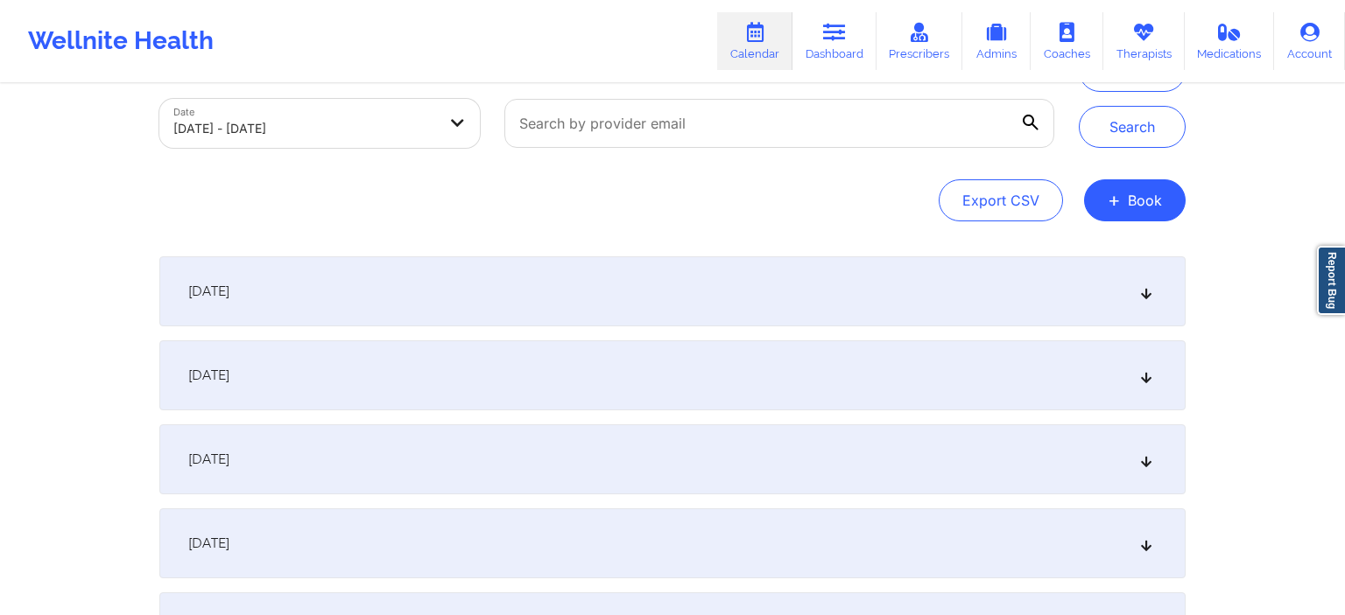
click at [361, 397] on div "[DATE]" at bounding box center [672, 376] width 1026 height 70
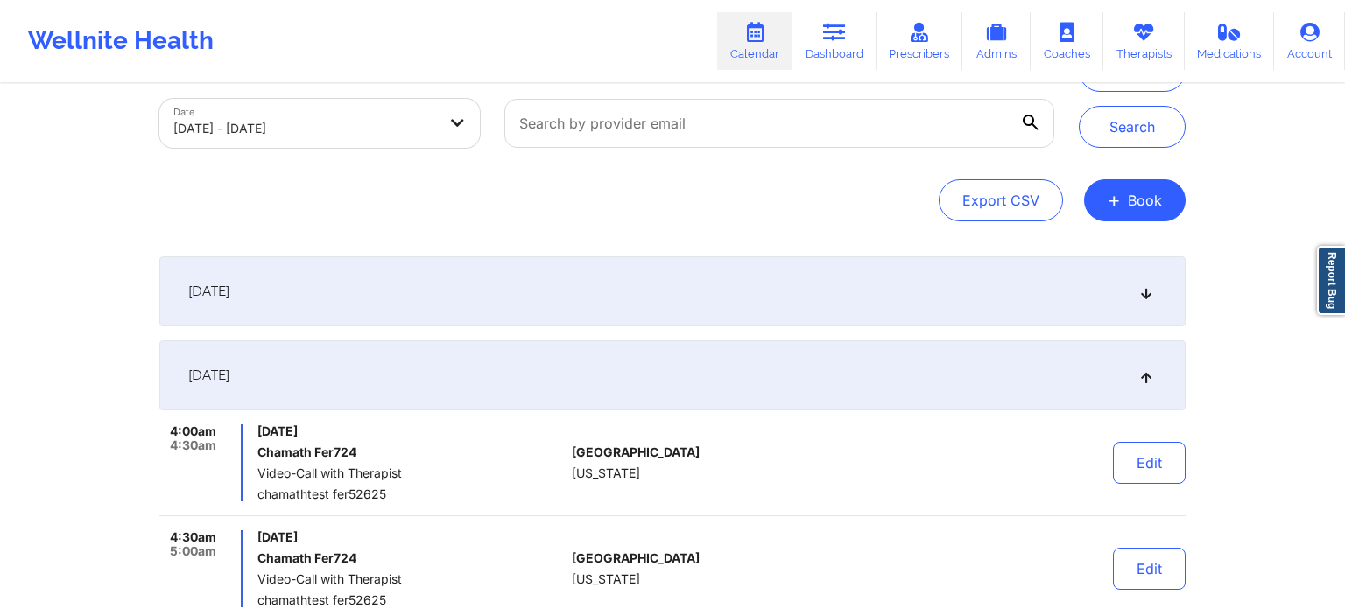
click at [322, 352] on div "[DATE]" at bounding box center [672, 376] width 1026 height 70
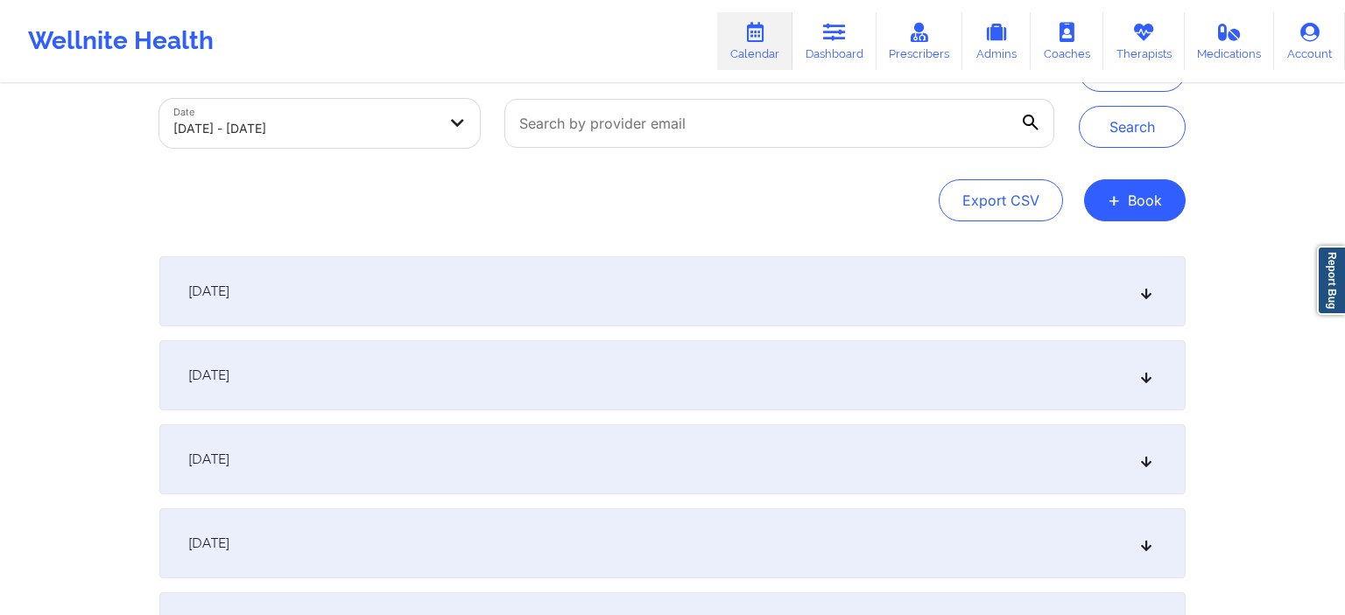
click at [322, 316] on div "[DATE]" at bounding box center [672, 292] width 1026 height 70
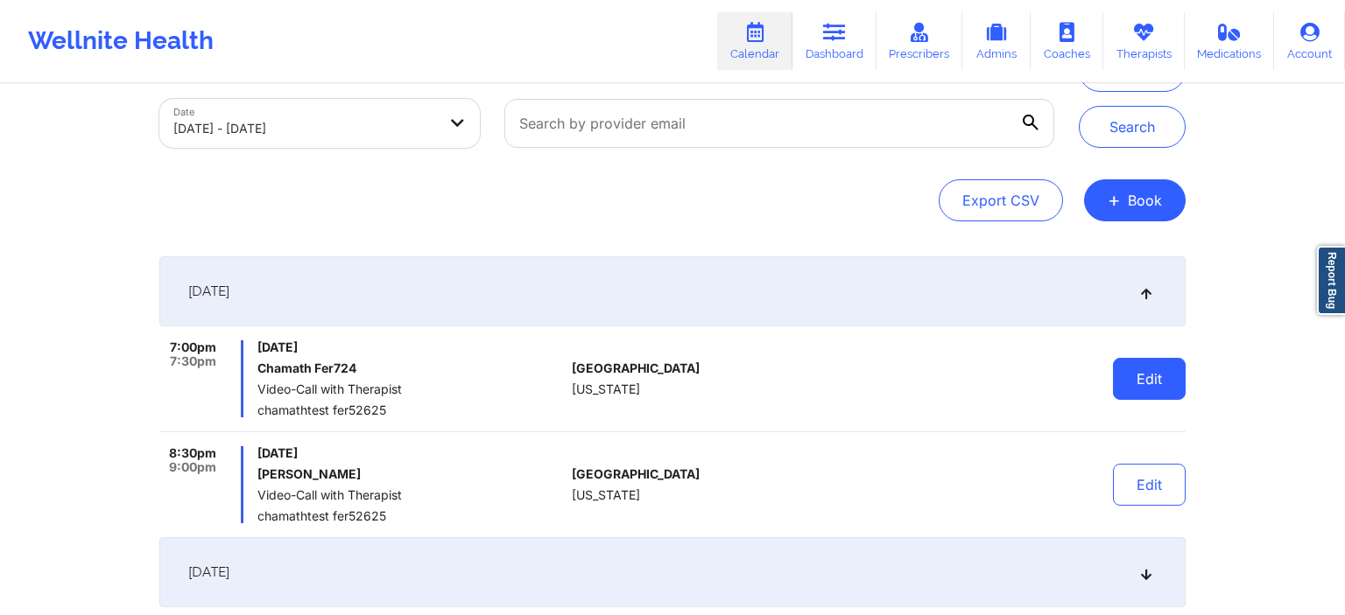
click at [1178, 396] on button "Edit" at bounding box center [1149, 379] width 73 height 42
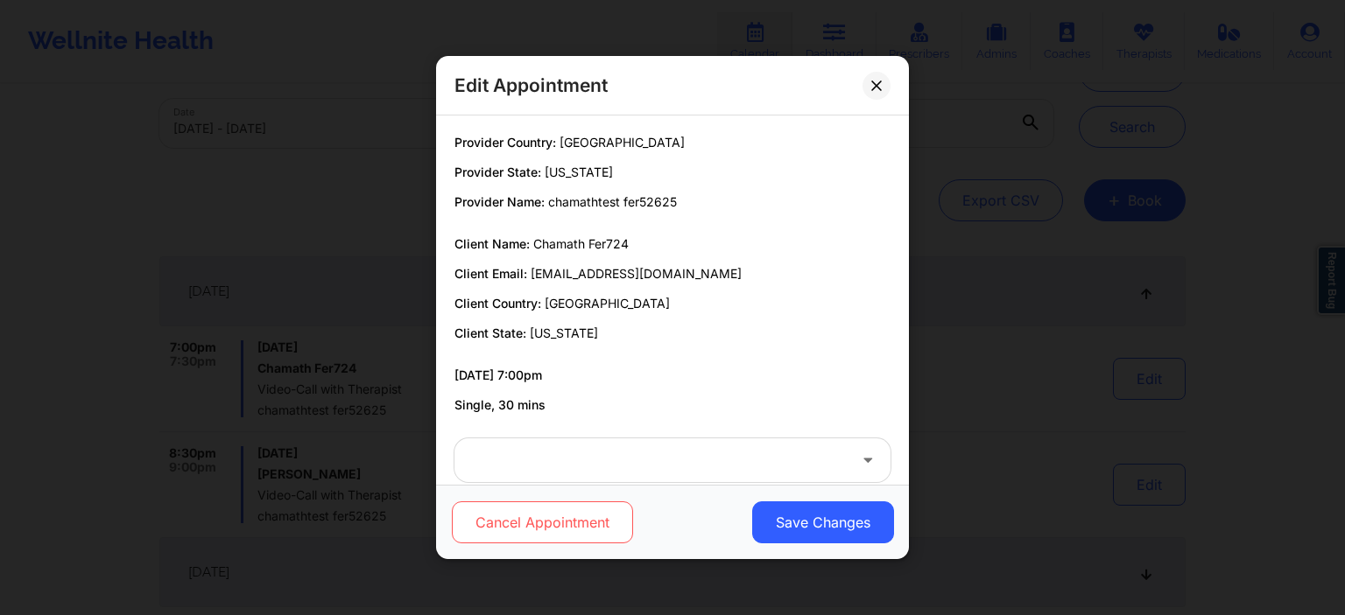
click at [618, 531] on button "Cancel Appointment" at bounding box center [542, 523] width 181 height 42
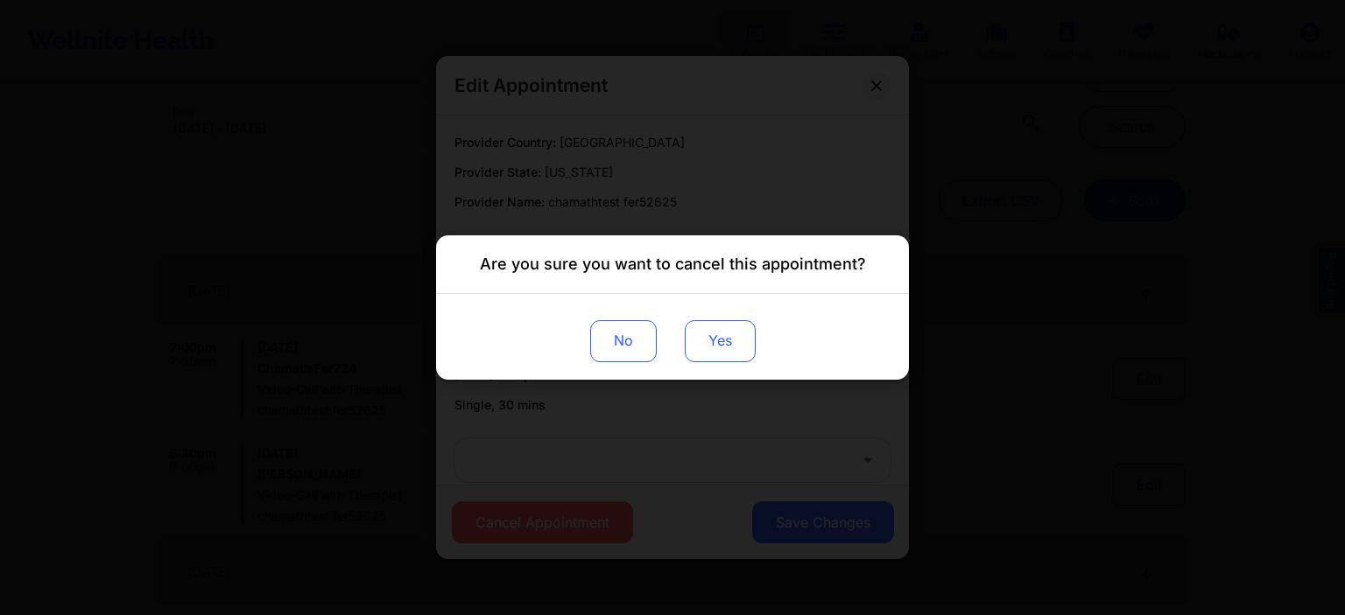
click at [722, 336] on button "Yes" at bounding box center [720, 341] width 71 height 42
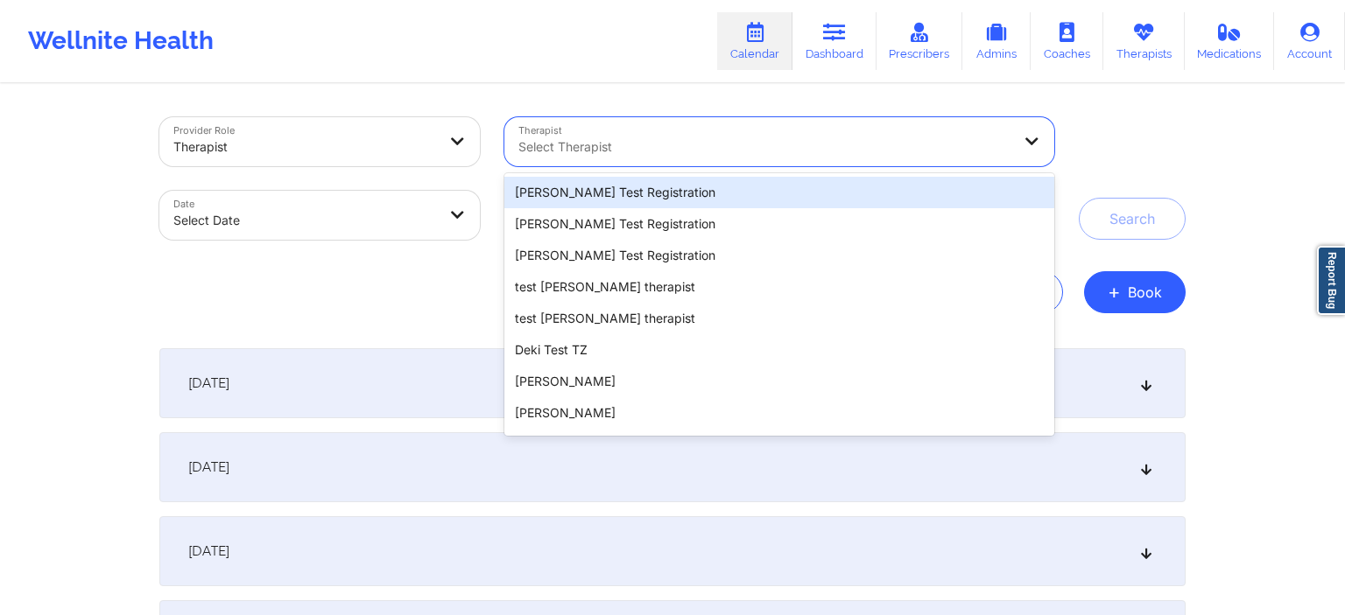
click at [585, 137] on div at bounding box center [764, 147] width 493 height 21
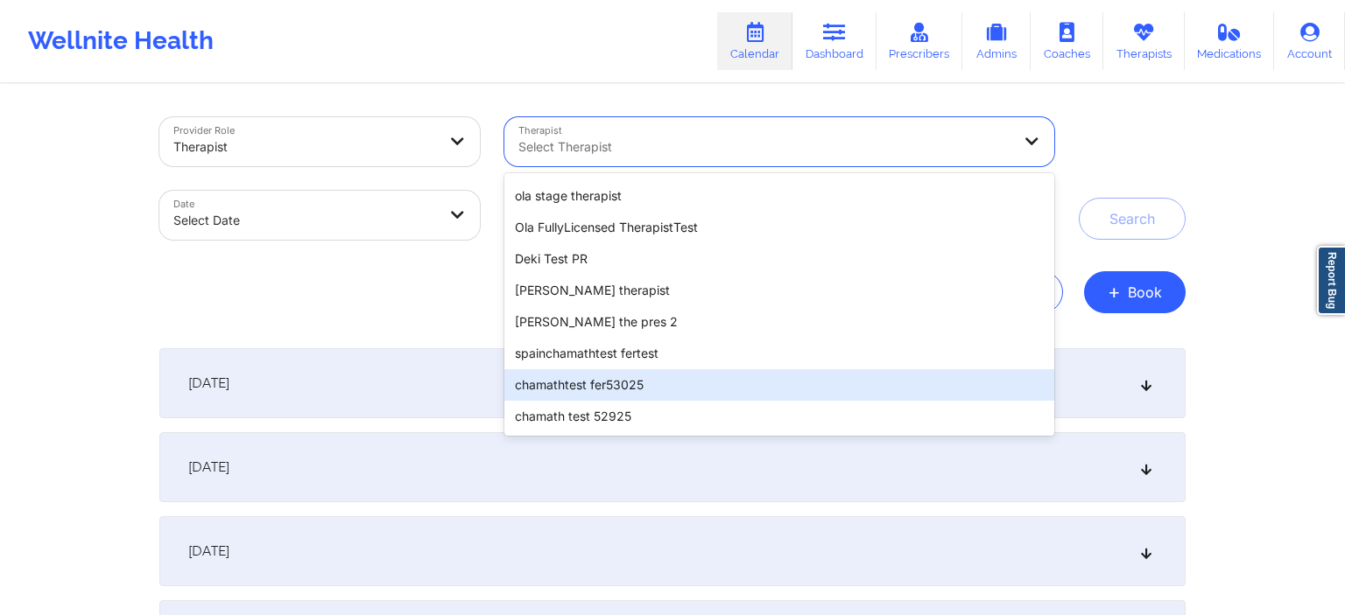
scroll to position [1269, 0]
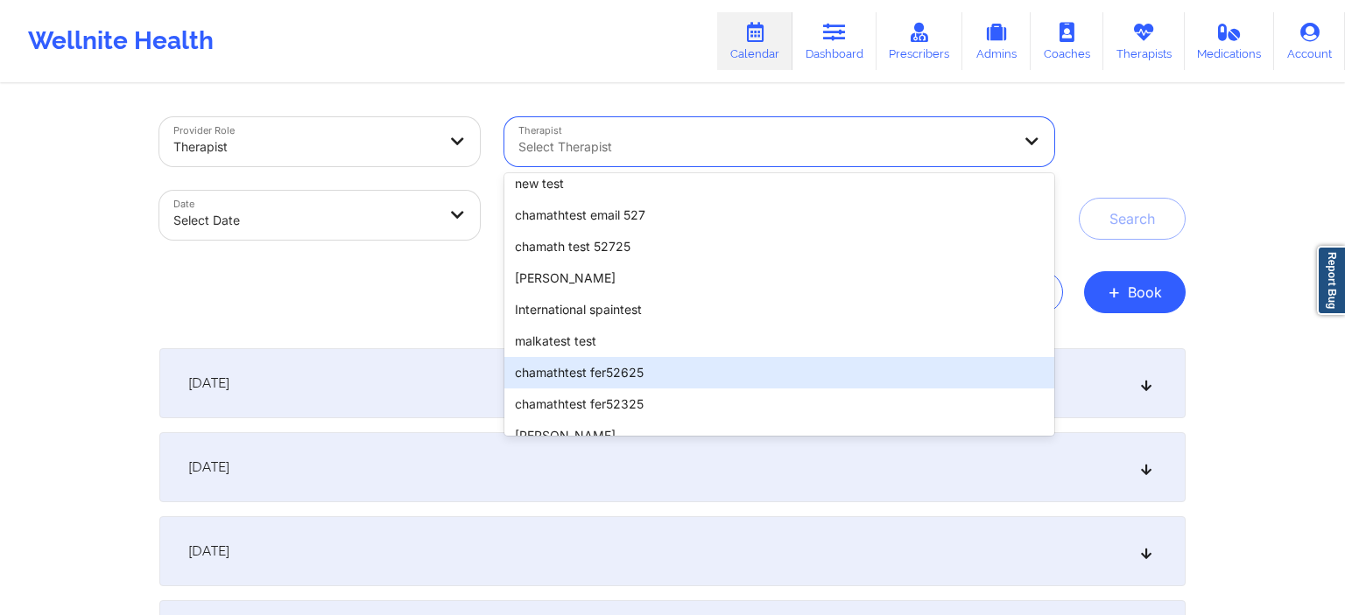
click at [638, 374] on div "chamathtest fer52625" at bounding box center [779, 373] width 550 height 32
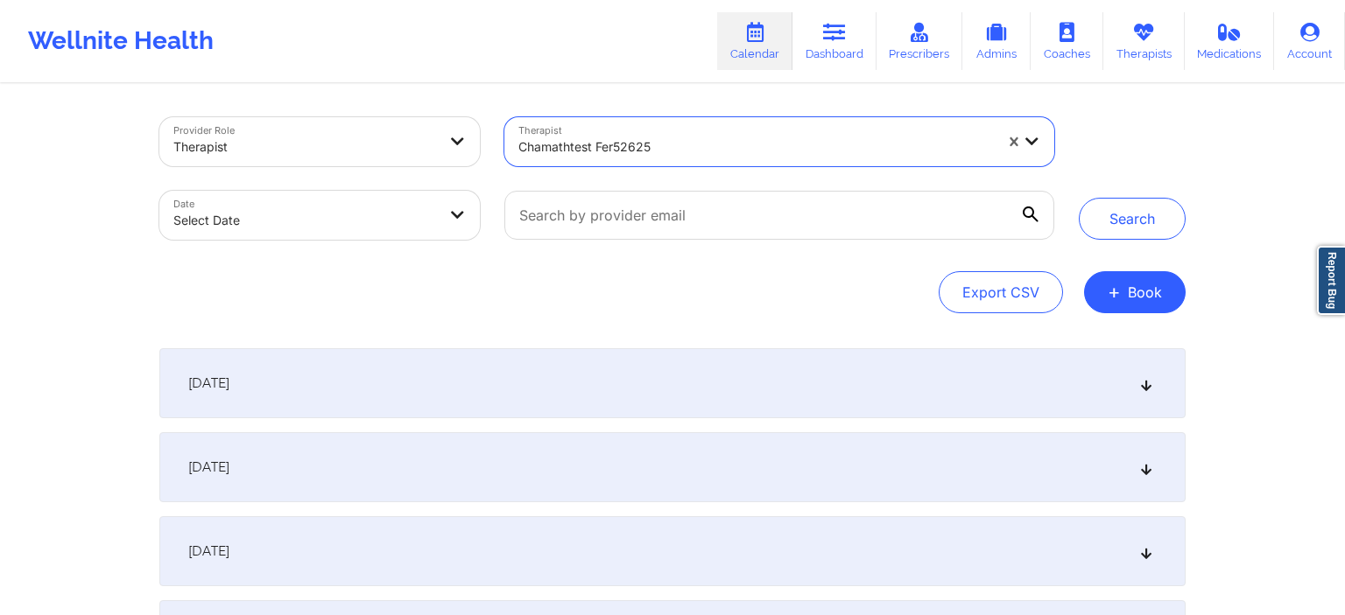
click at [320, 228] on body "Wellnite Health Calendar Dashboard Prescribers Admins Coaches Therapists Medica…" at bounding box center [672, 307] width 1345 height 615
select select "2025-8"
select select "2025-9"
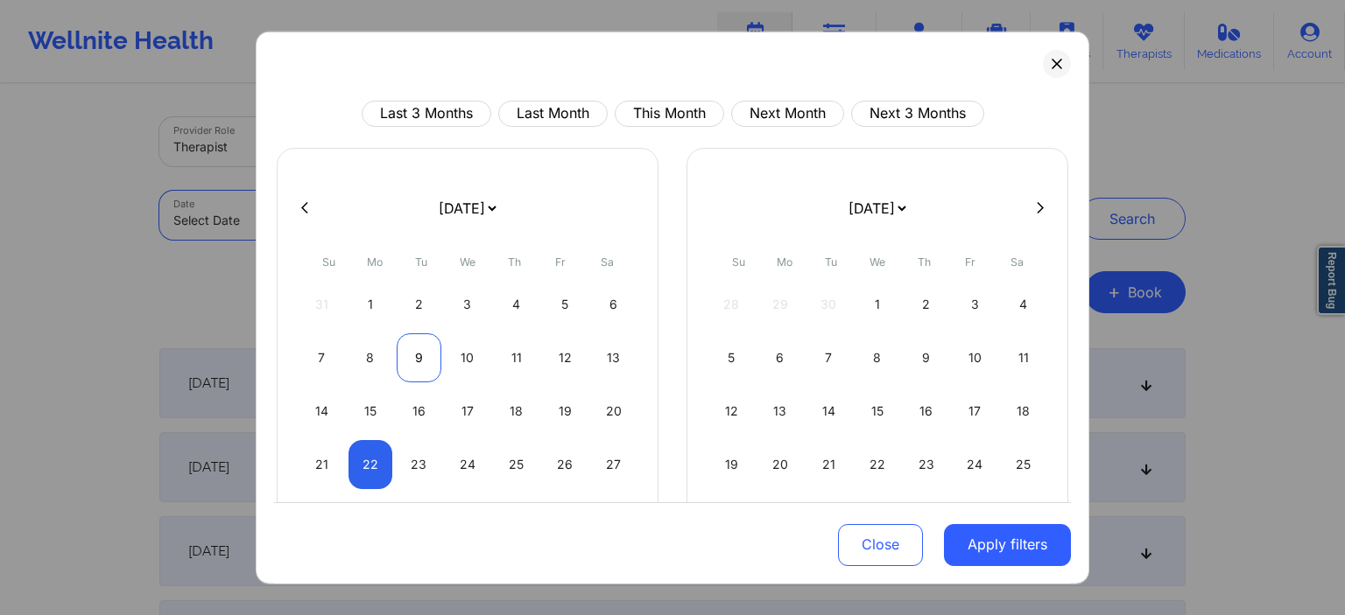
click at [397, 355] on div "7 8 9 10 11 12 13" at bounding box center [467, 357] width 336 height 49
click at [402, 355] on div "9" at bounding box center [419, 357] width 45 height 49
select select "2025-8"
select select "2025-9"
select select "2025-8"
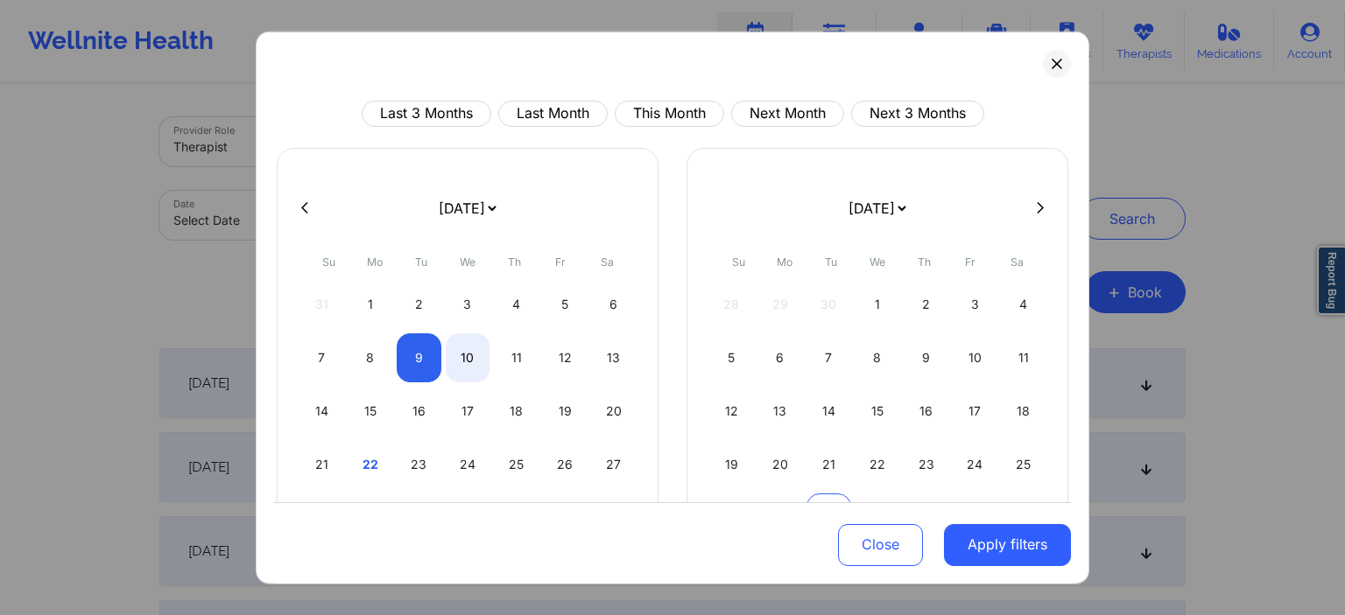
select select "2025-9"
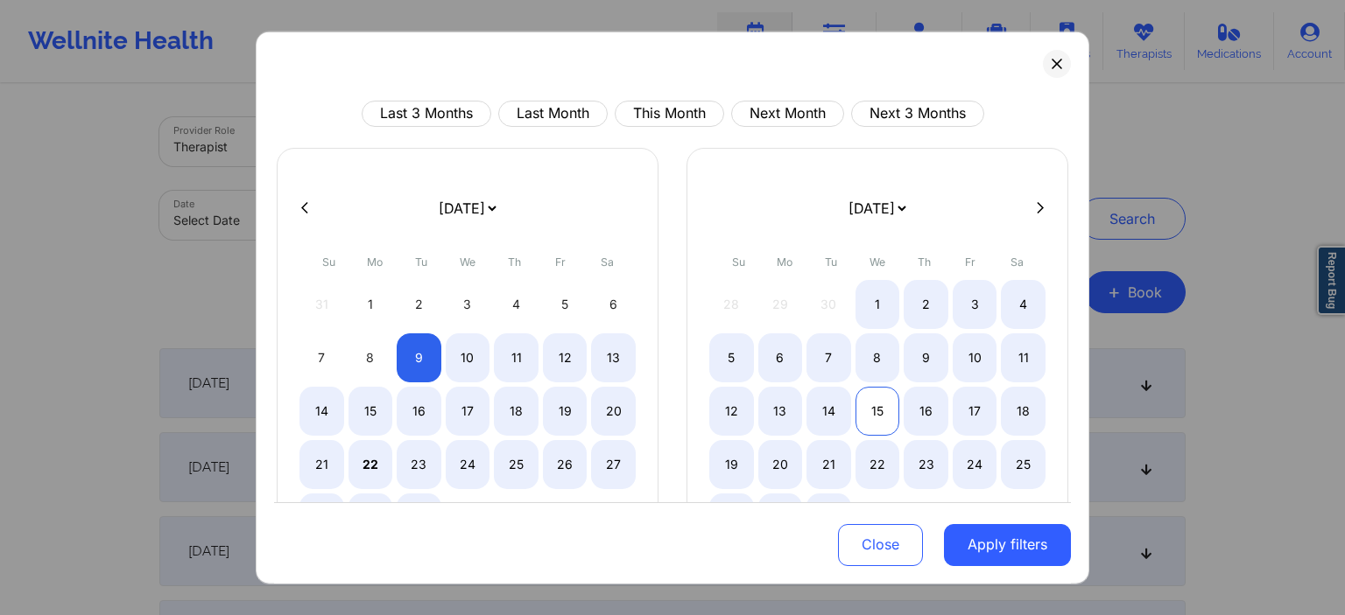
select select "2025-8"
select select "2025-9"
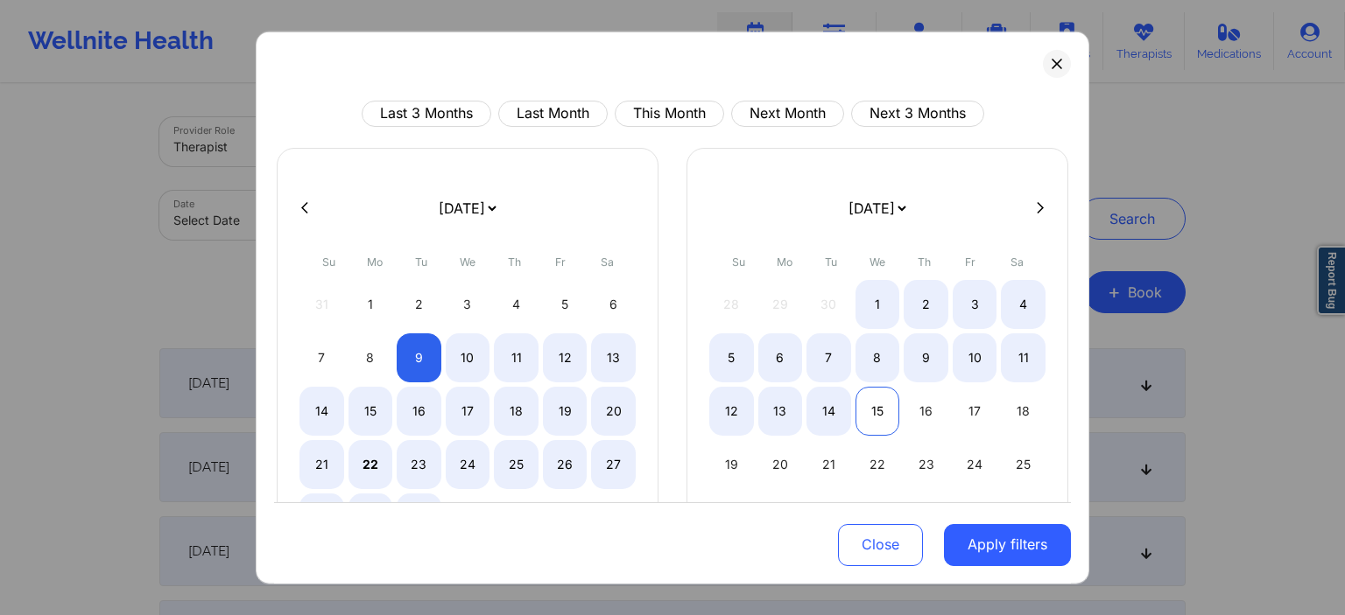
select select "2025-8"
select select "2025-9"
click at [874, 398] on div "15" at bounding box center [877, 410] width 45 height 49
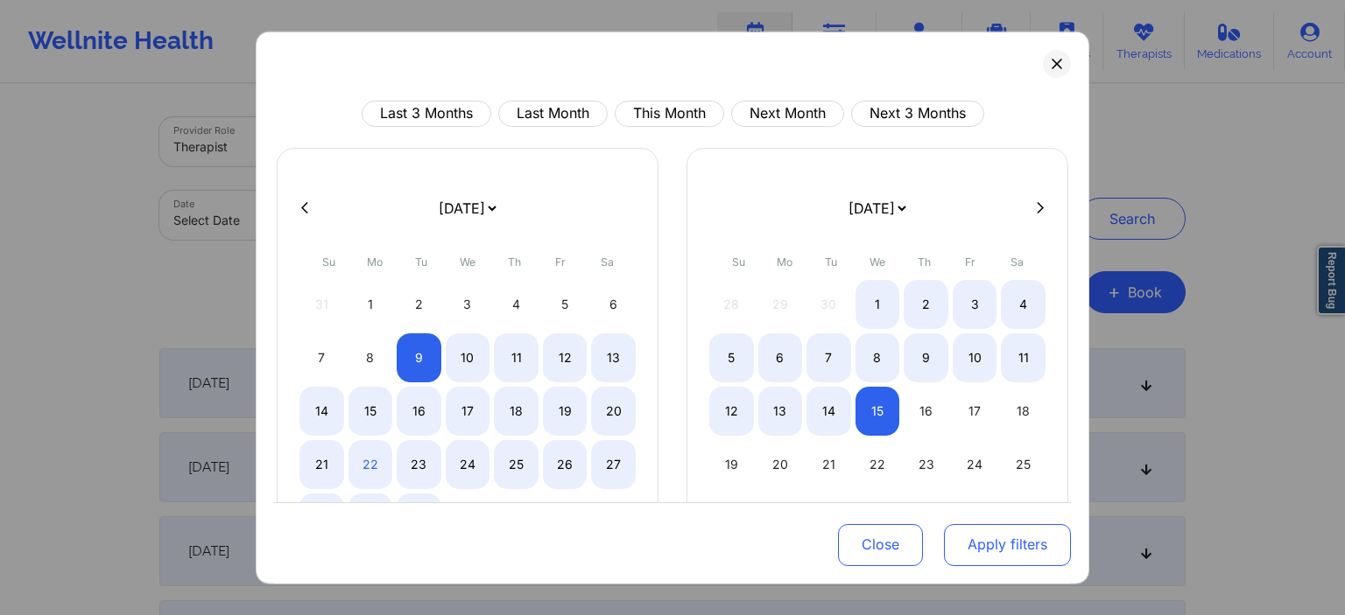
select select "2025-8"
select select "2025-9"
click at [1006, 549] on button "Apply filters" at bounding box center [1007, 545] width 127 height 42
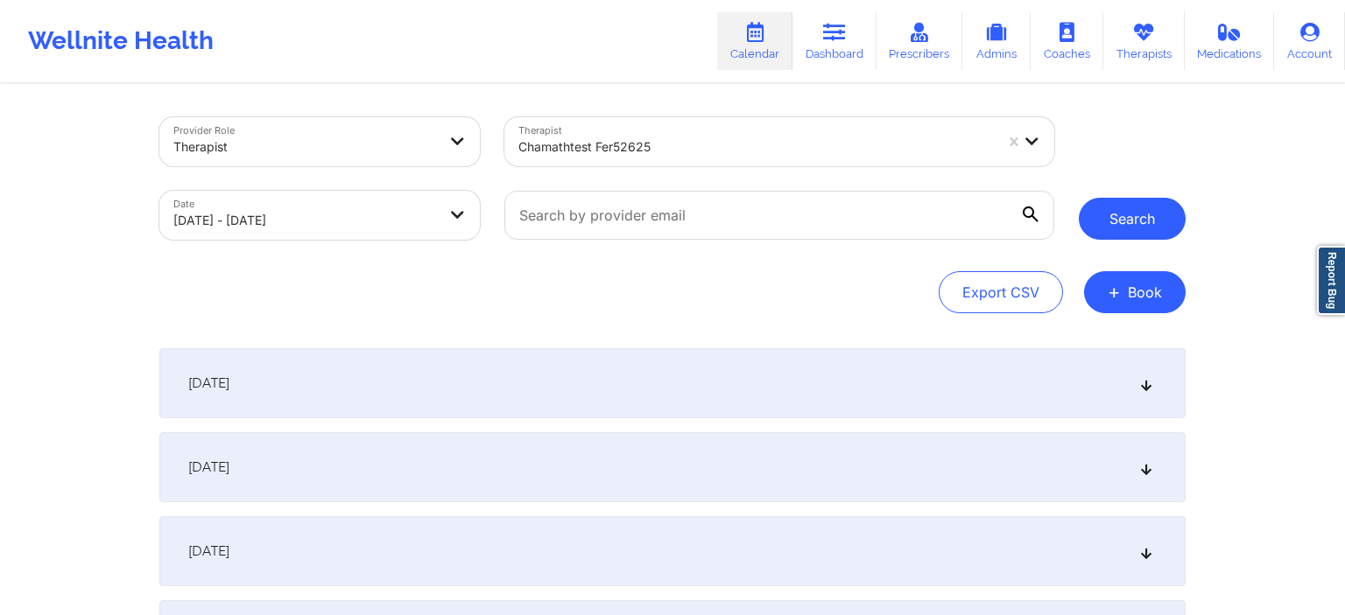
click at [1141, 226] on button "Search" at bounding box center [1132, 219] width 107 height 42
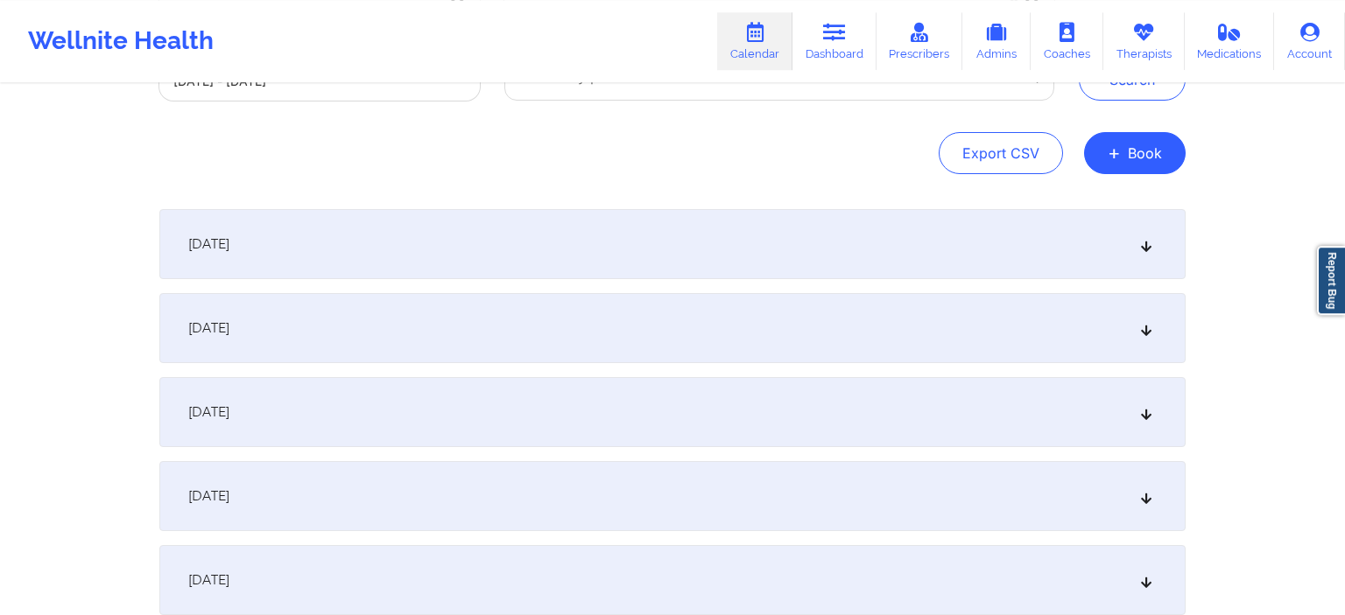
scroll to position [185, 0]
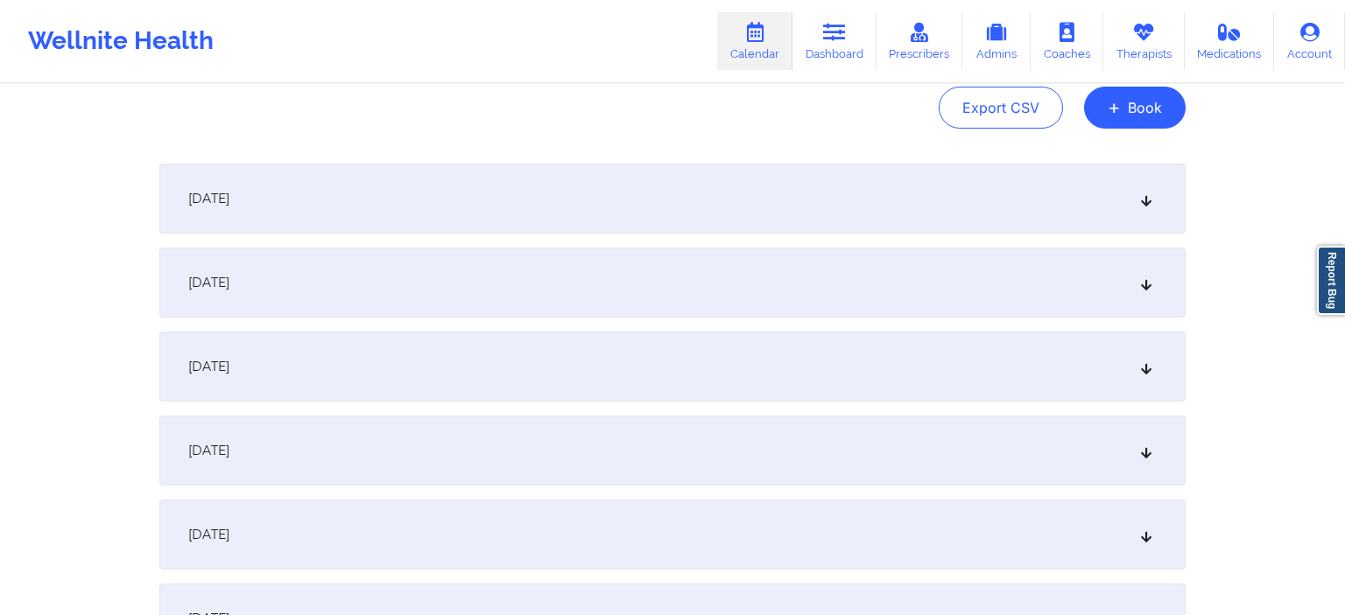
click at [457, 310] on div "[DATE]" at bounding box center [672, 283] width 1026 height 70
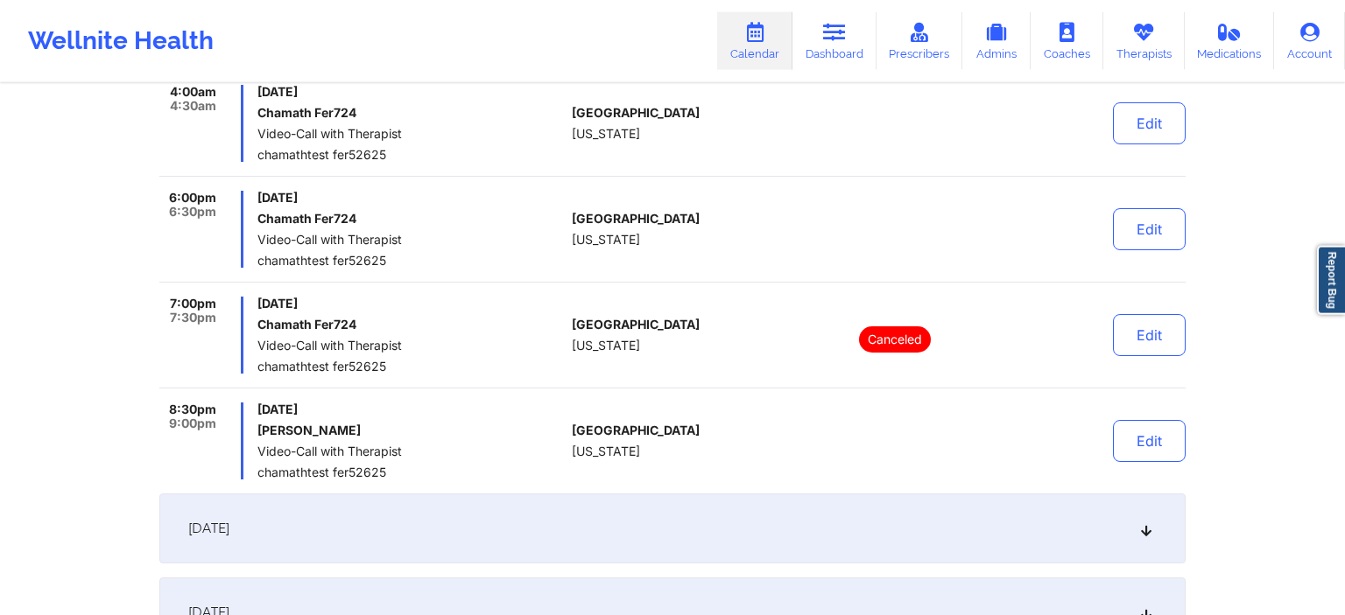
scroll to position [277, 0]
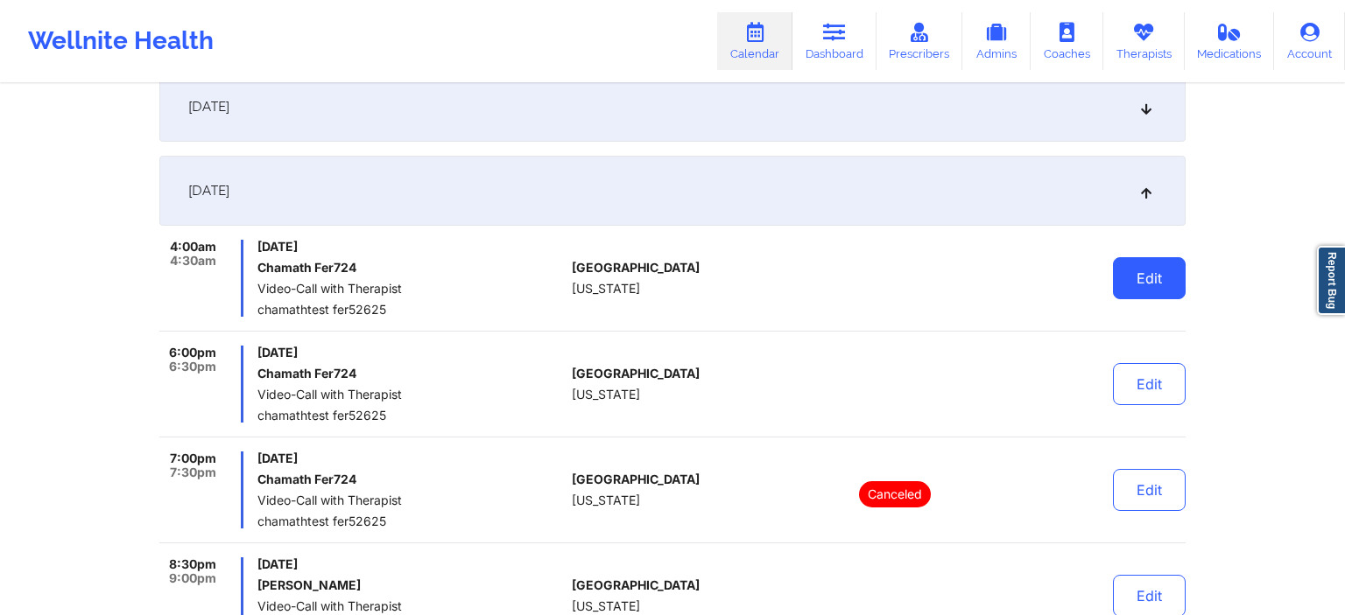
click at [1148, 278] on button "Edit" at bounding box center [1149, 278] width 73 height 42
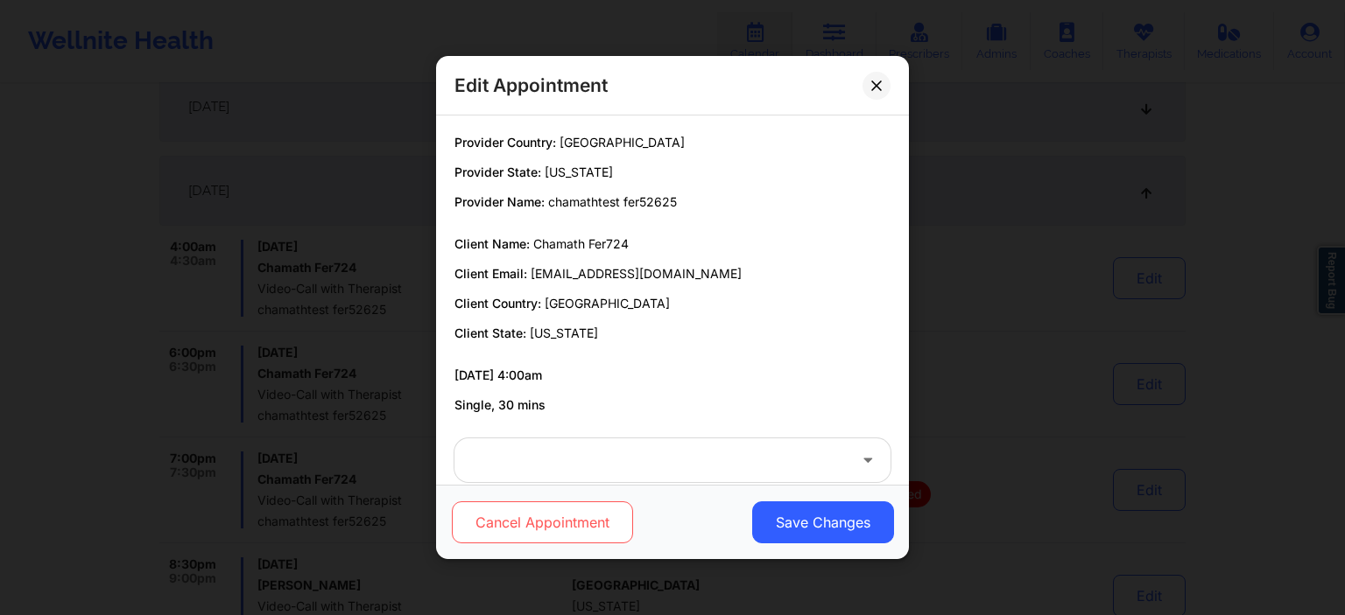
click at [632, 514] on div "Cancel Appointment Save Changes" at bounding box center [672, 523] width 448 height 42
click at [608, 511] on button "Cancel Appointment" at bounding box center [542, 523] width 181 height 42
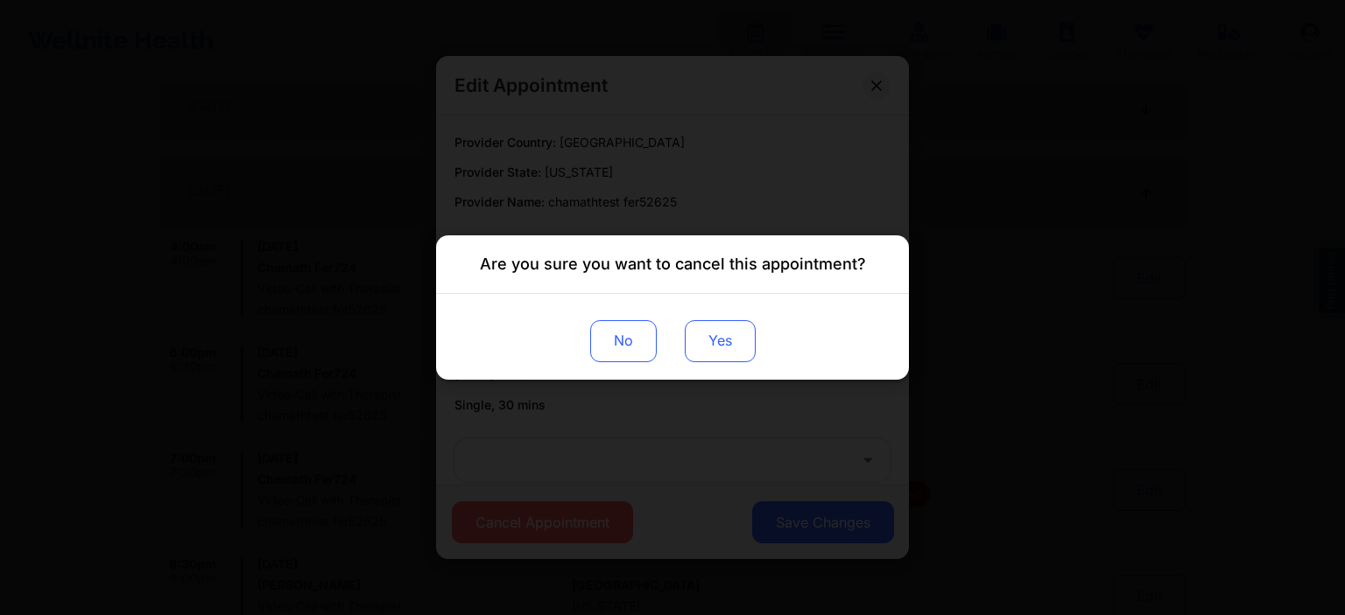
click at [738, 326] on button "Yes" at bounding box center [720, 341] width 71 height 42
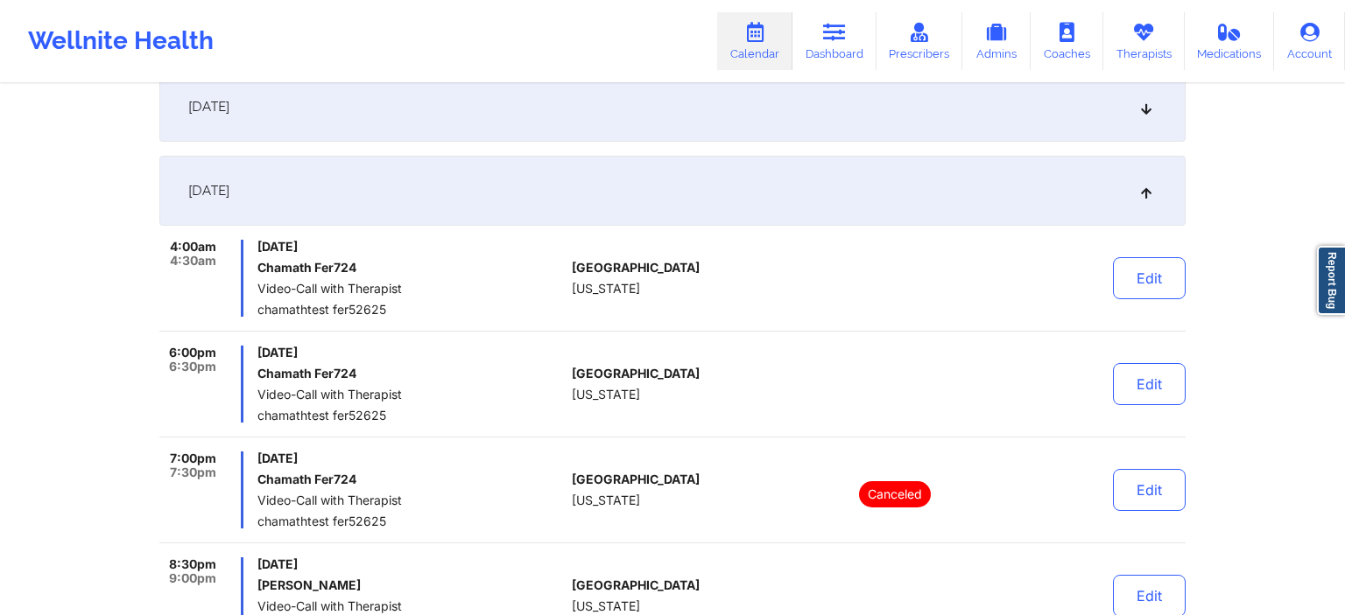
click at [1168, 405] on div "Edit" at bounding box center [1104, 384] width 162 height 77
click at [1156, 401] on button "Edit" at bounding box center [1149, 384] width 73 height 42
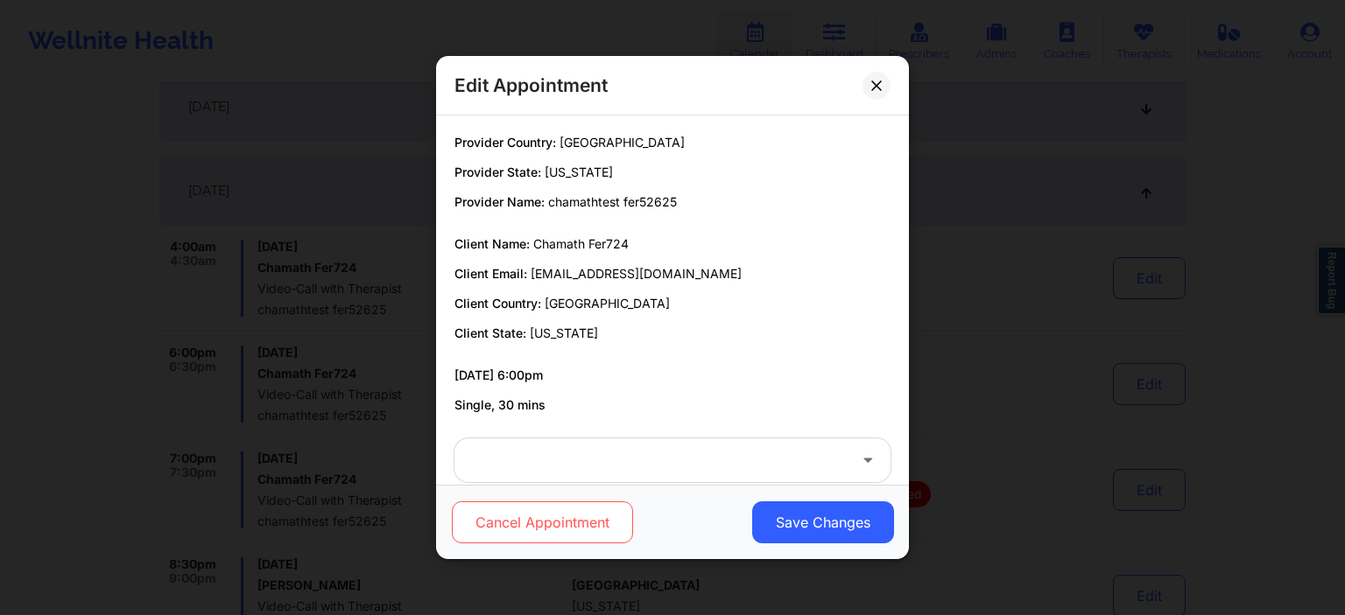
click at [546, 538] on button "Cancel Appointment" at bounding box center [542, 523] width 181 height 42
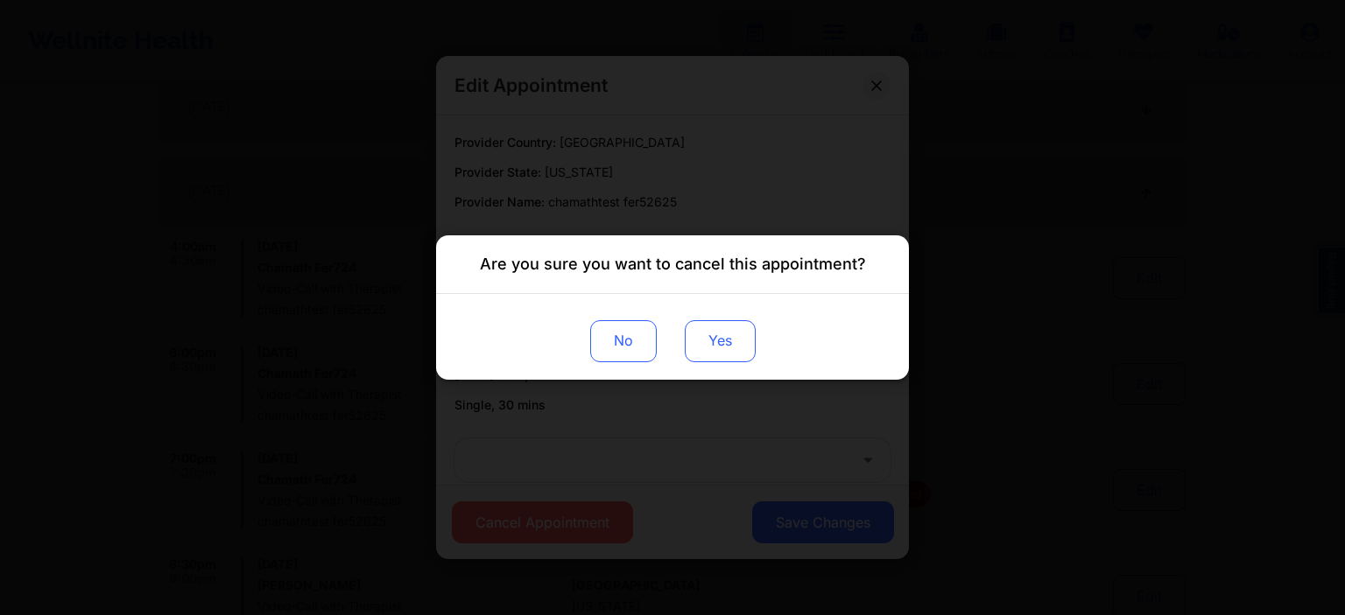
click at [720, 352] on button "Yes" at bounding box center [720, 341] width 71 height 42
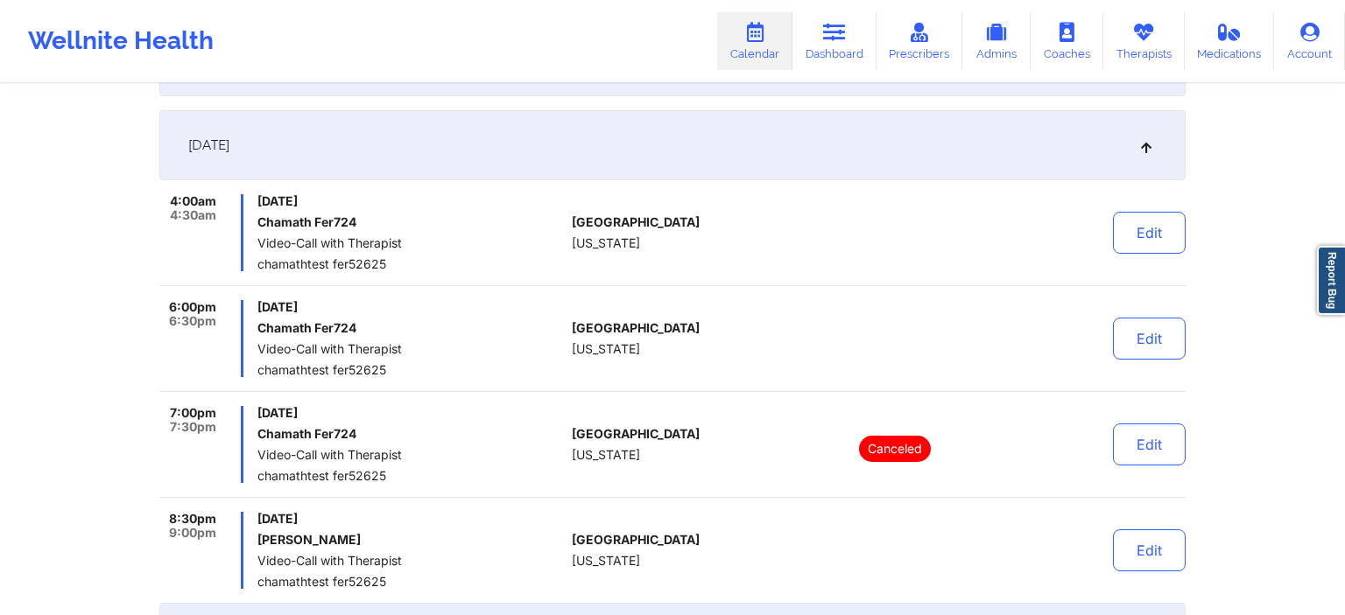
scroll to position [369, 0]
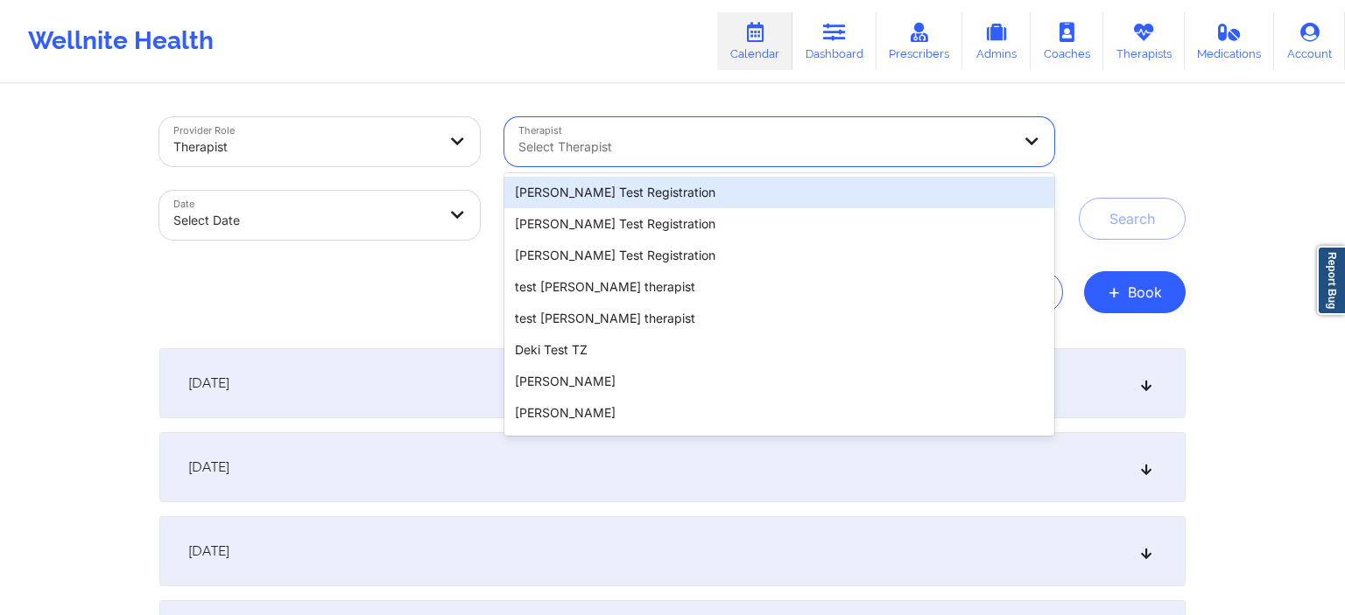
click at [536, 163] on div "Select Therapist" at bounding box center [758, 141] width 509 height 49
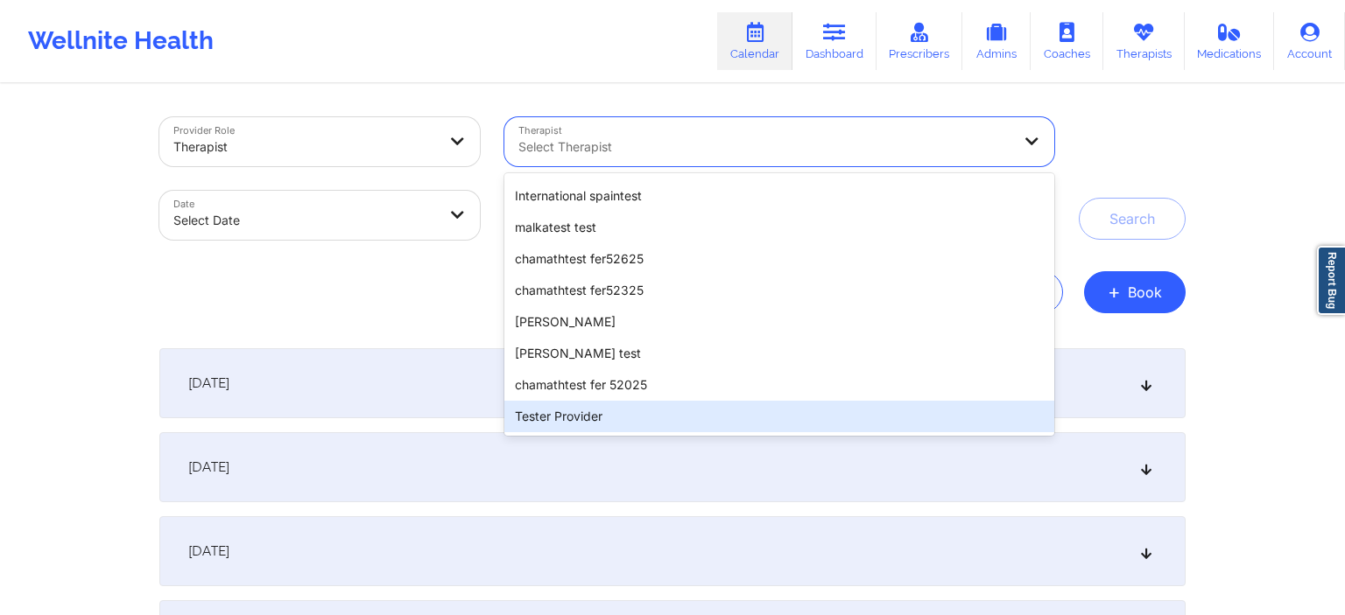
scroll to position [1383, 0]
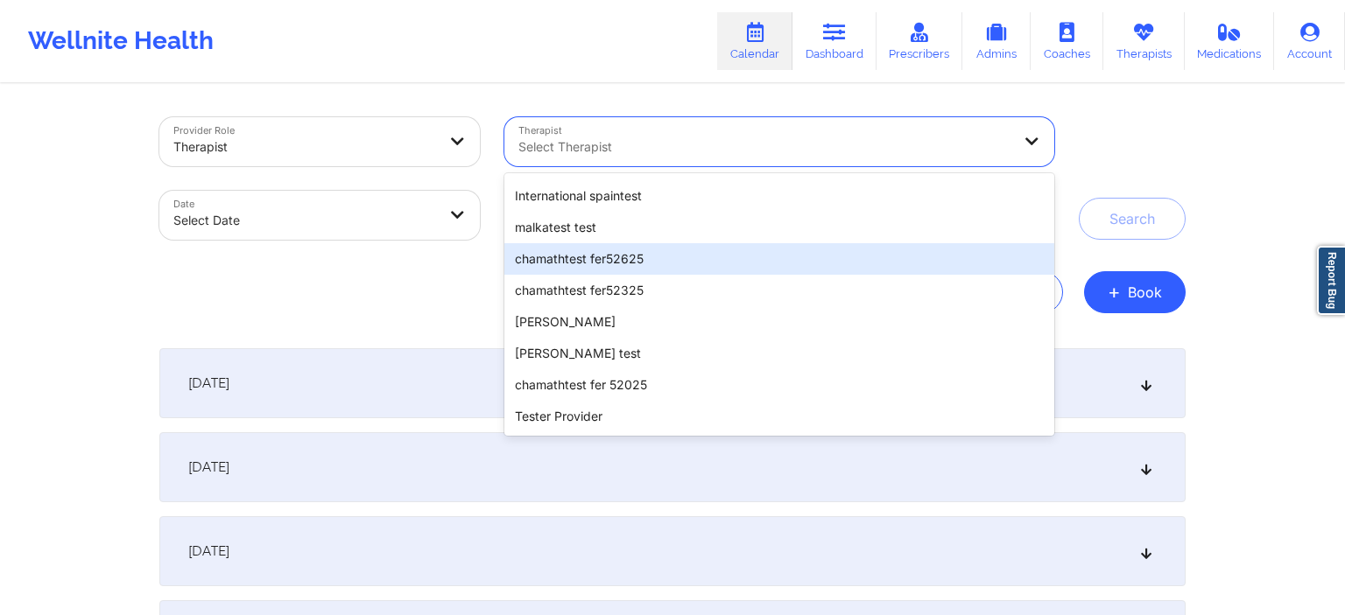
drag, startPoint x: 647, startPoint y: 257, endPoint x: 362, endPoint y: 220, distance: 287.0
click at [646, 256] on div "chamathtest fer52625" at bounding box center [779, 259] width 550 height 32
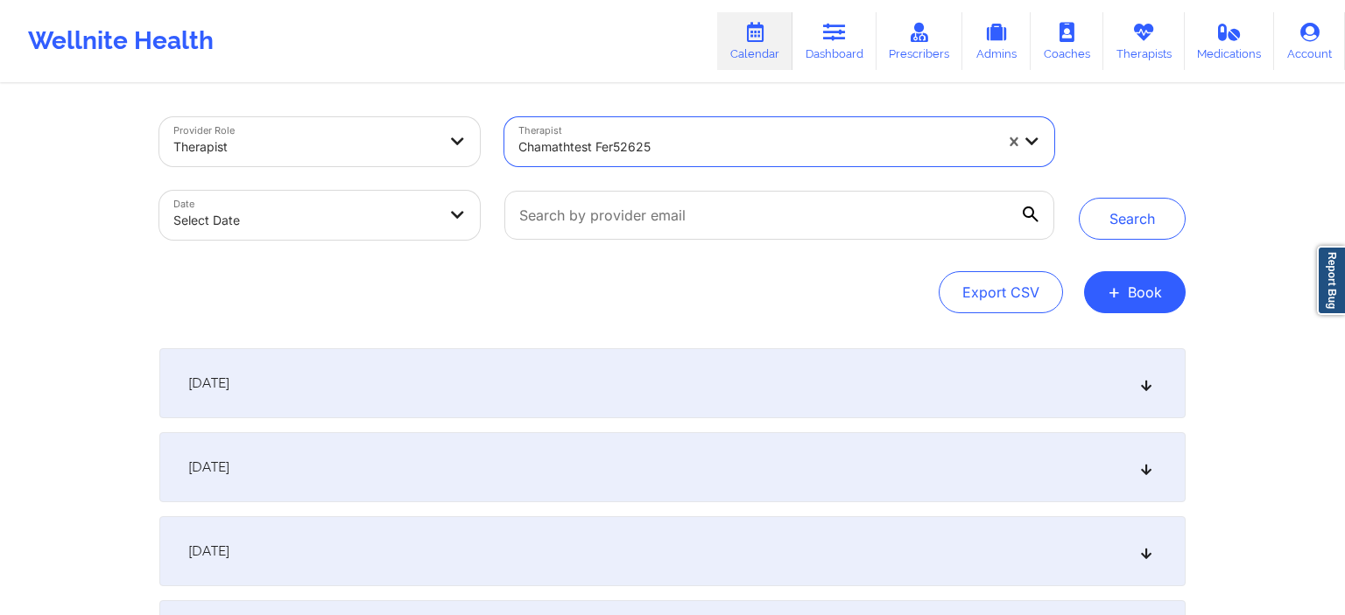
click at [354, 225] on body "Wellnite Health Calendar Dashboard Prescribers Admins Coaches Therapists Medica…" at bounding box center [672, 307] width 1345 height 615
select select "2025-8"
select select "2025-9"
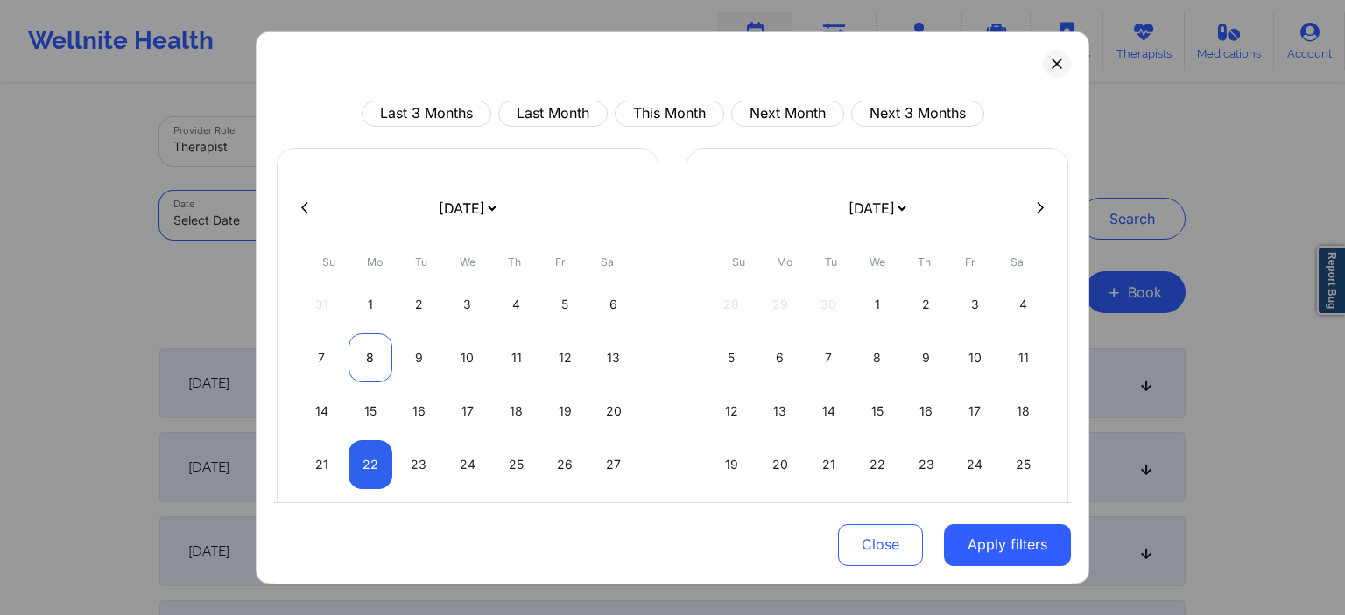
click at [383, 355] on div "8" at bounding box center [370, 357] width 45 height 49
select select "2025-8"
select select "2025-9"
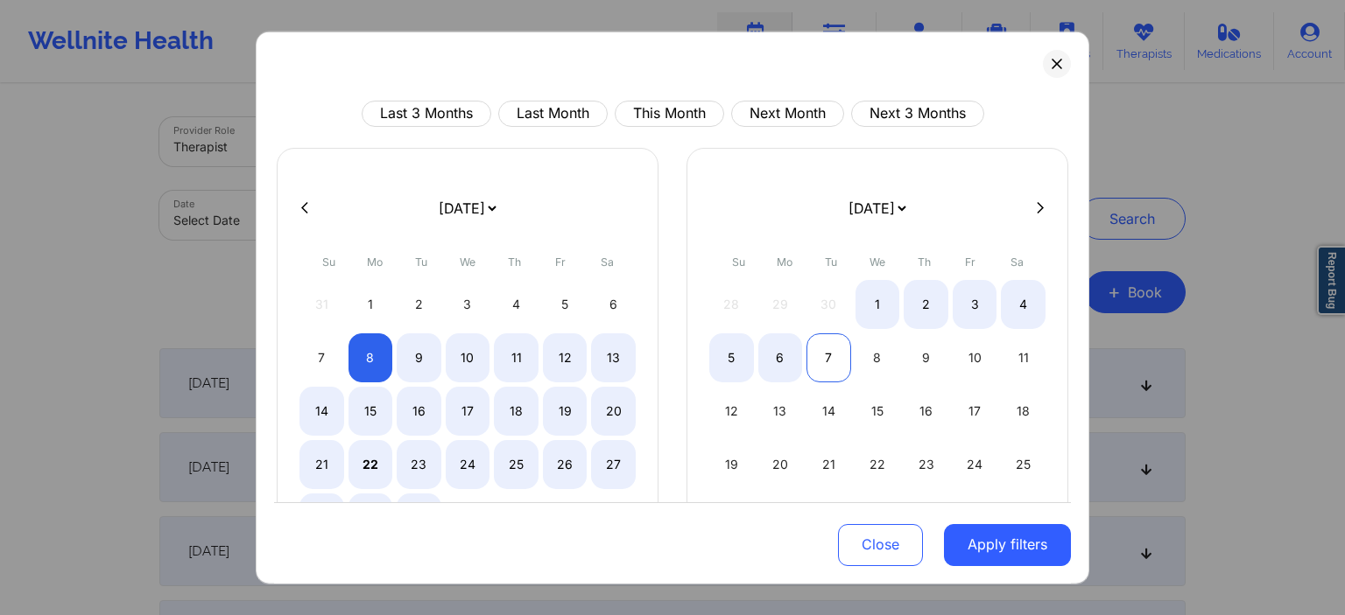
click at [835, 369] on div "7" at bounding box center [828, 357] width 45 height 49
select select "2025-8"
select select "2025-9"
click at [1052, 562] on button "Apply filters" at bounding box center [1007, 545] width 127 height 42
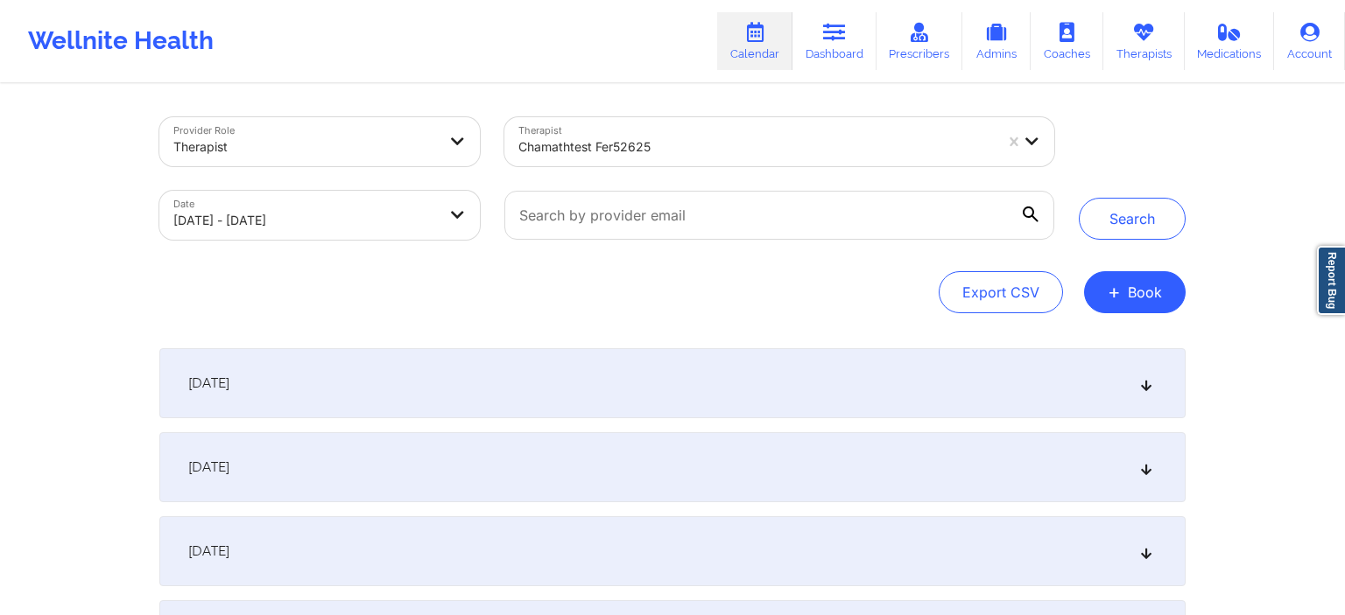
click at [1114, 191] on div "Search" at bounding box center [1132, 178] width 107 height 123
click at [1112, 215] on button "Search" at bounding box center [1132, 219] width 107 height 42
click at [415, 458] on div "[DATE]" at bounding box center [672, 467] width 1026 height 70
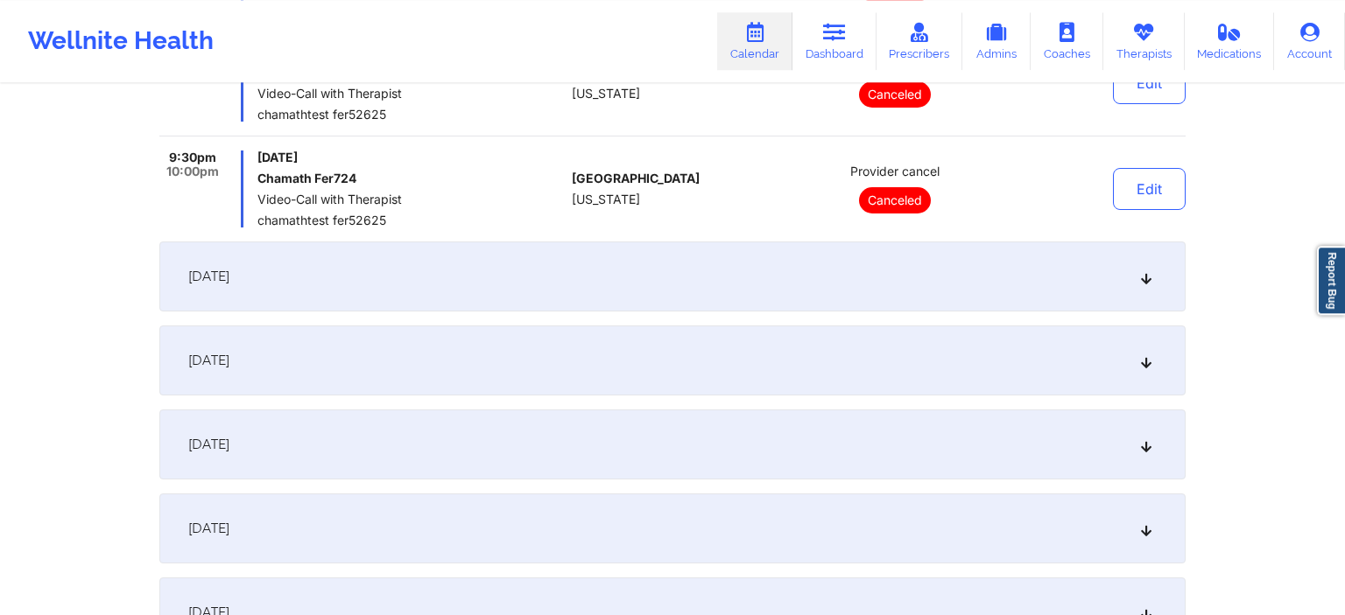
scroll to position [1109, 0]
click at [397, 296] on div "[DATE]" at bounding box center [672, 275] width 1026 height 70
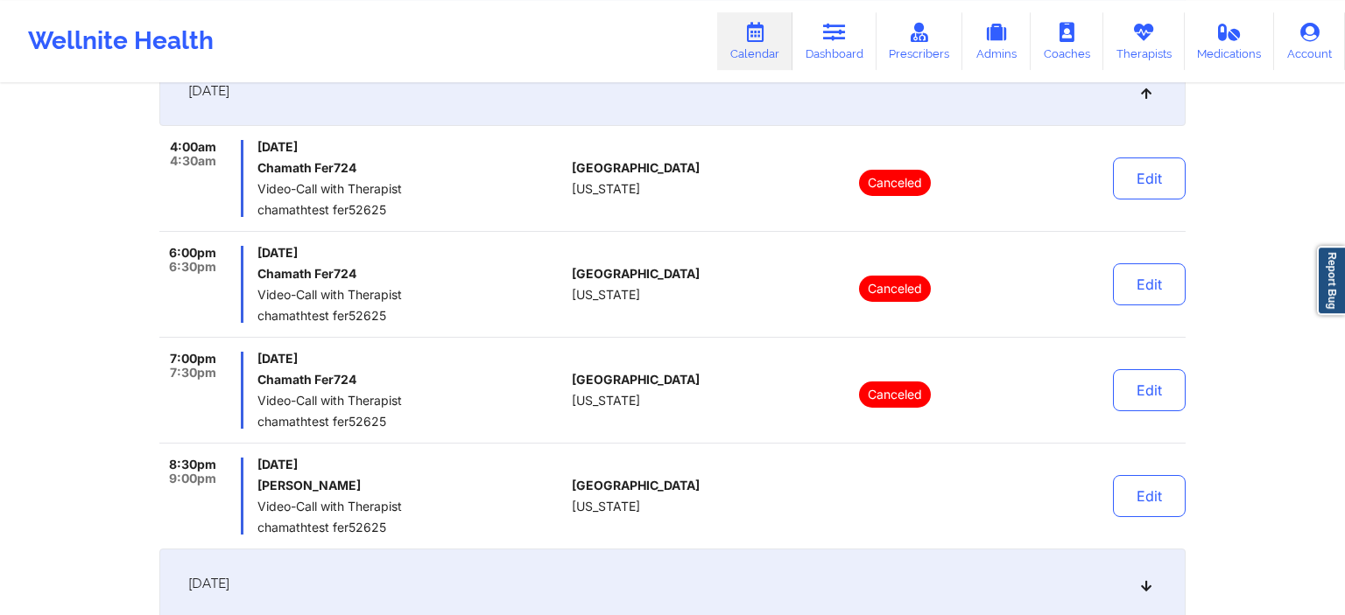
scroll to position [369, 0]
